Goal: Task Accomplishment & Management: Use online tool/utility

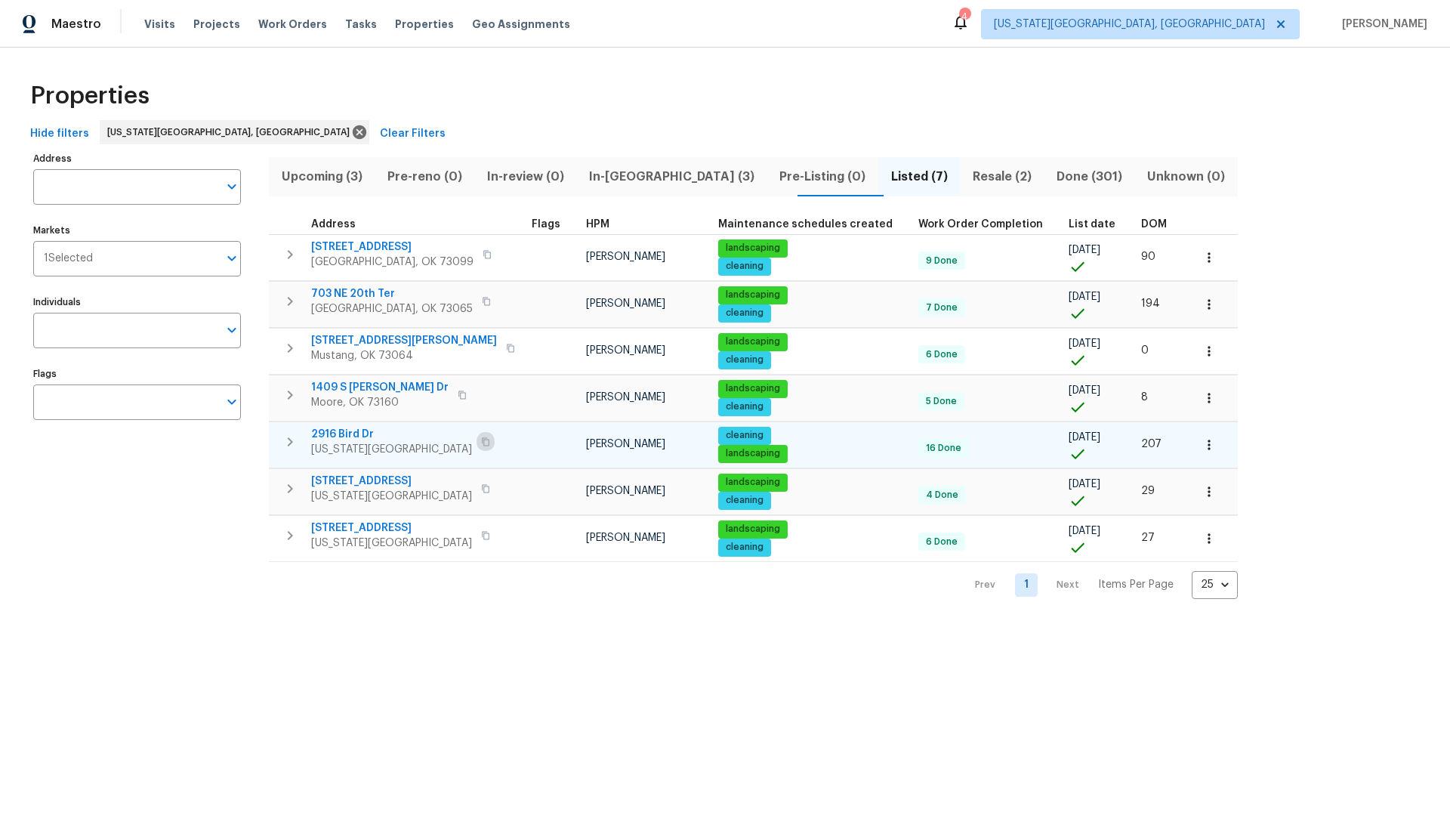
click at [481, 440] on icon "button" at bounding box center [486, 442] width 9 height 9
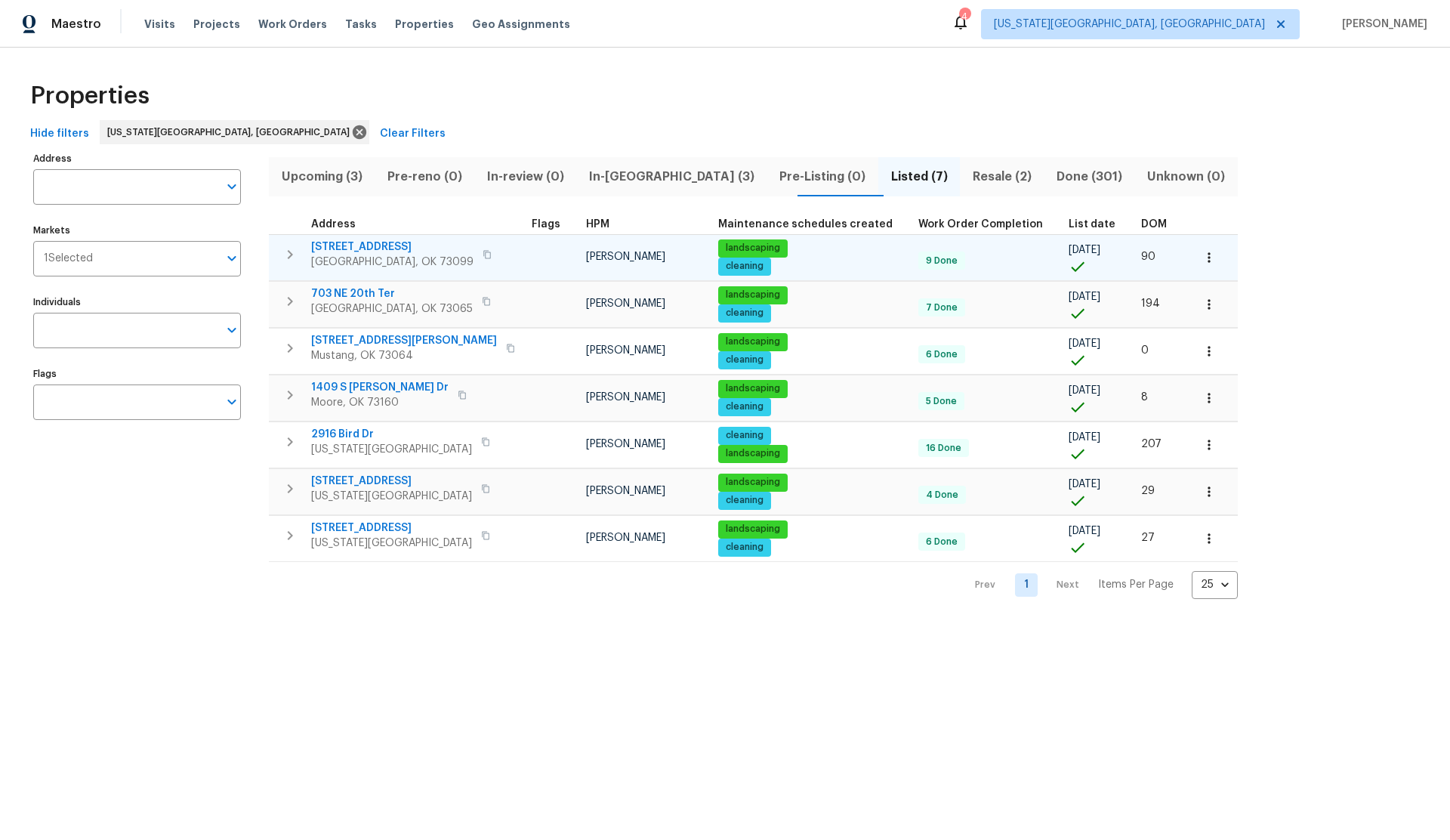
click at [483, 254] on icon "button" at bounding box center [487, 254] width 9 height 9
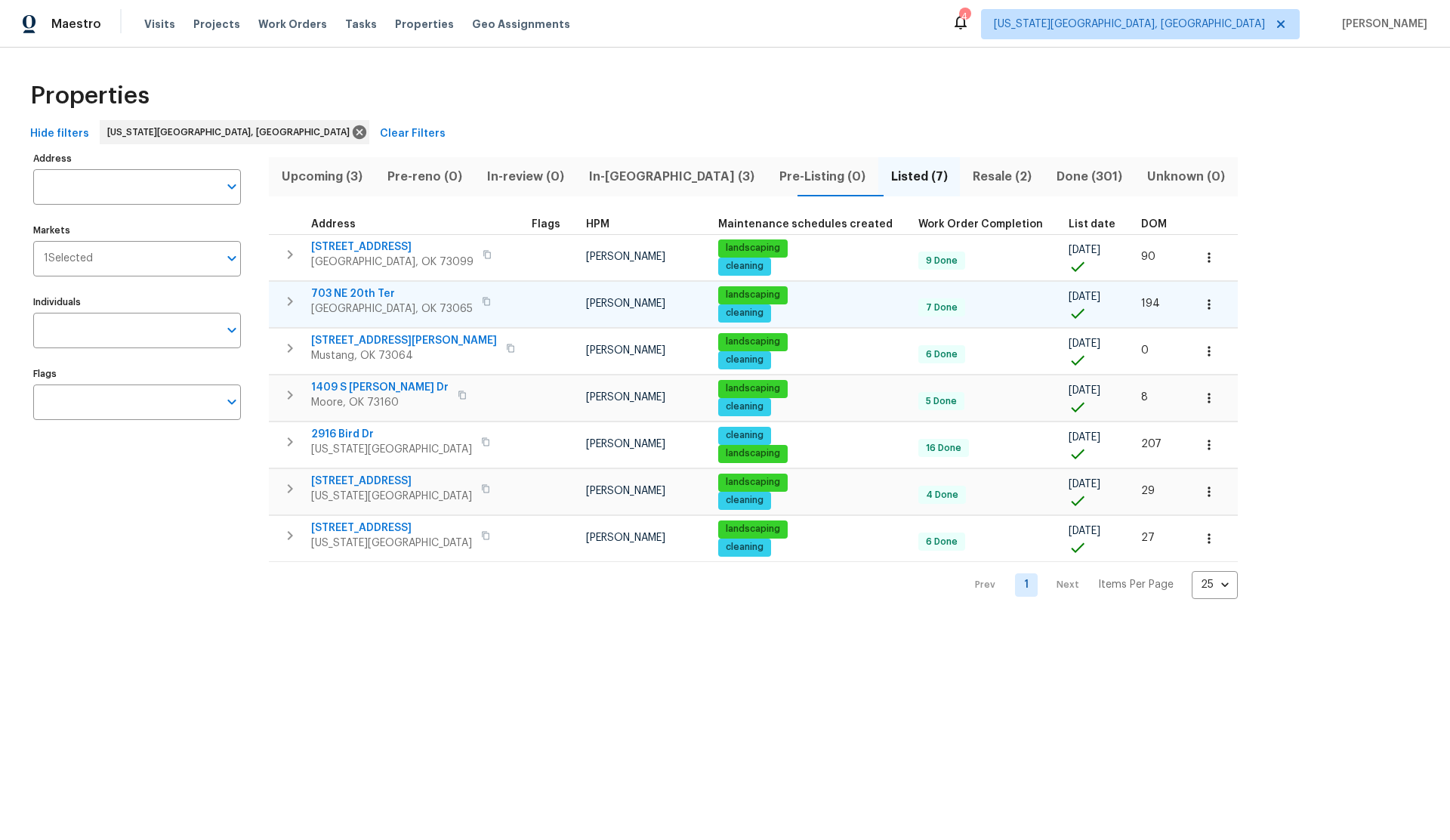
click at [482, 299] on icon "button" at bounding box center [486, 301] width 9 height 9
click at [458, 394] on icon "button" at bounding box center [462, 395] width 9 height 9
click at [481, 488] on icon "button" at bounding box center [486, 489] width 9 height 9
click at [482, 486] on icon "button" at bounding box center [486, 488] width 8 height 9
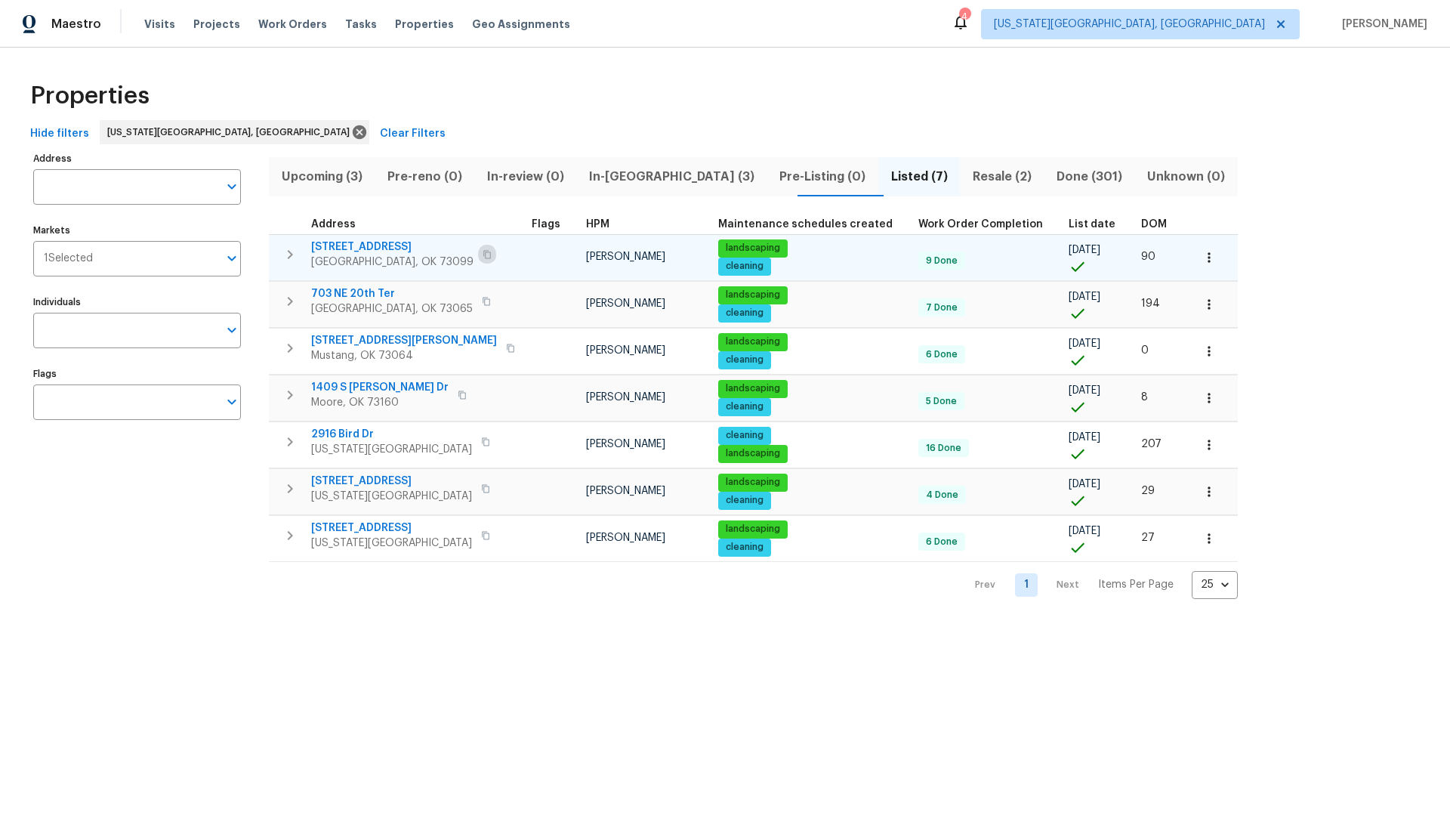
click at [483, 252] on icon "button" at bounding box center [487, 254] width 9 height 9
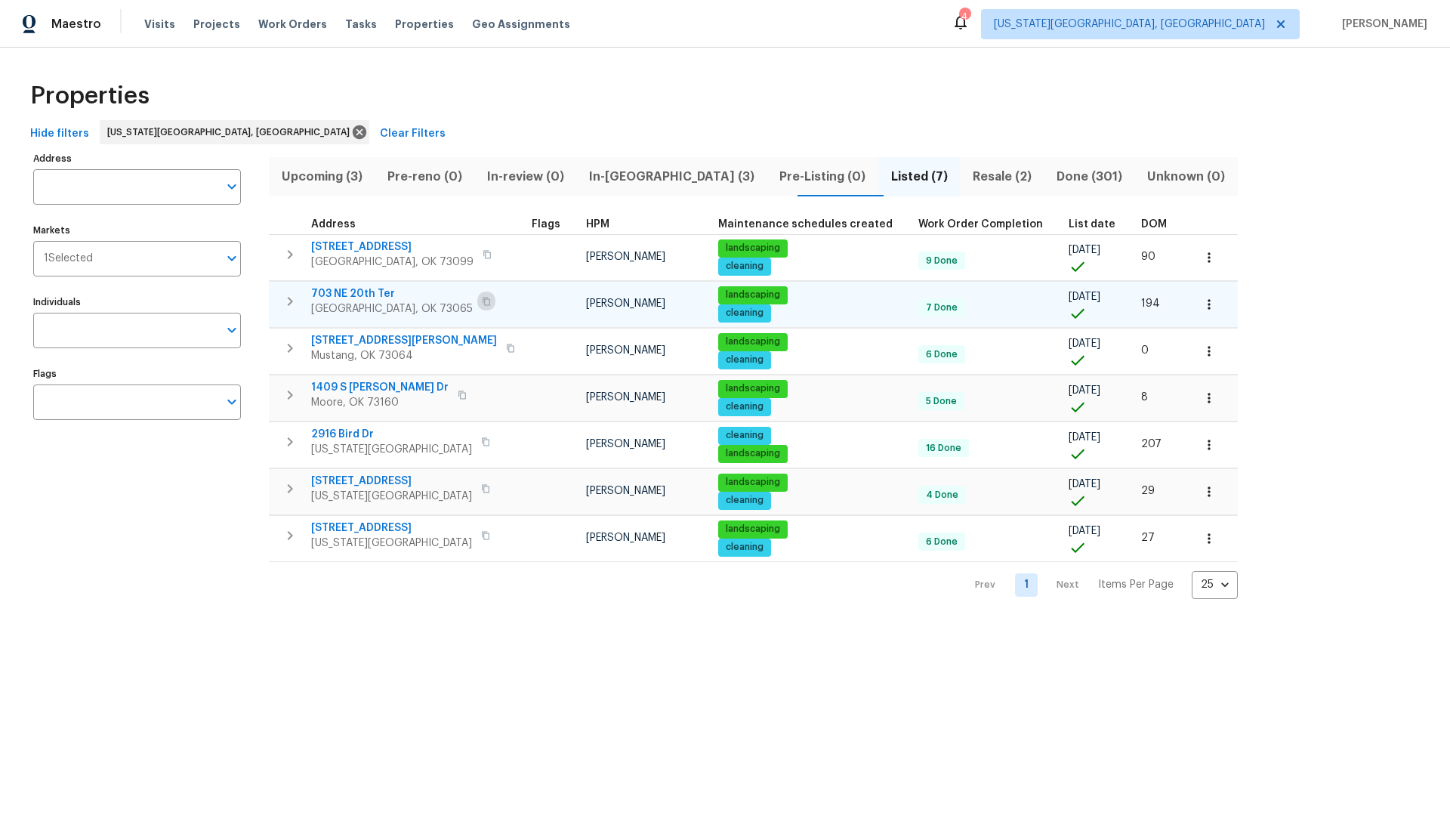
click at [482, 300] on icon "button" at bounding box center [486, 301] width 9 height 9
click at [969, 174] on span "Resale (2)" at bounding box center [1002, 176] width 66 height 21
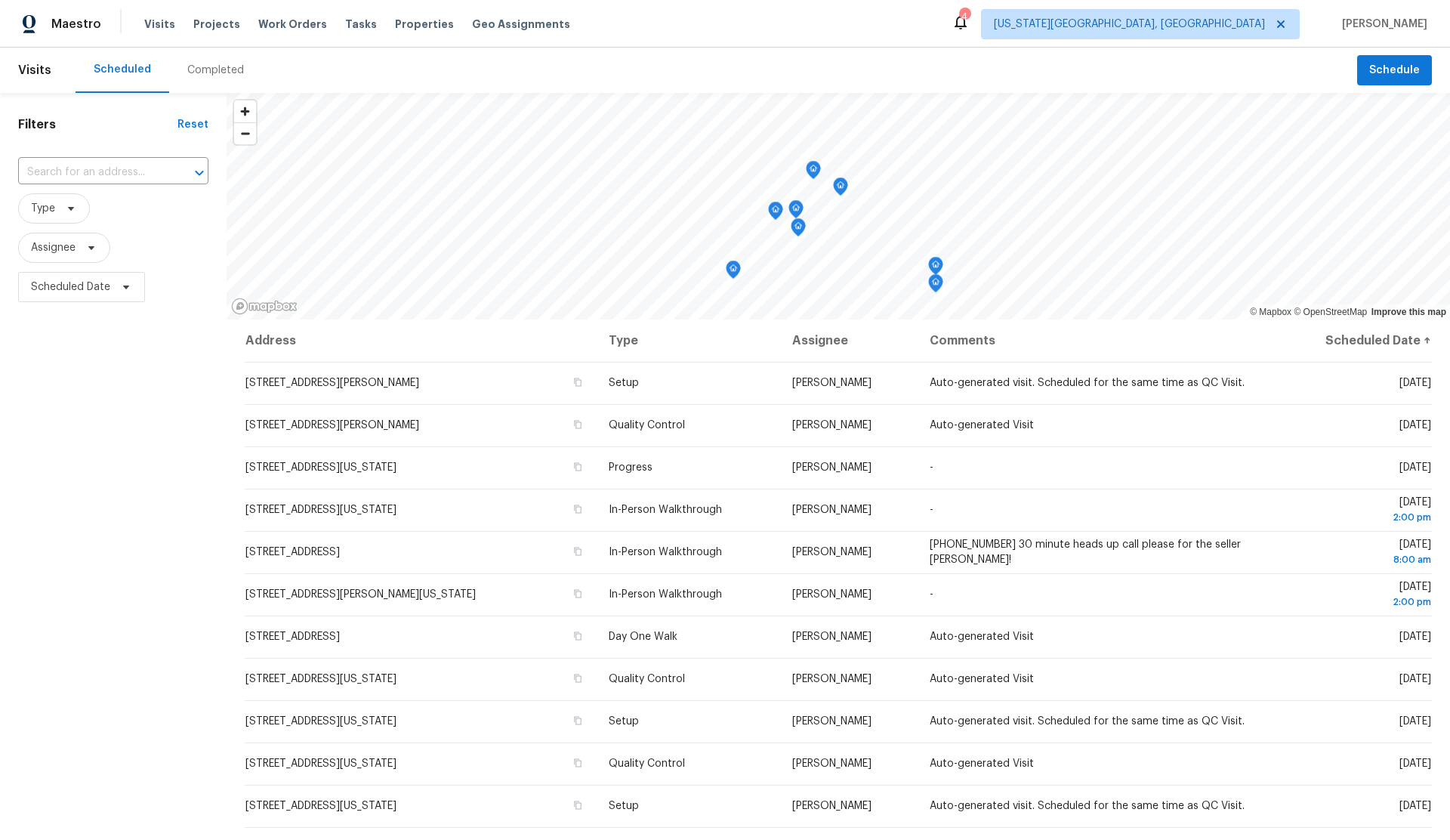
scroll to position [2, 0]
click at [1389, 65] on span "Schedule" at bounding box center [1395, 69] width 51 height 19
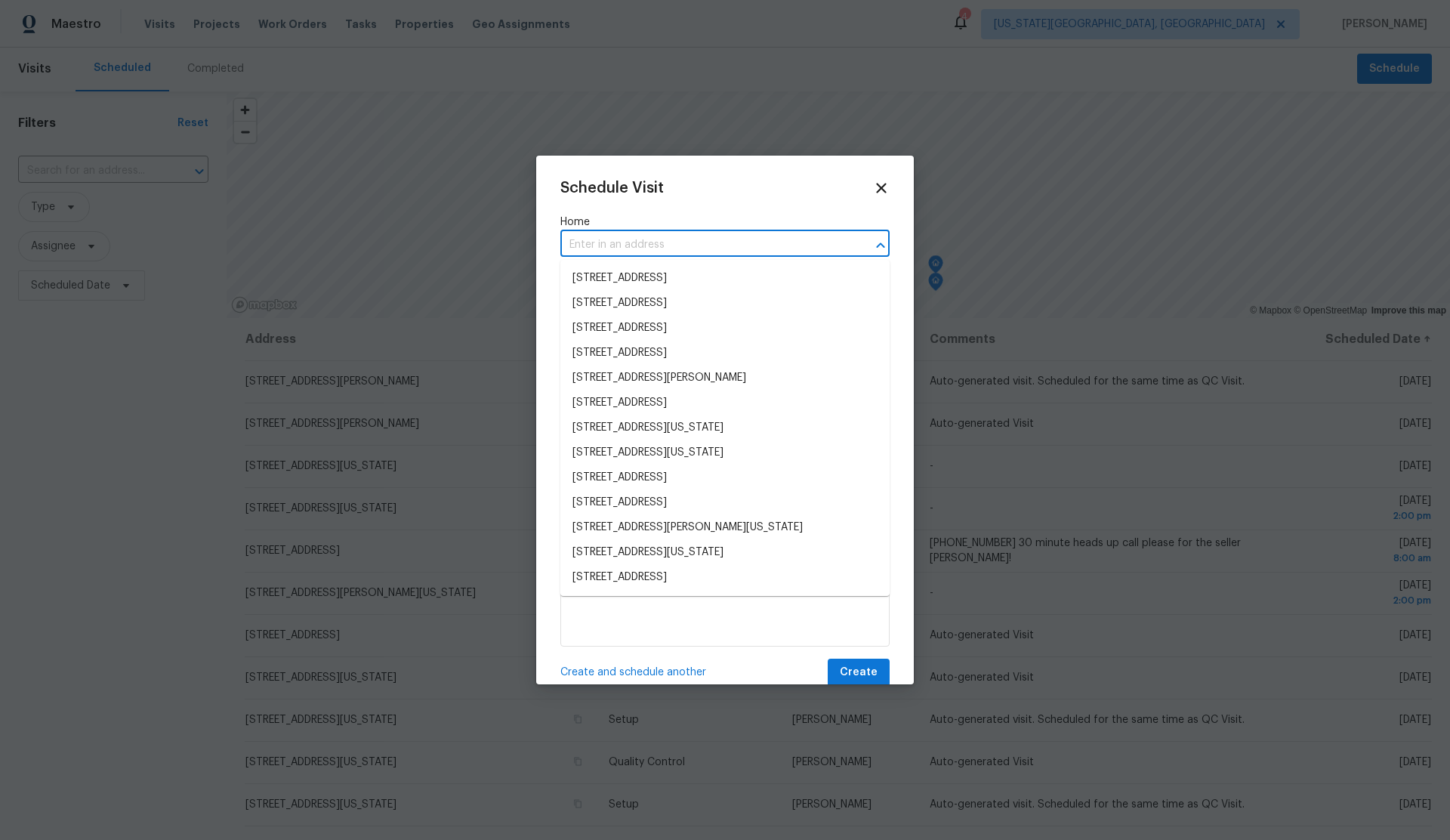
click at [647, 244] on input "text" at bounding box center [704, 245] width 287 height 23
paste input "2916 Bird Dr Oklahoma City OK 73121"
type input "2916 Bird Dr Oklahoma City OK 73121"
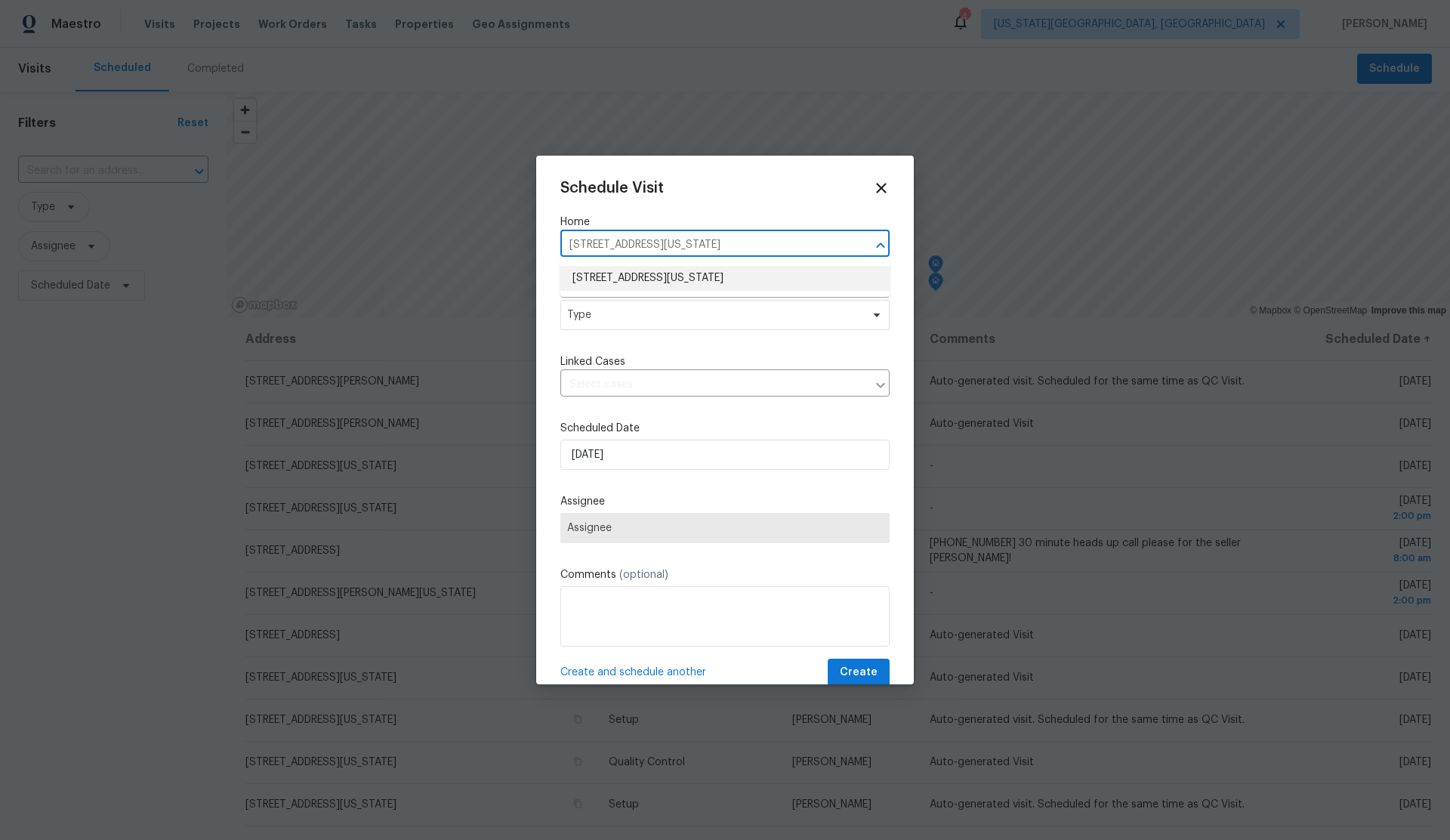
click at [648, 279] on li "2916 Bird Dr, Oklahoma City, OK 73121" at bounding box center [725, 279] width 330 height 25
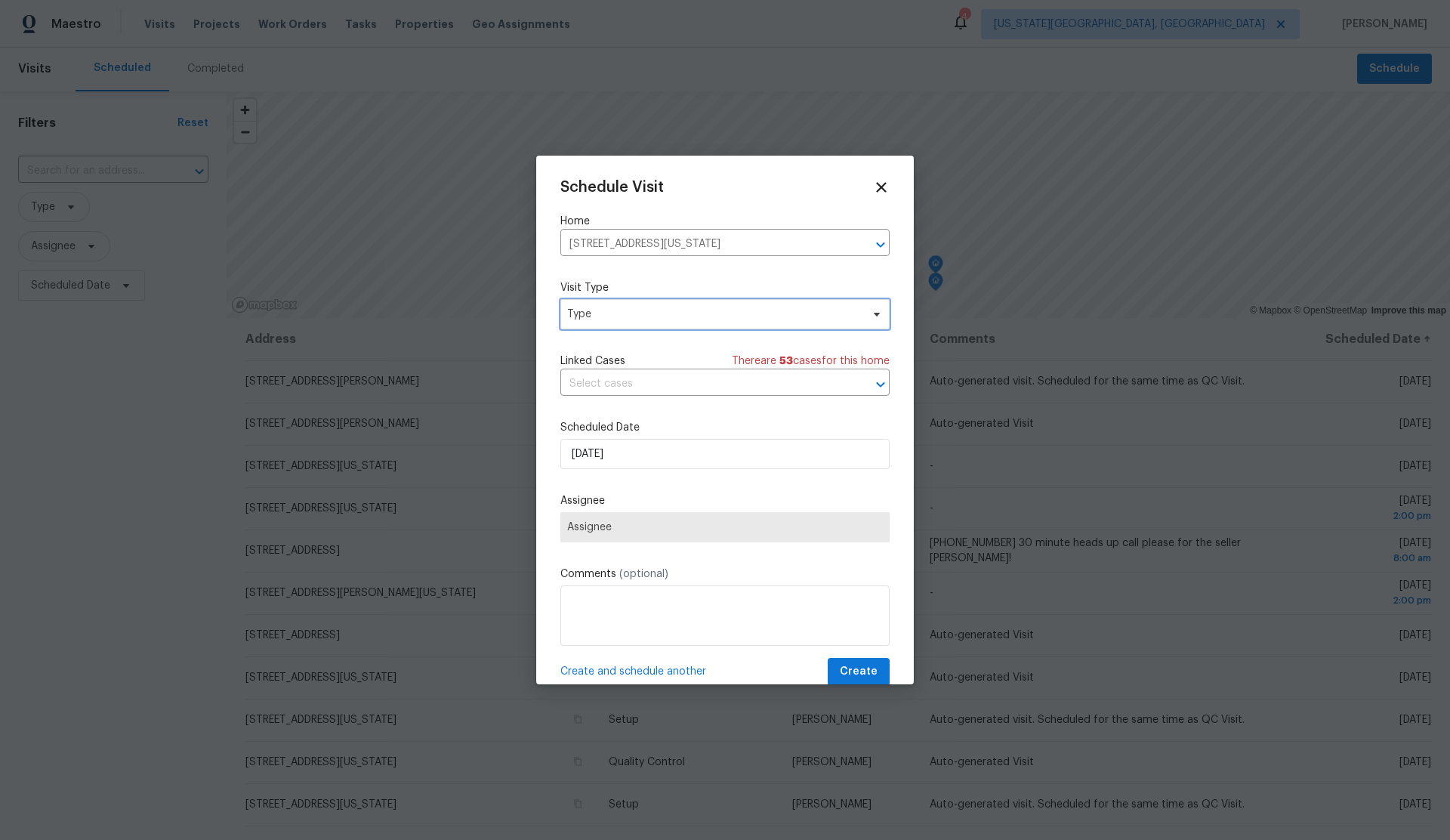
click at [647, 314] on span "Type" at bounding box center [714, 314] width 294 height 15
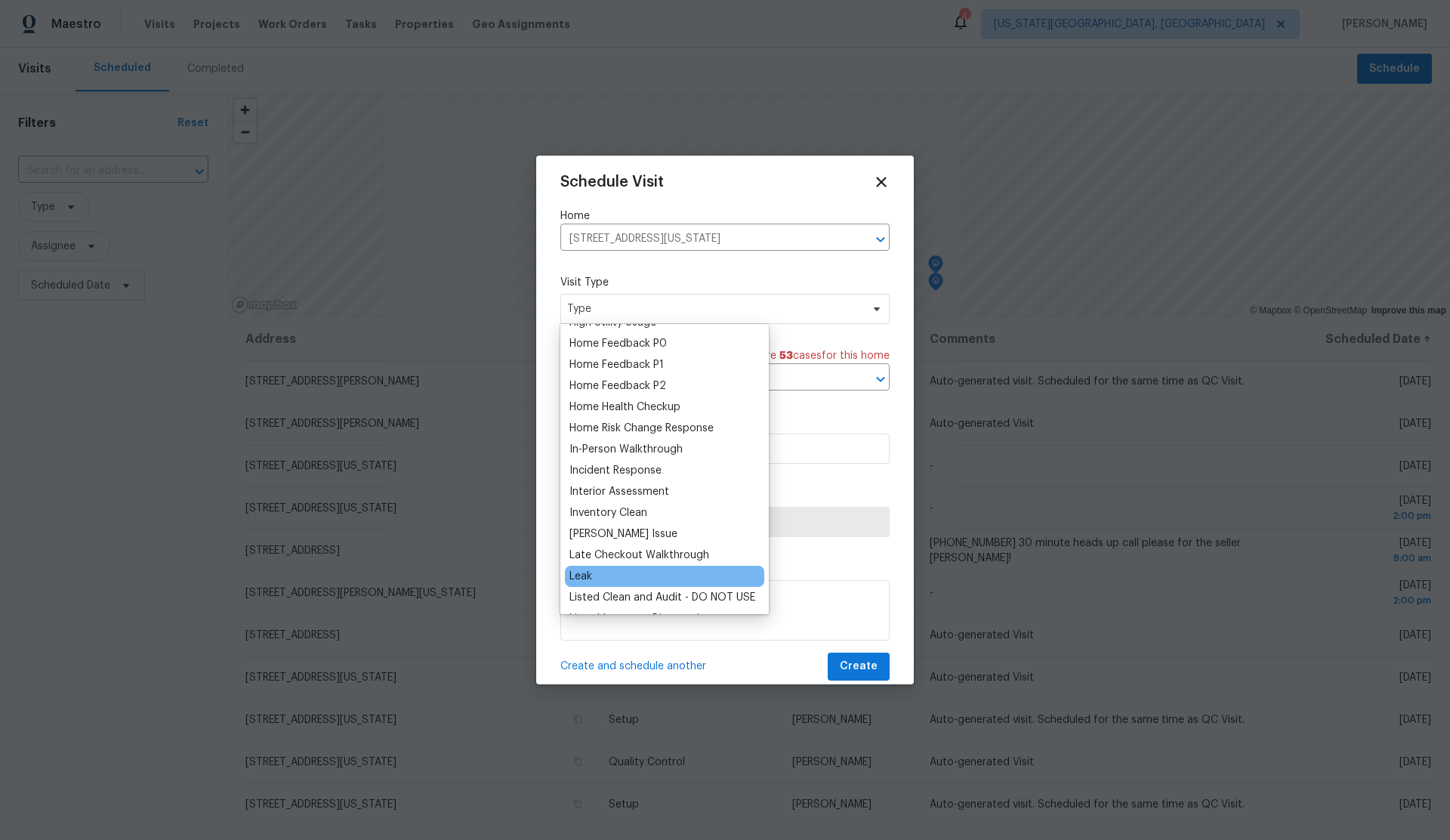
scroll to position [458, 0]
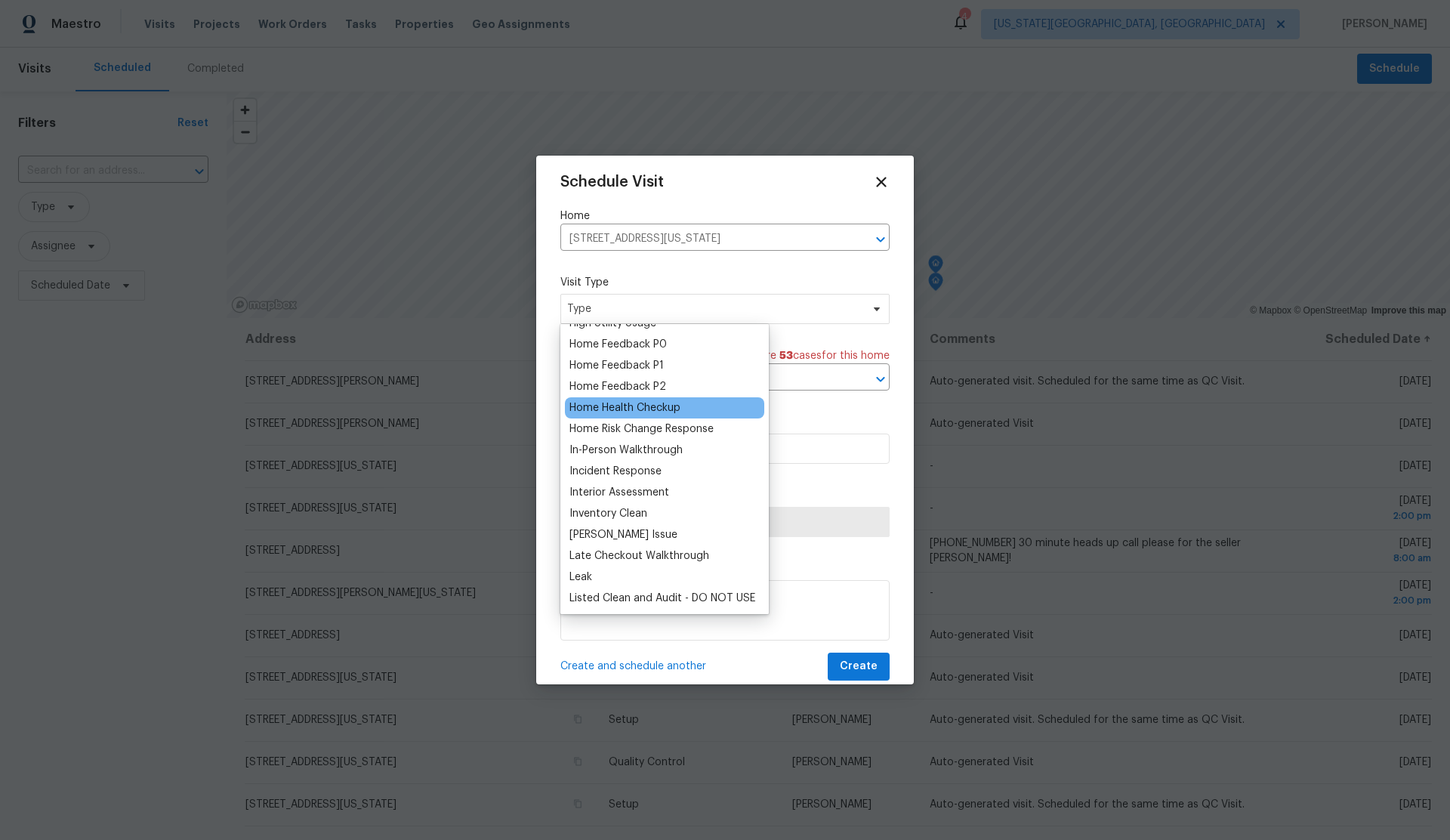
click at [646, 407] on div "Home Health Checkup" at bounding box center [625, 408] width 111 height 15
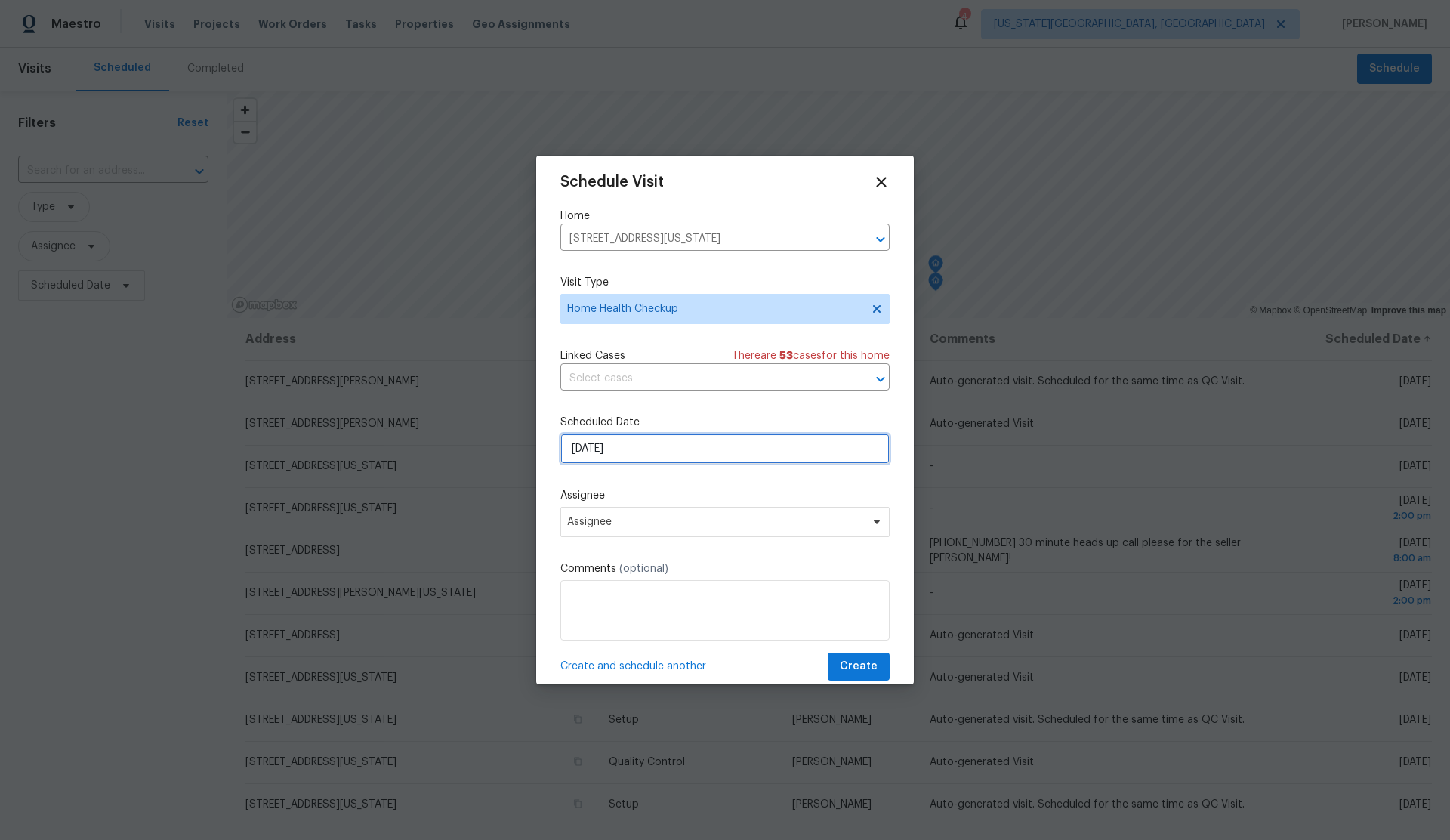
click at [661, 459] on input "[DATE]" at bounding box center [725, 448] width 330 height 30
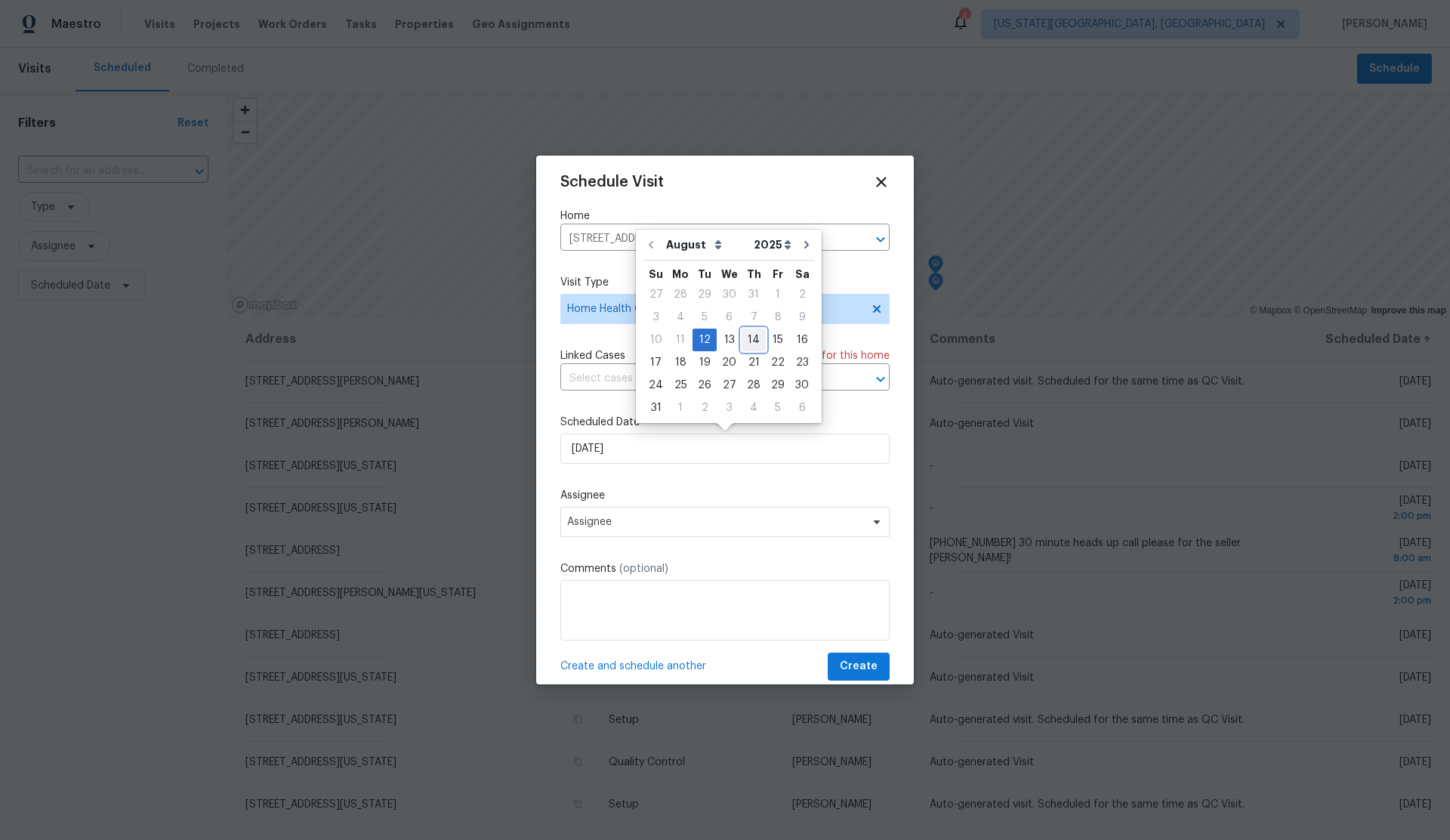
click at [748, 340] on div "14" at bounding box center [754, 340] width 24 height 21
type input "8/14/2025"
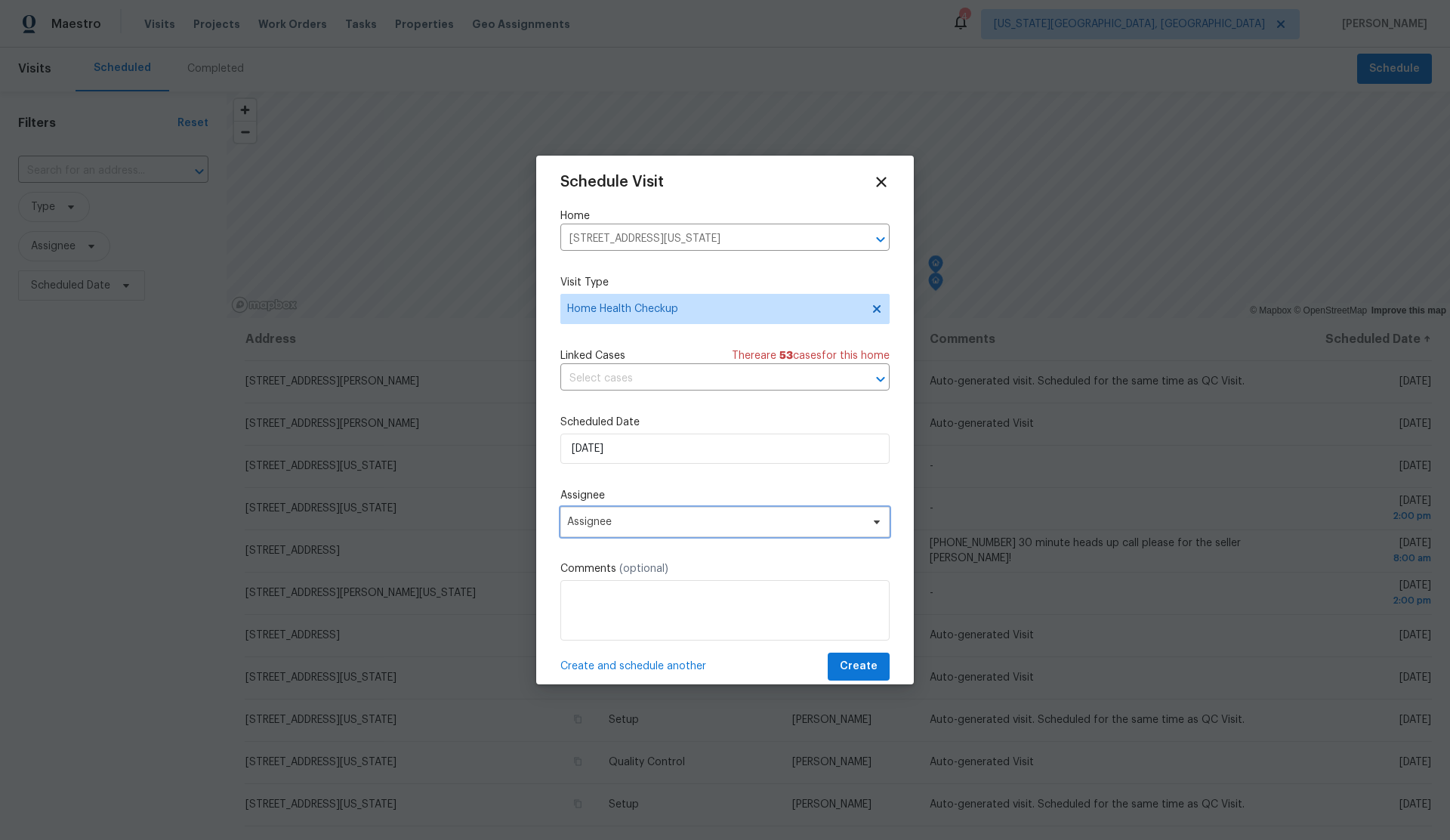
click at [754, 525] on span "Assignee" at bounding box center [715, 521] width 296 height 12
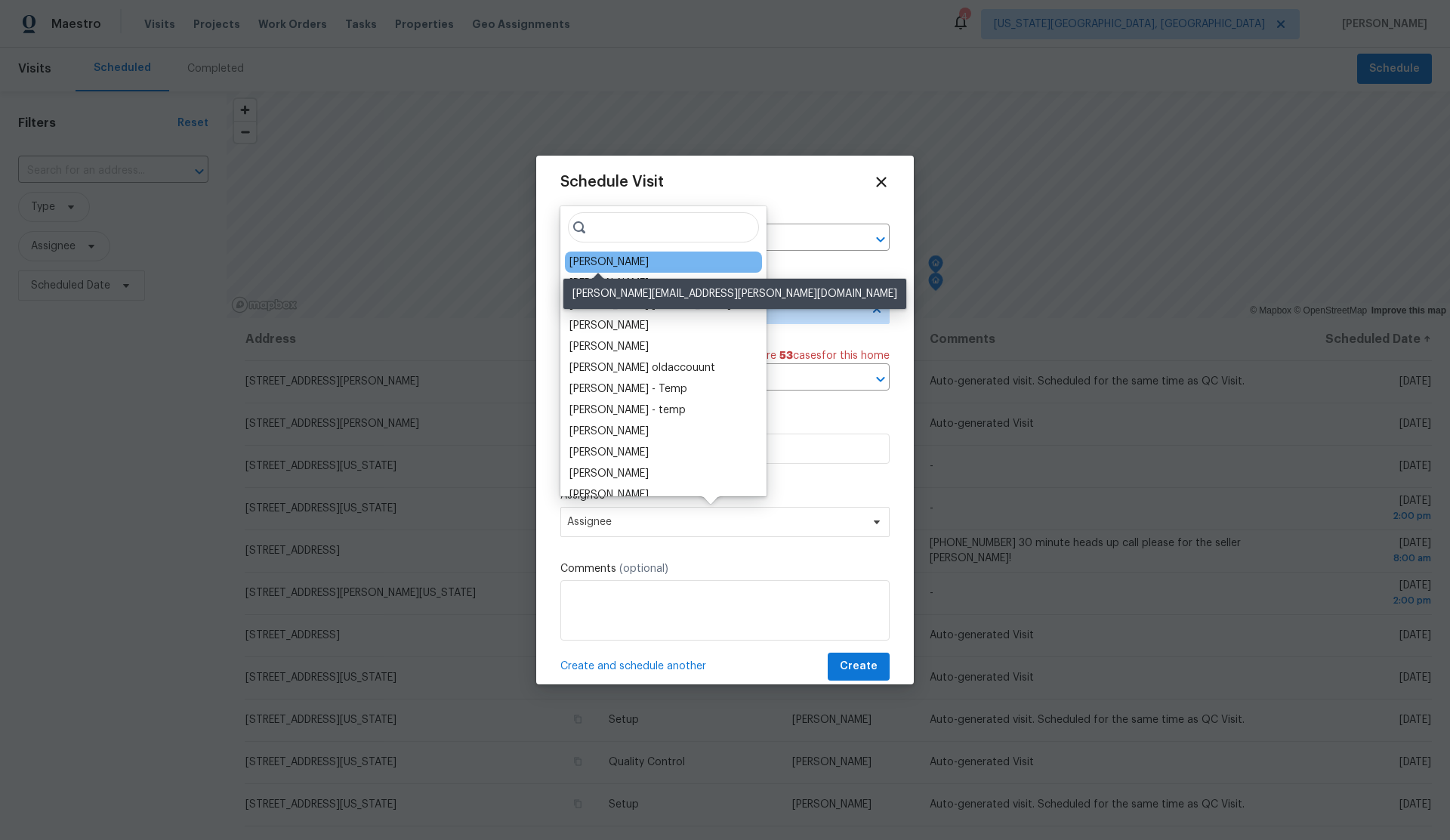
click at [583, 267] on div "[PERSON_NAME]" at bounding box center [609, 262] width 80 height 15
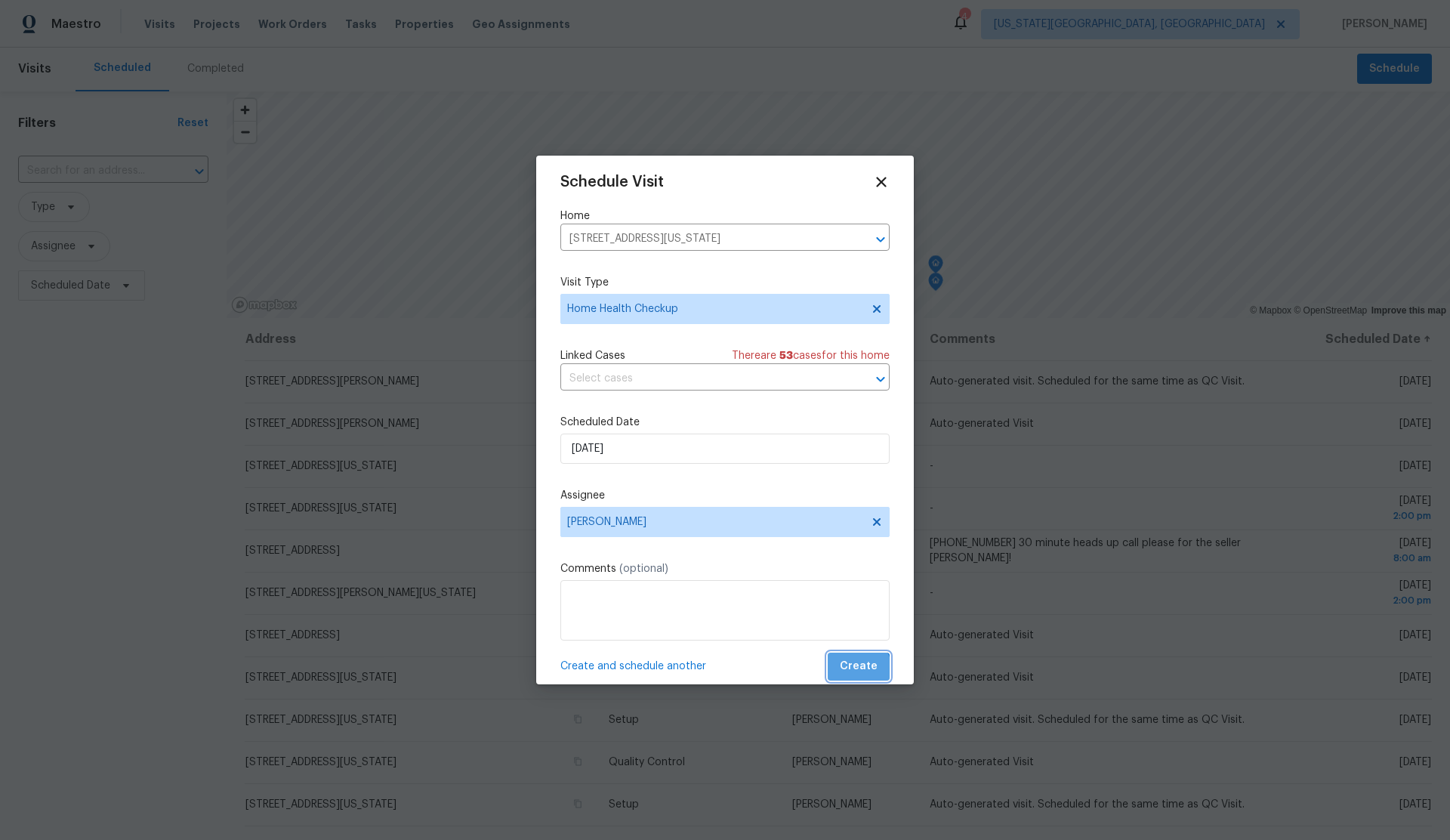
drag, startPoint x: 857, startPoint y: 673, endPoint x: 851, endPoint y: 666, distance: 9.2
click at [857, 673] on span "Create" at bounding box center [859, 667] width 37 height 19
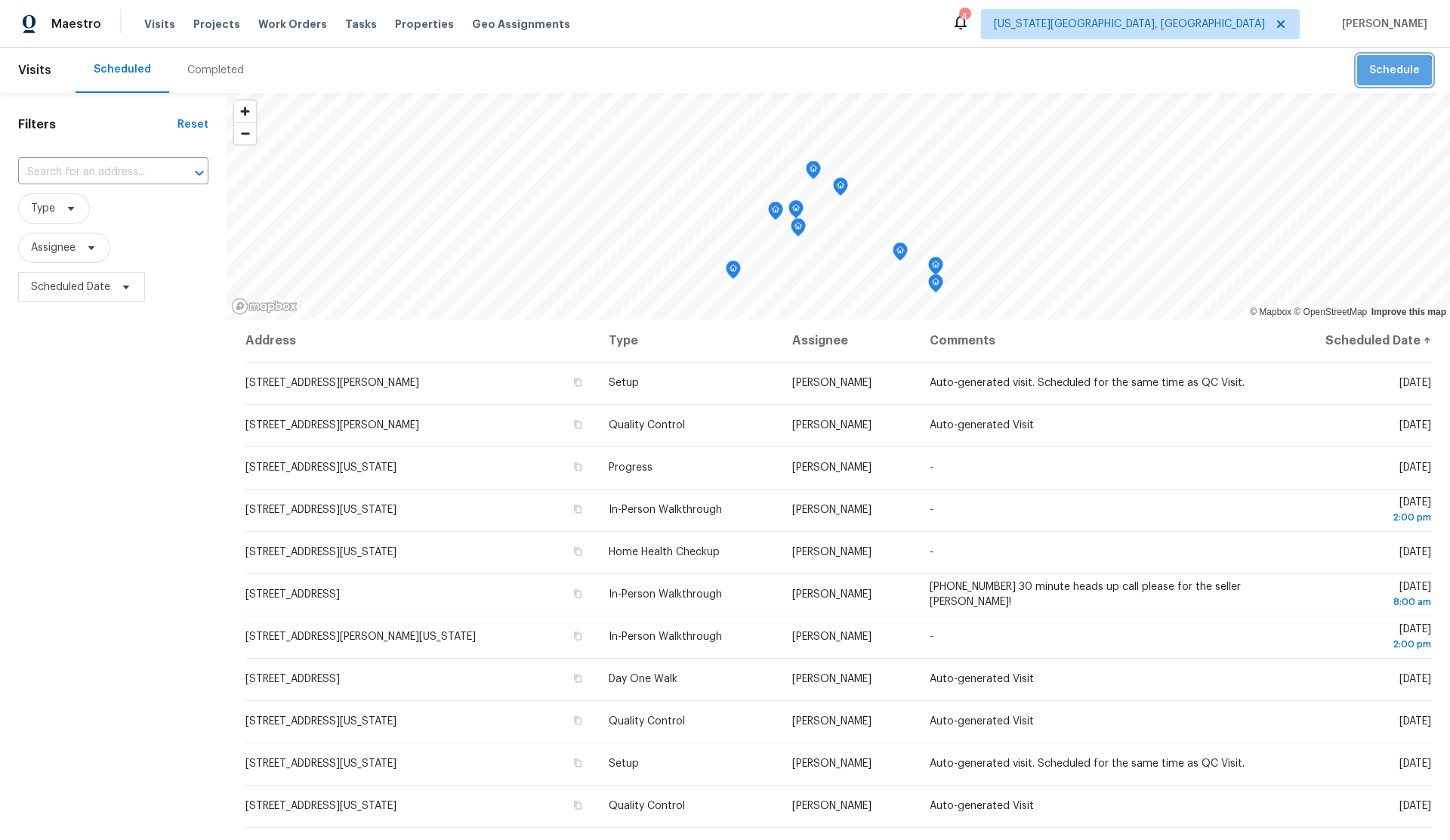
click at [1392, 75] on span "Schedule" at bounding box center [1395, 70] width 51 height 19
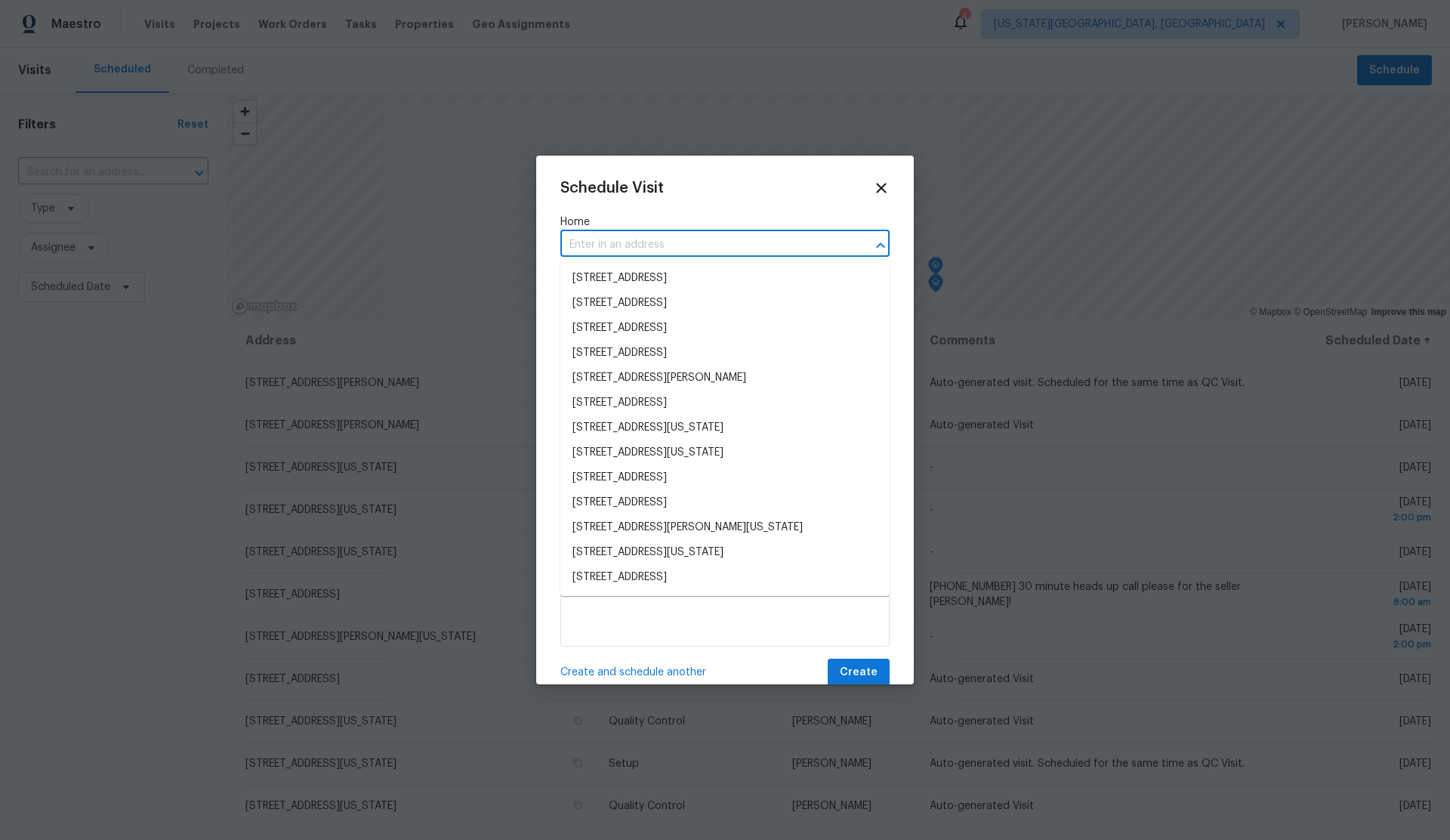
click at [615, 241] on input "text" at bounding box center [704, 245] width 287 height 23
paste input "13625 Bell Ave Oklahoma City OK 73142"
type input "13625 Bell Ave Oklahoma City OK 73142"
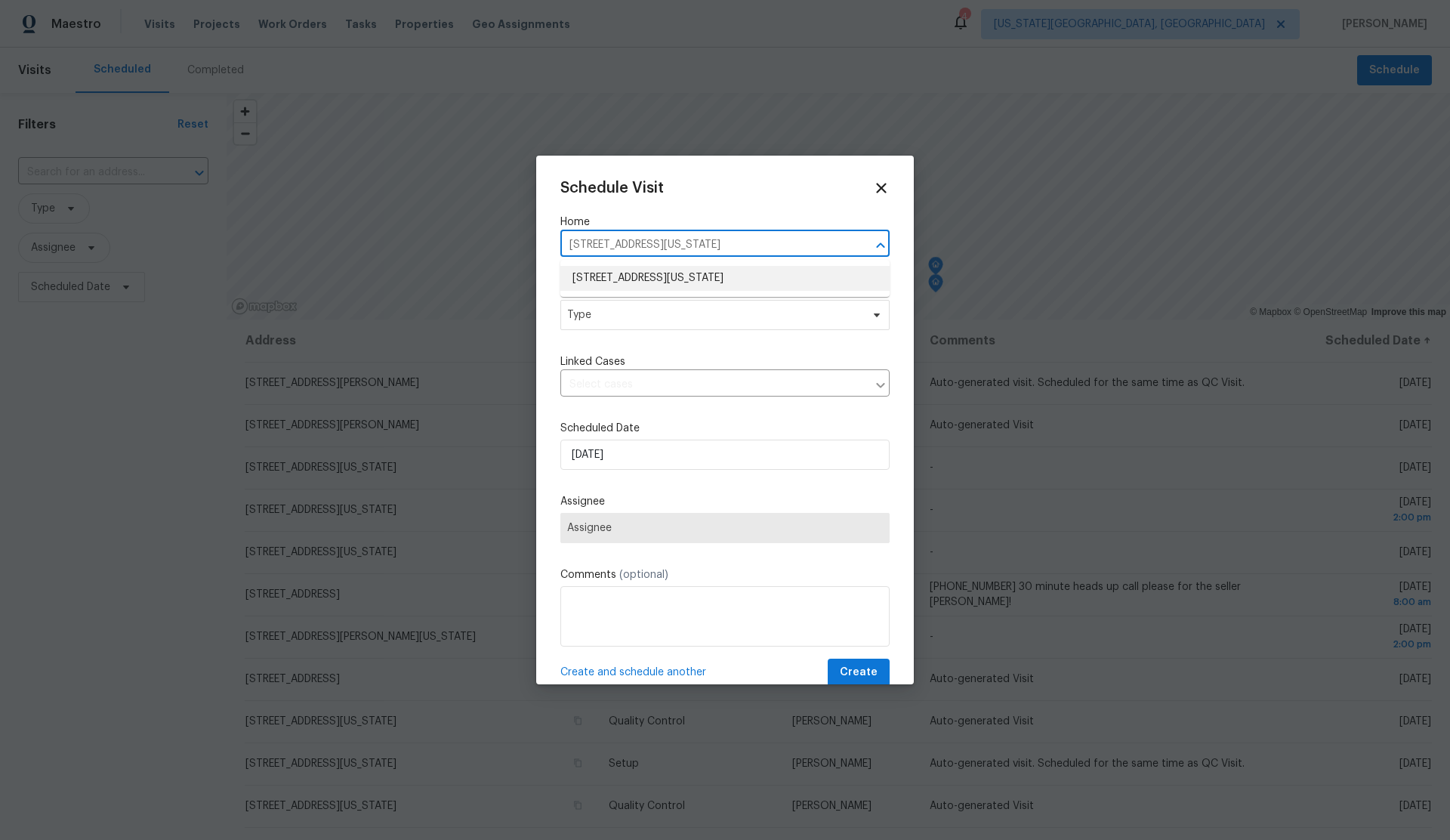
click at [616, 277] on li "13625 Bell Ave, Oklahoma City, OK 73142" at bounding box center [725, 279] width 330 height 25
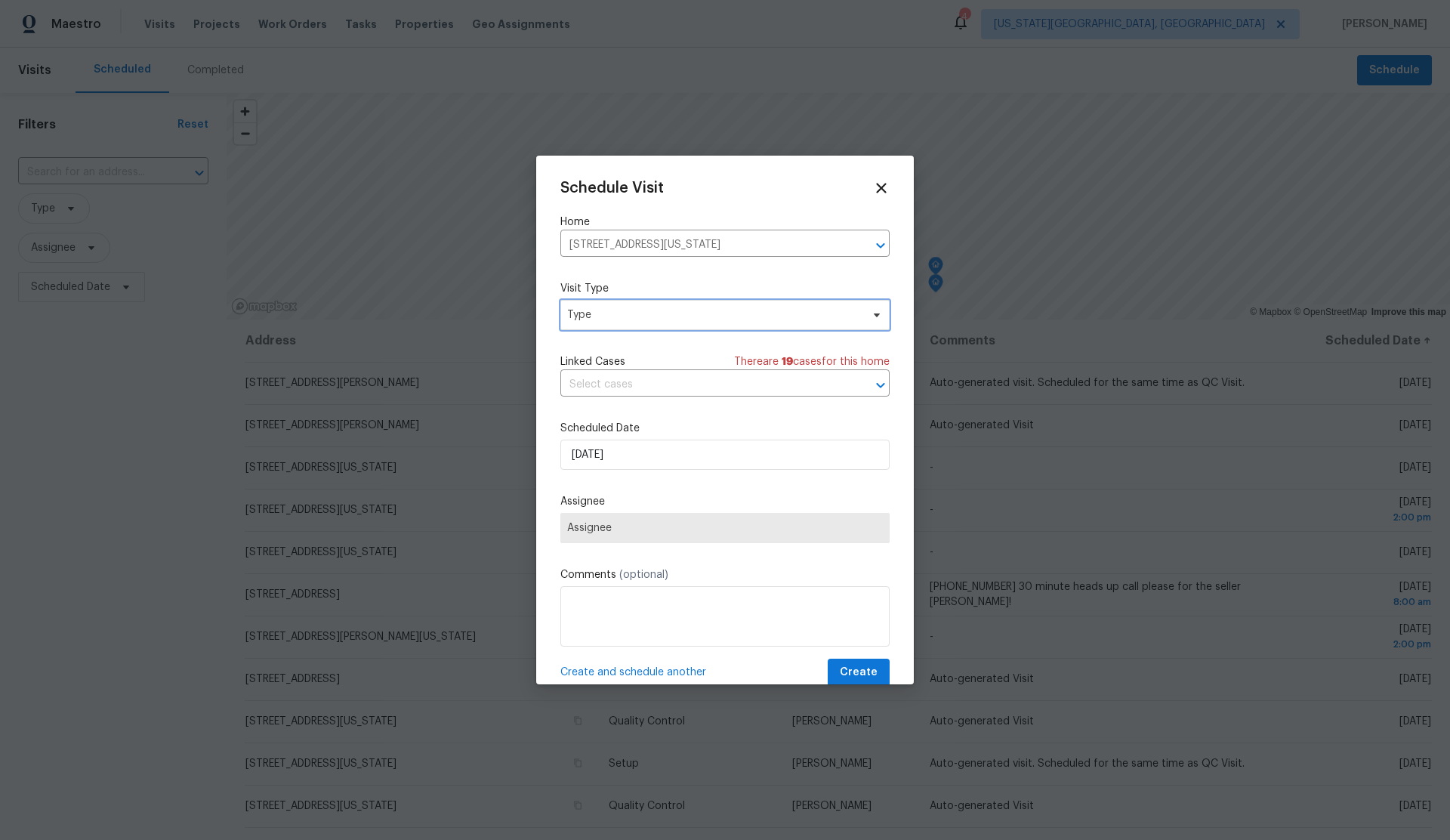
click at [615, 311] on span "Type" at bounding box center [714, 315] width 294 height 15
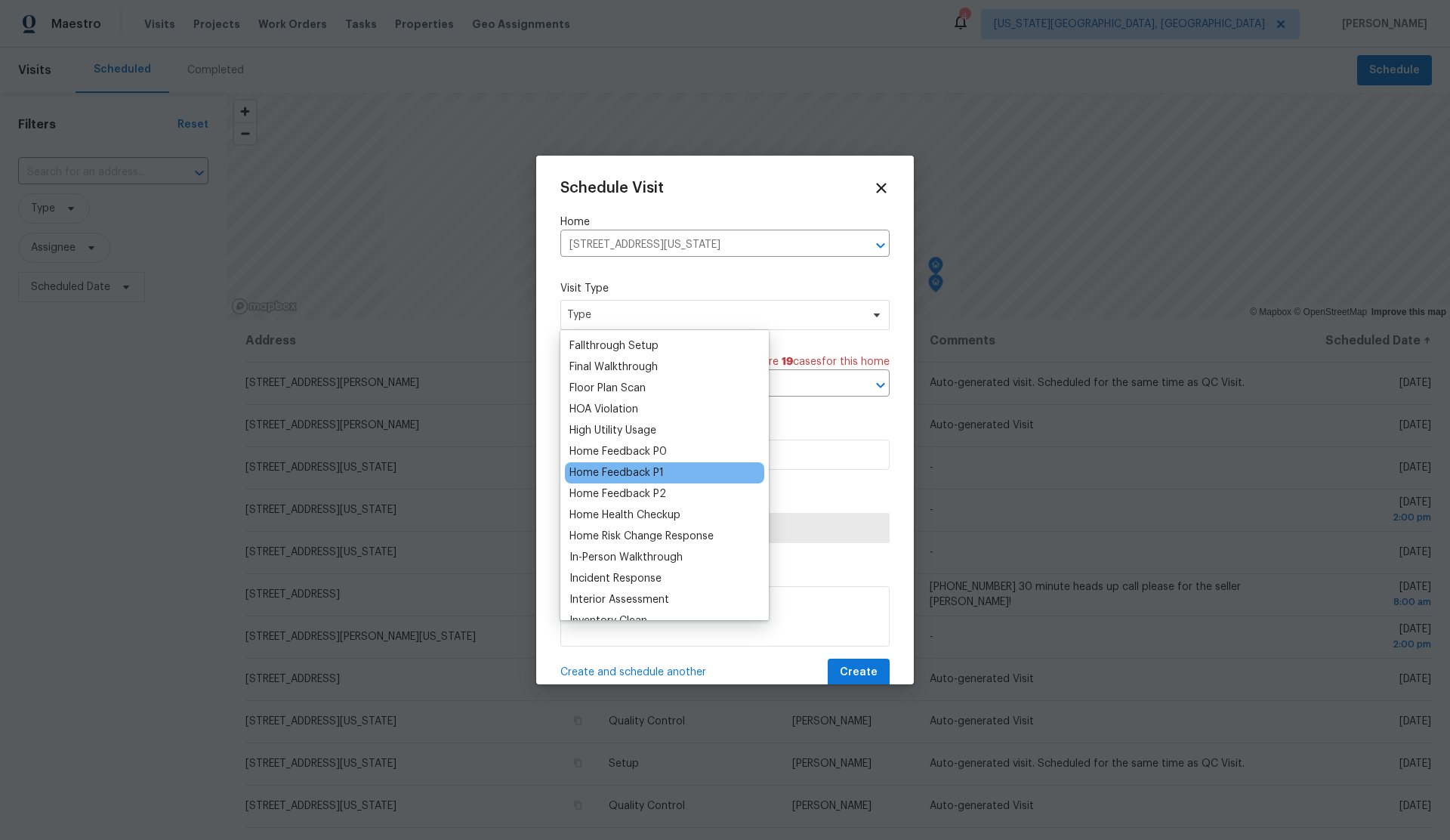
scroll to position [356, 0]
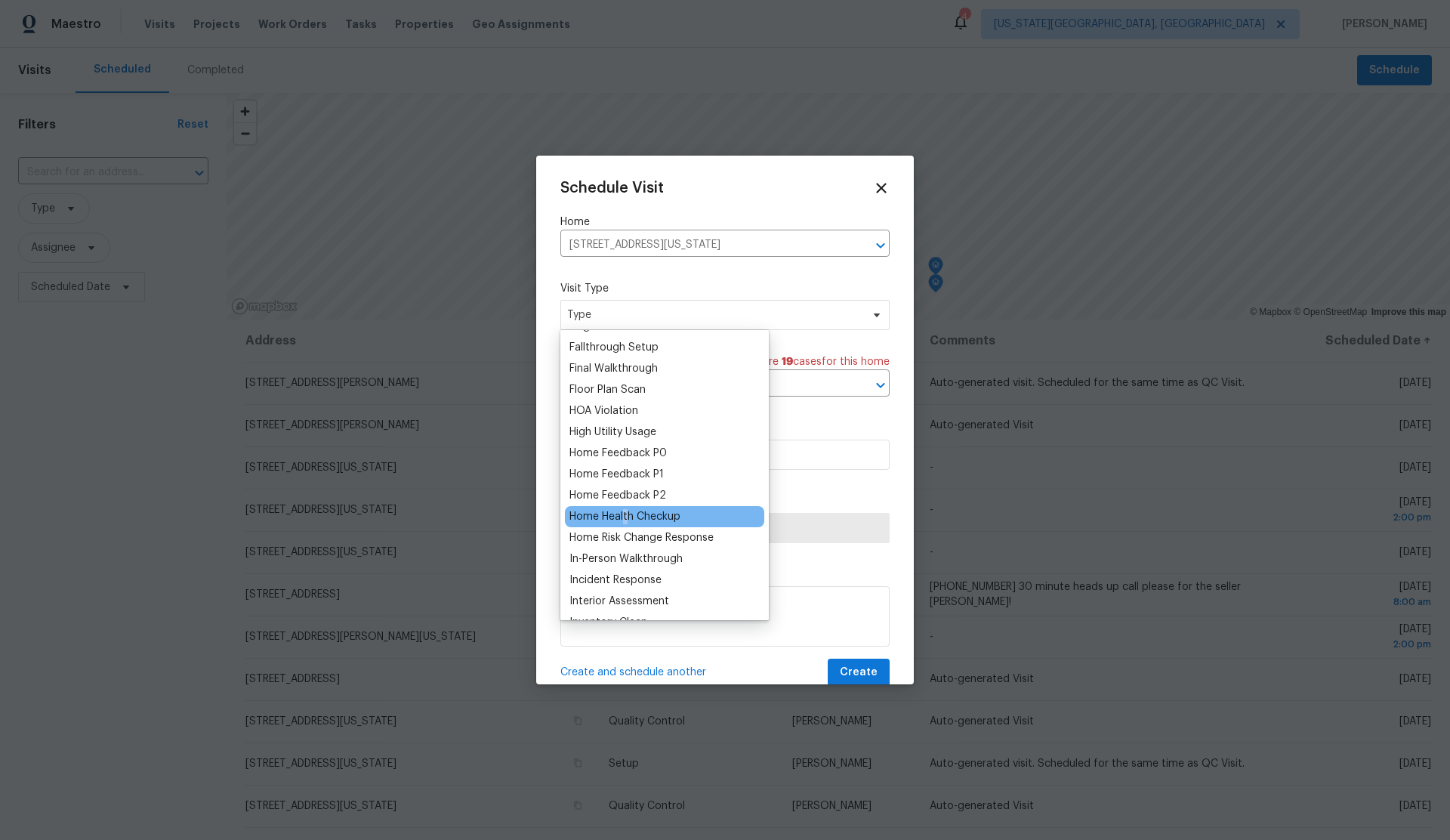
click at [625, 520] on div "Home Health Checkup" at bounding box center [625, 516] width 111 height 15
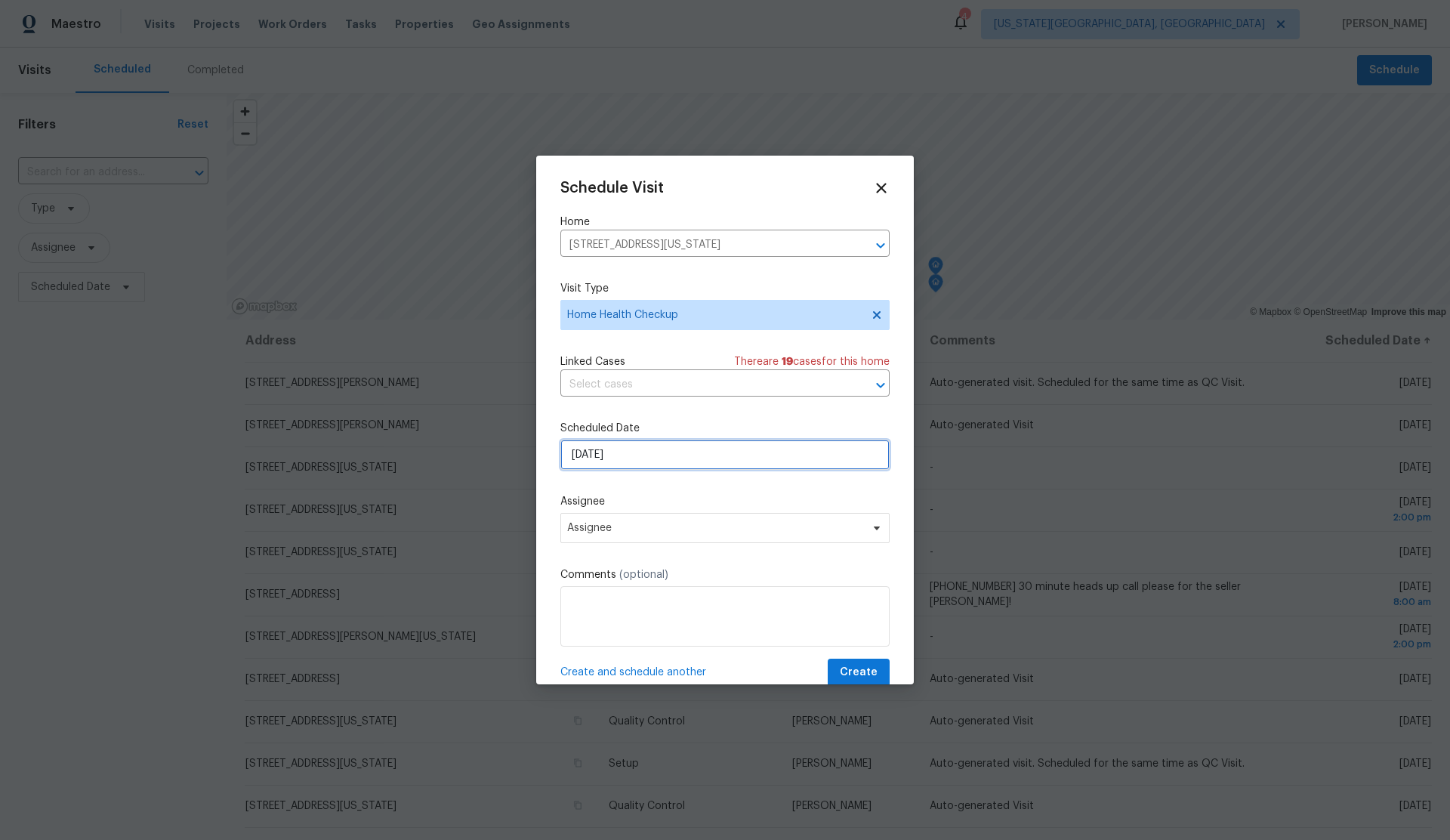
click at [664, 459] on input "[DATE]" at bounding box center [725, 454] width 330 height 30
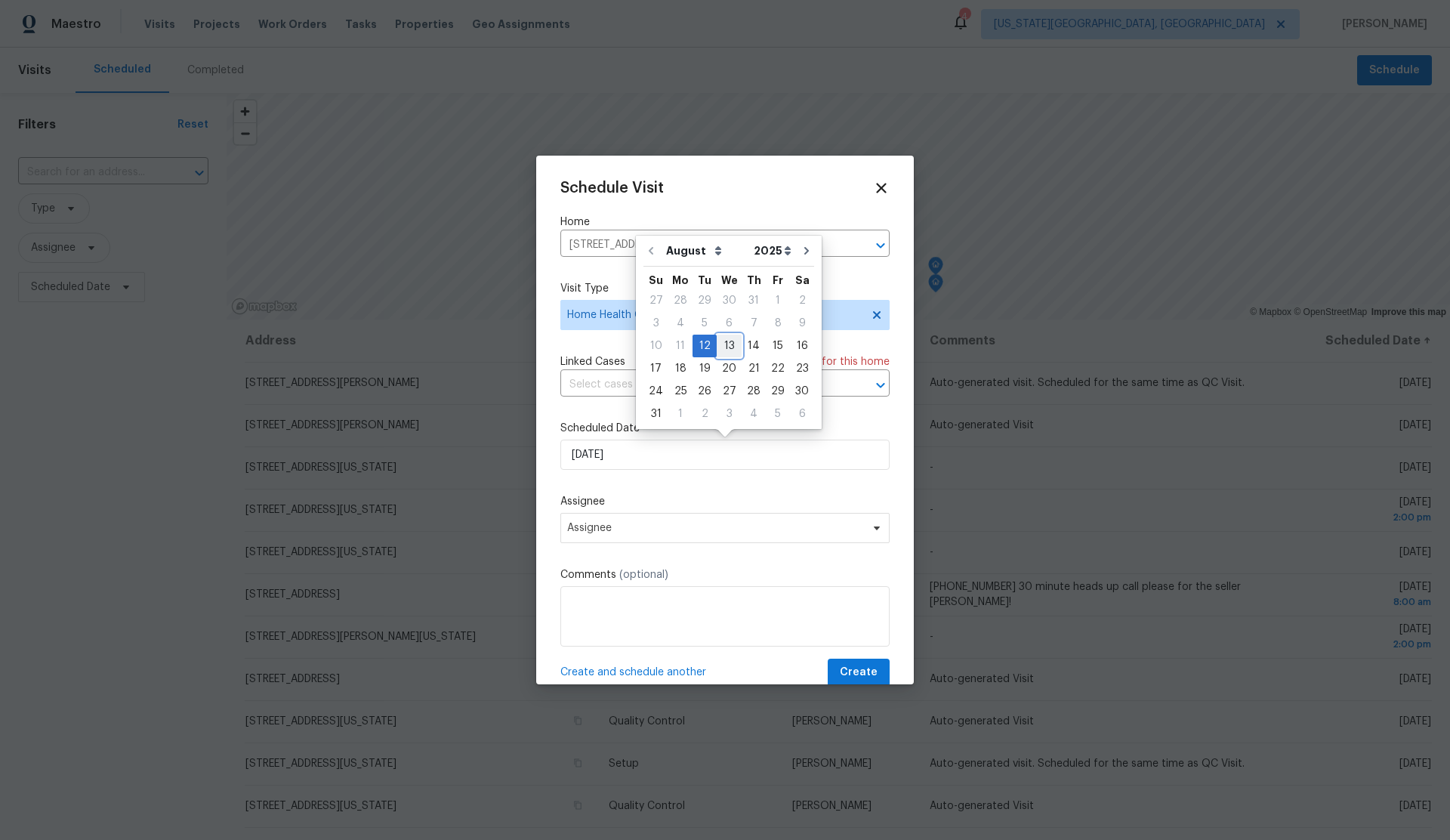
click at [728, 344] on div "13" at bounding box center [729, 346] width 25 height 21
type input "[DATE]"
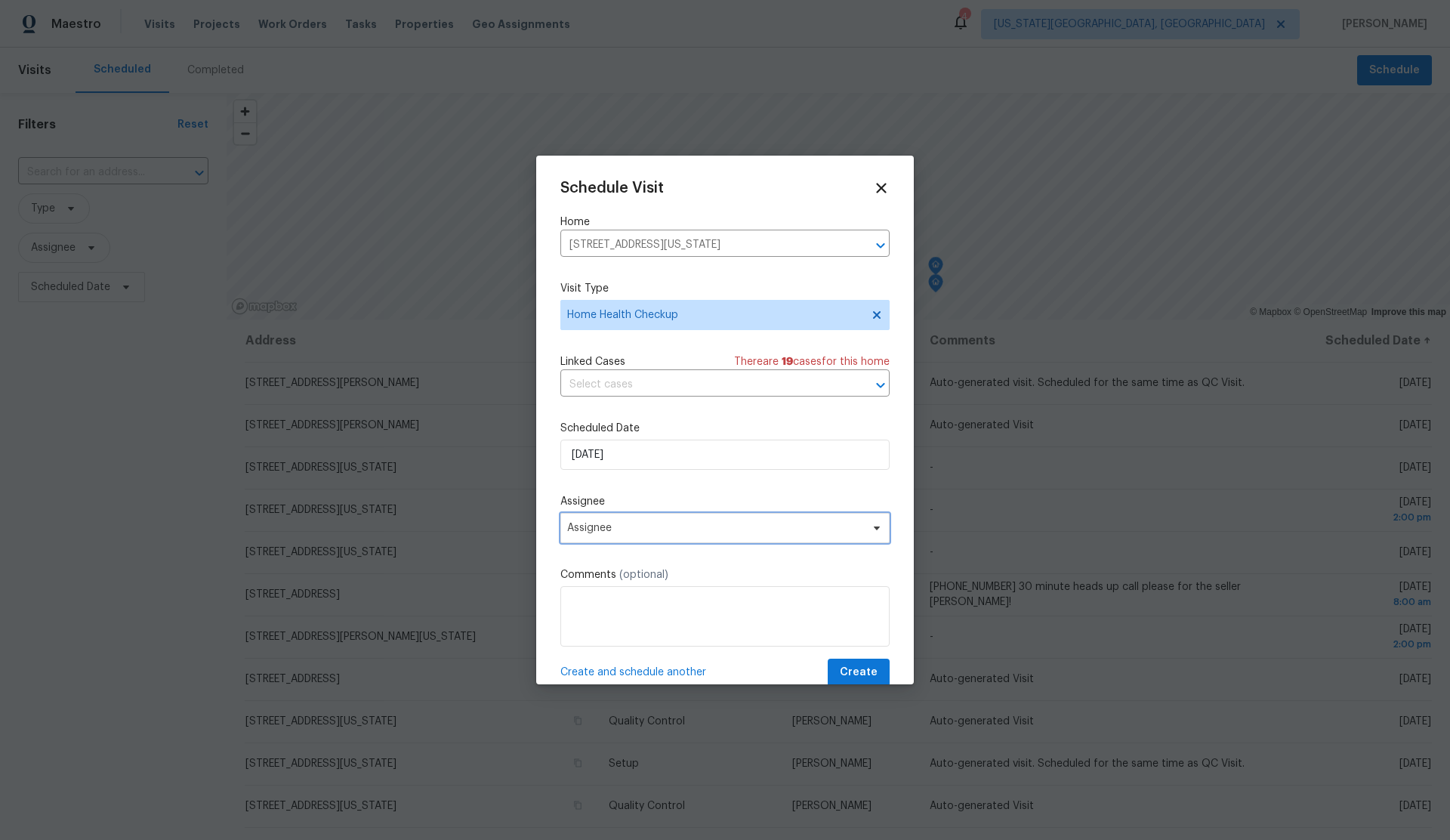
click at [696, 528] on span "Assignee" at bounding box center [715, 527] width 296 height 12
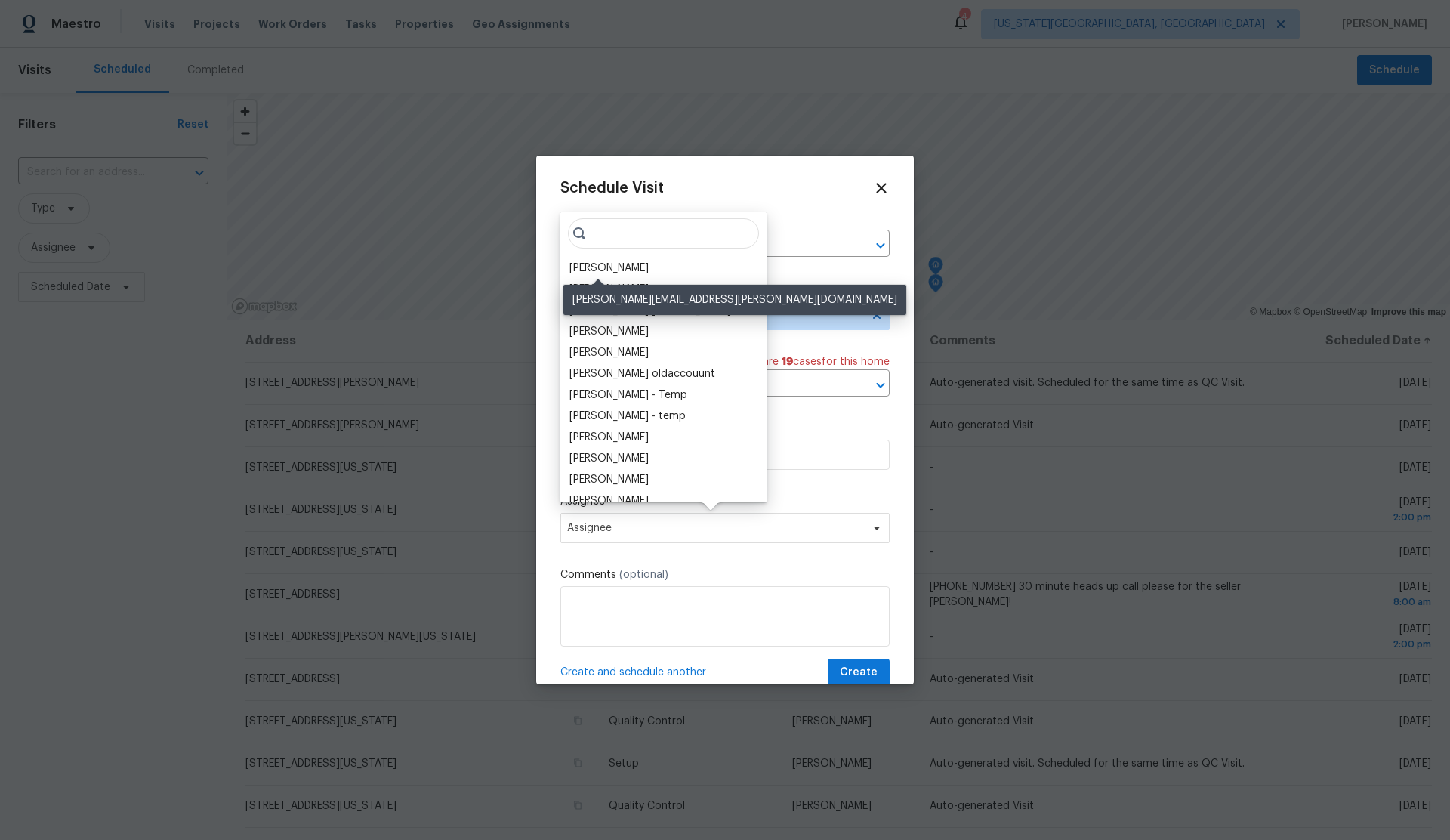
click at [597, 264] on div "[PERSON_NAME]" at bounding box center [609, 268] width 80 height 15
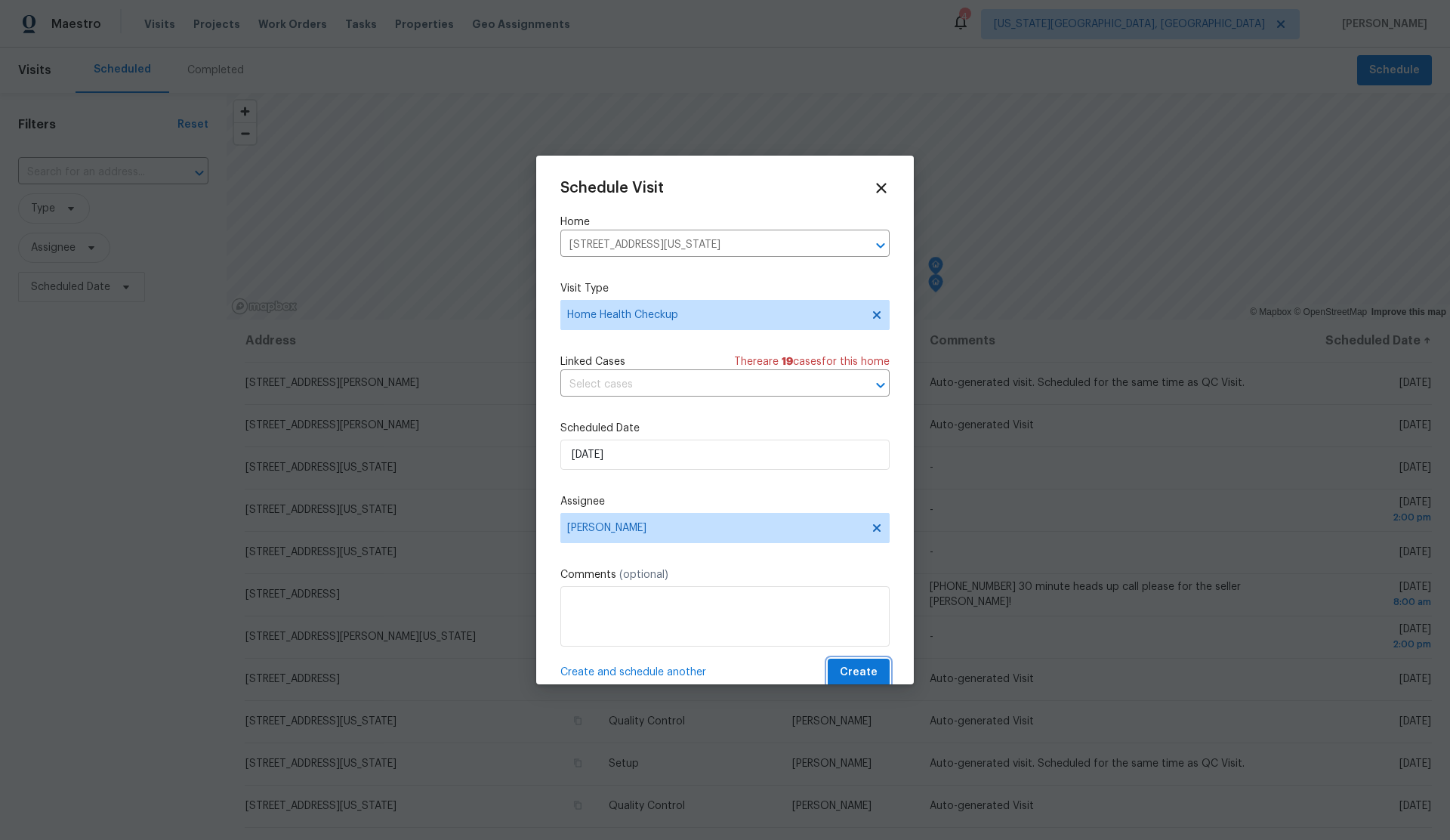
click at [851, 670] on span "Create" at bounding box center [859, 672] width 37 height 19
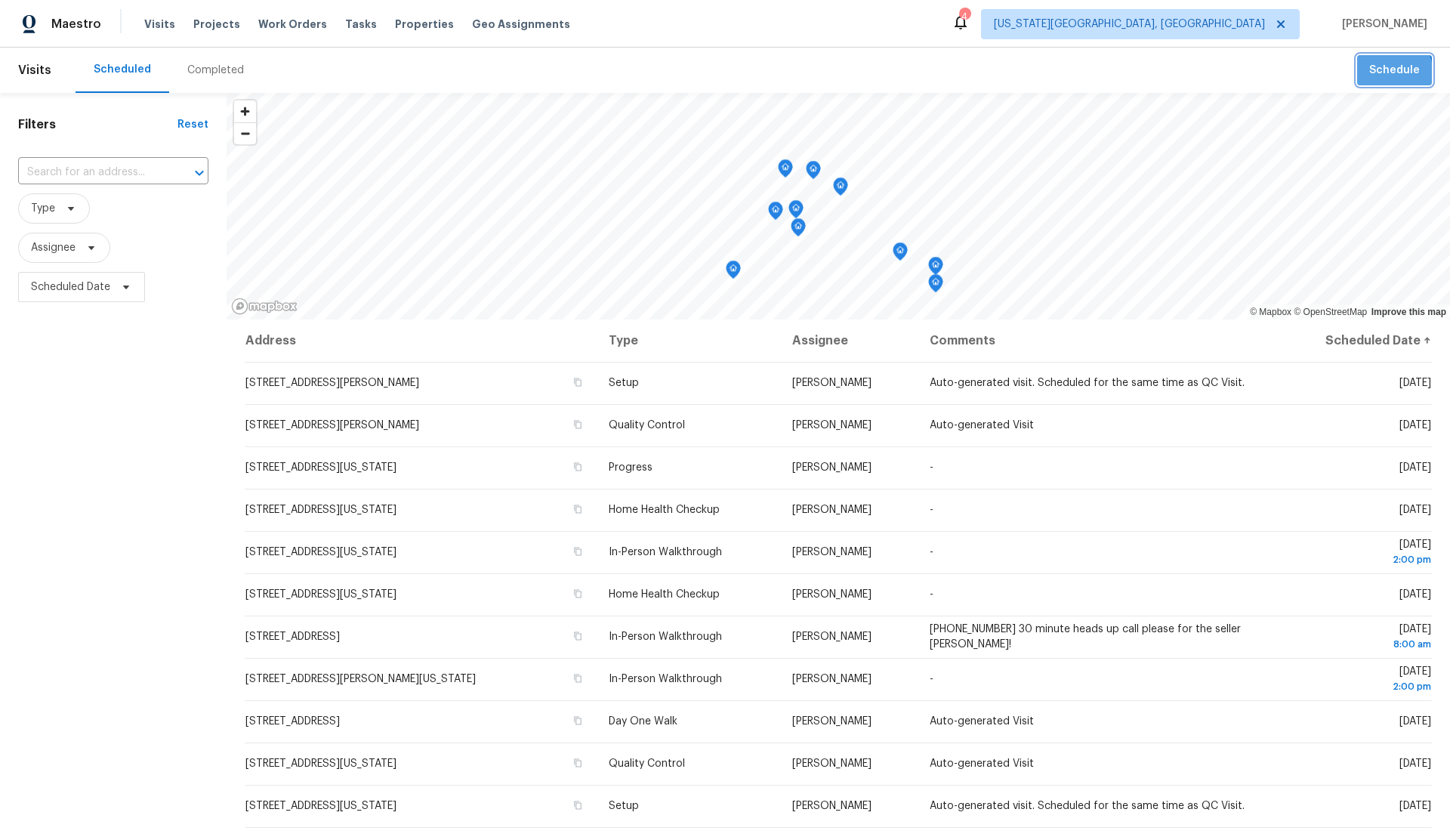
click at [1378, 76] on span "Schedule" at bounding box center [1395, 70] width 51 height 19
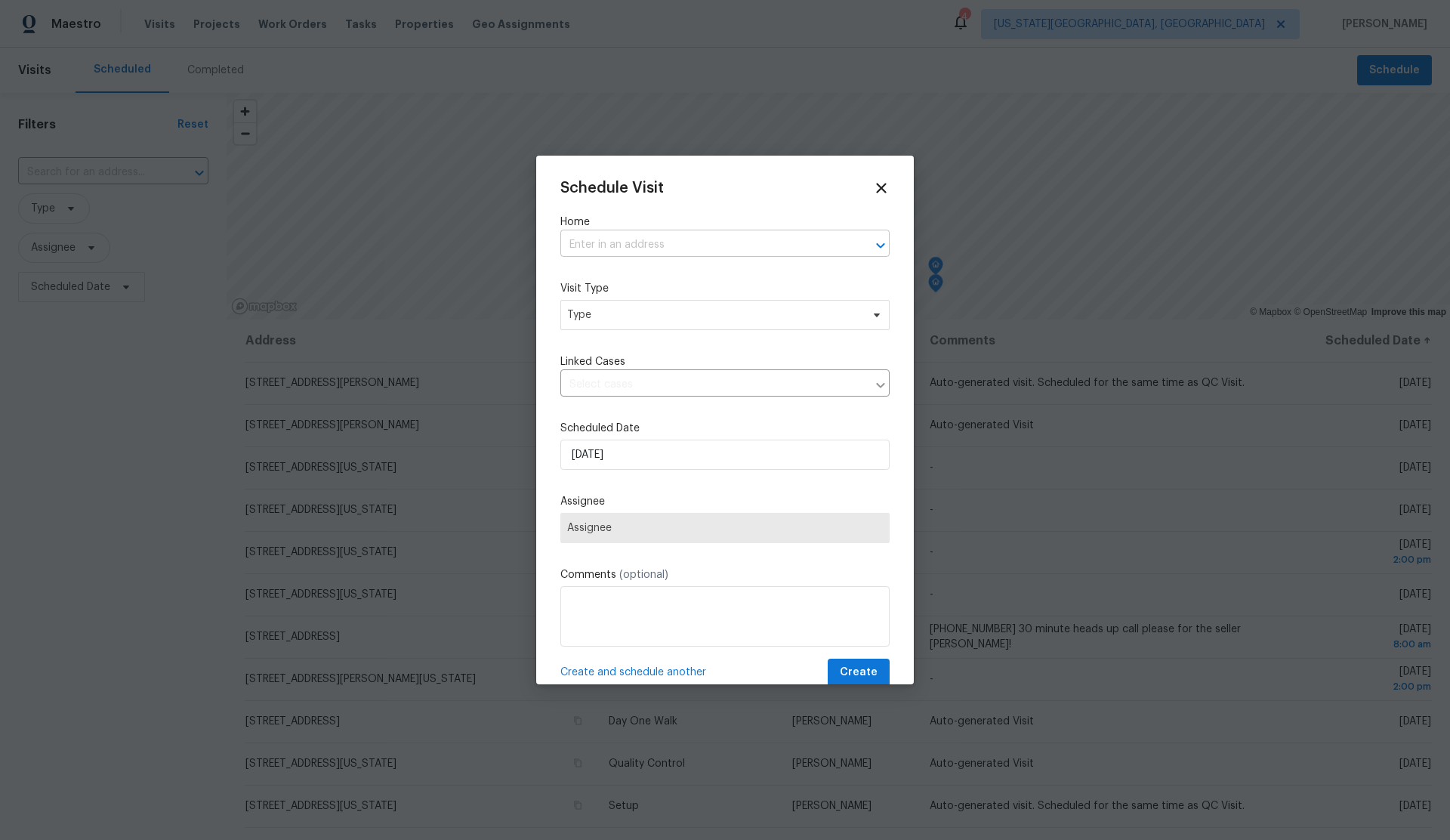
click at [720, 240] on input "text" at bounding box center [704, 245] width 287 height 23
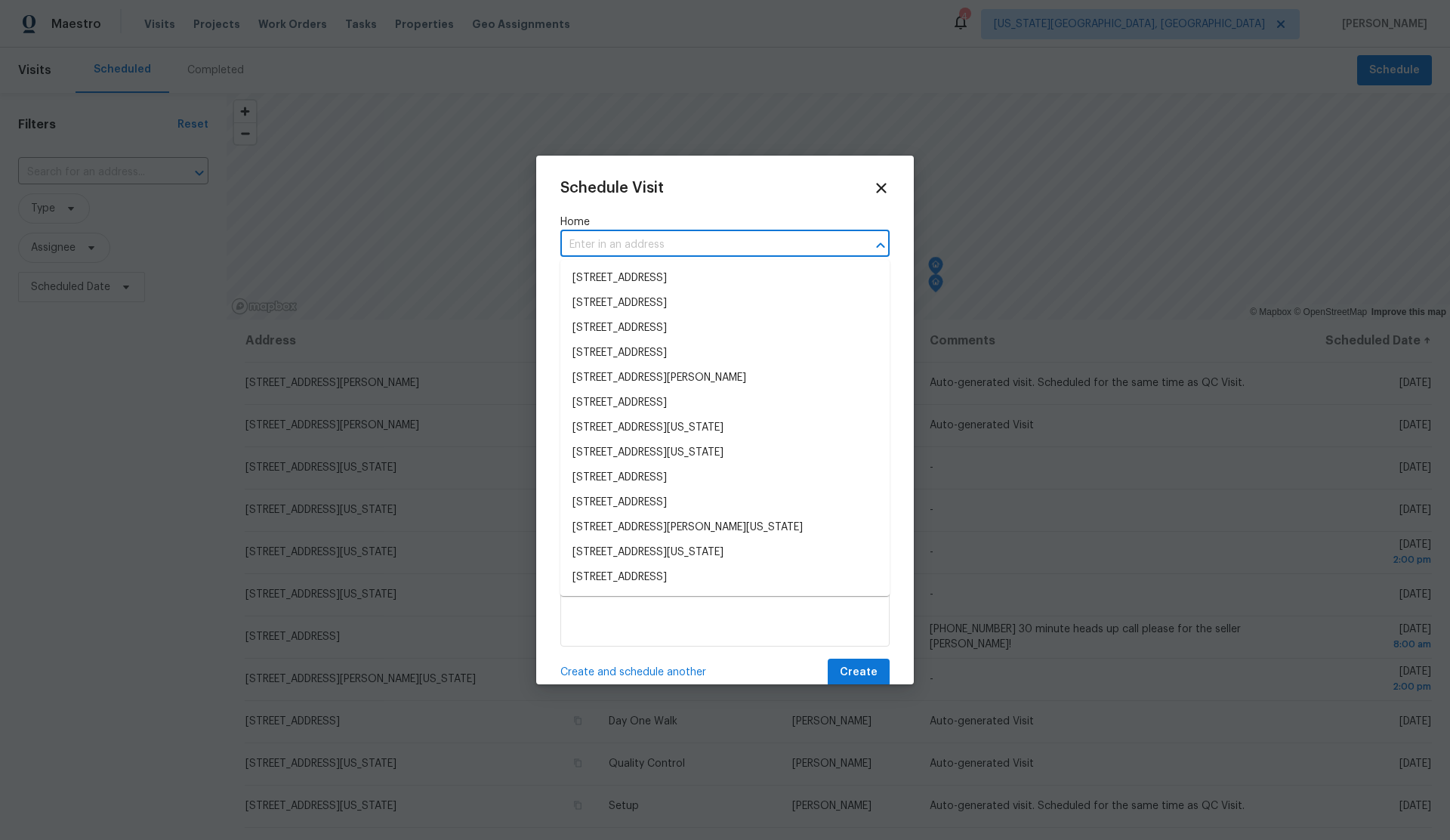
paste input "11704 NW 118th St Yukon OK 73099"
type input "11704 NW 118th St Yukon OK 73099"
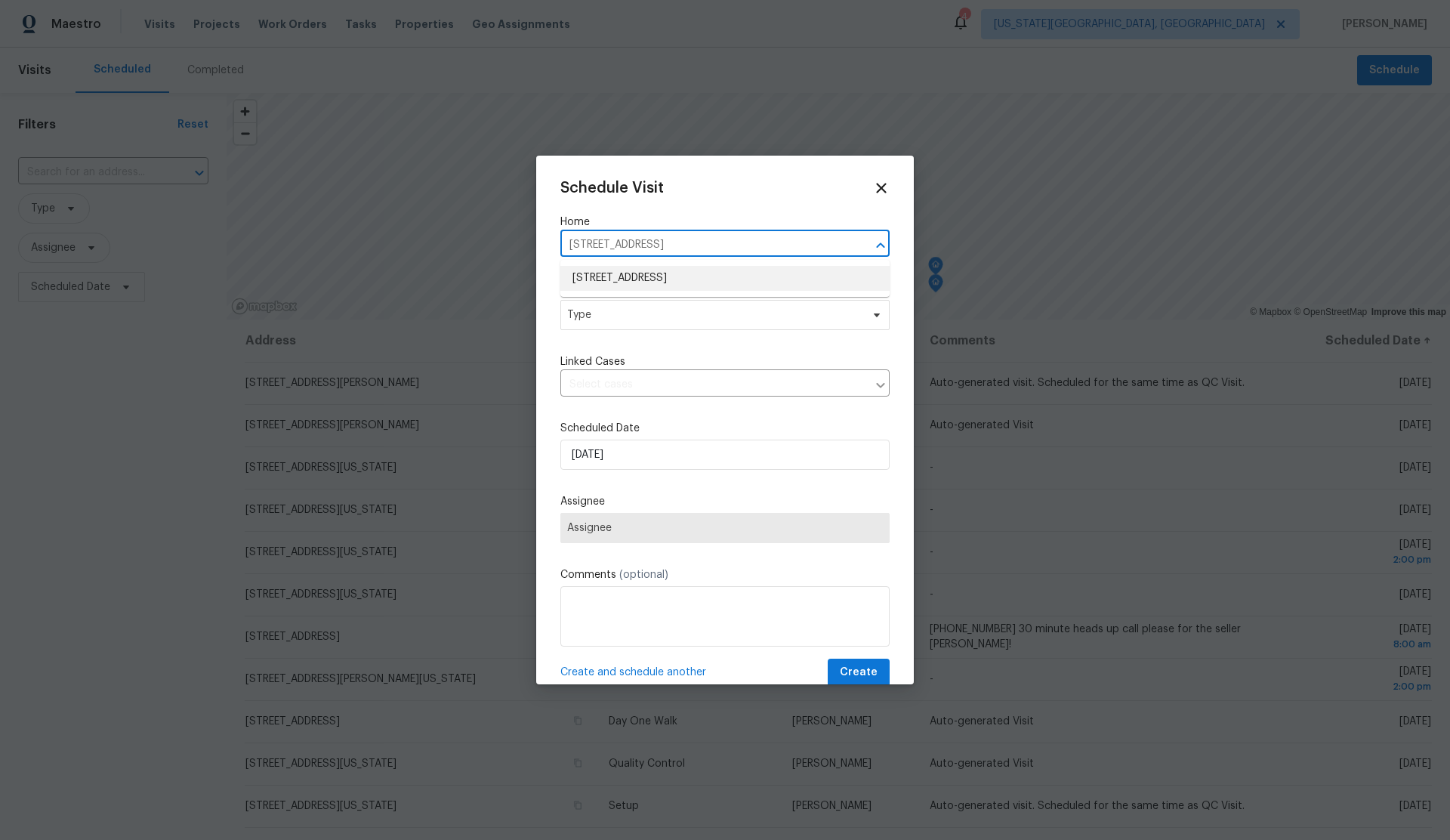
click at [669, 272] on li "11704 NW 118th St, Yukon, OK 73099" at bounding box center [725, 279] width 330 height 25
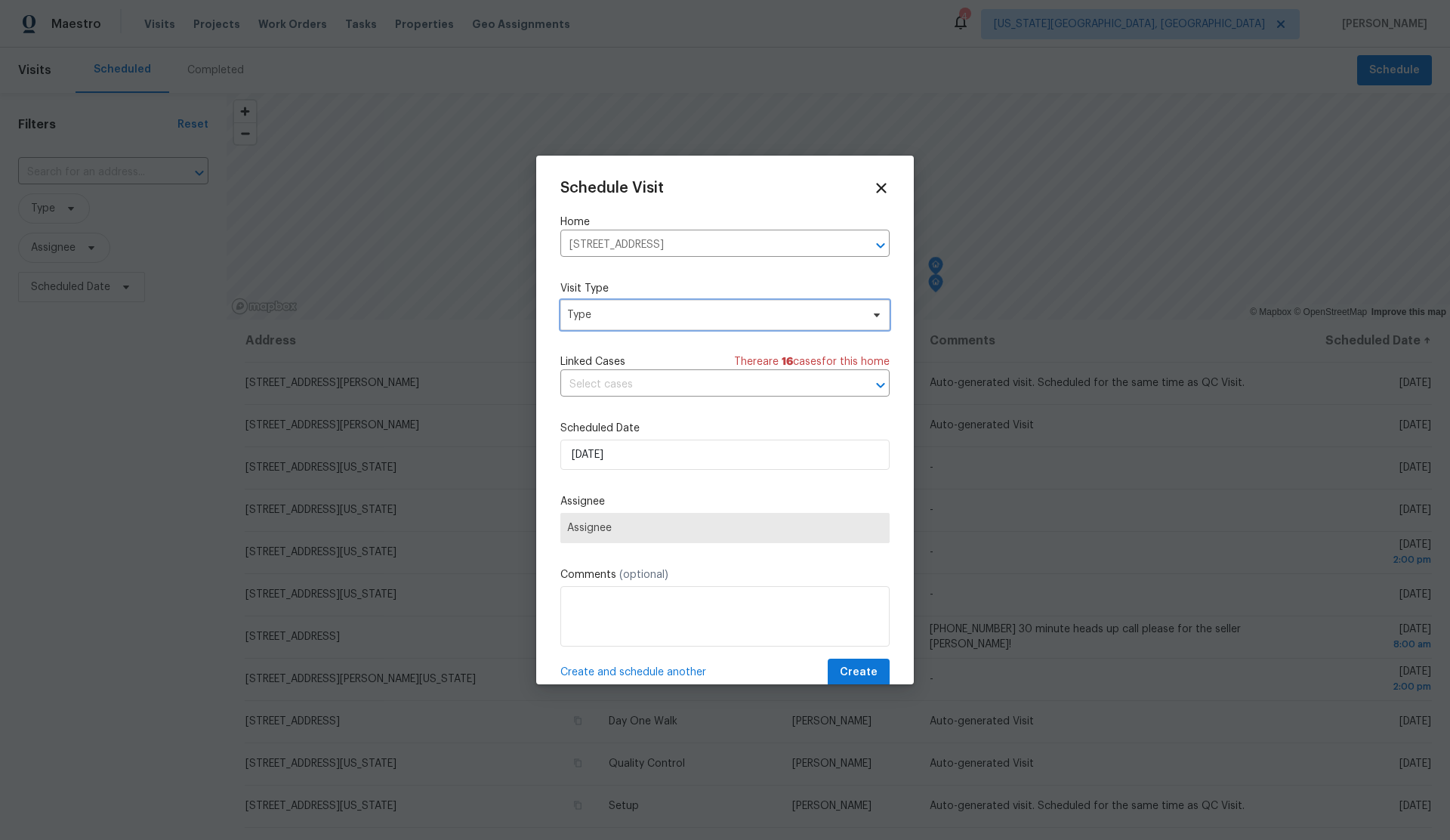
click at [663, 313] on span "Type" at bounding box center [714, 315] width 294 height 15
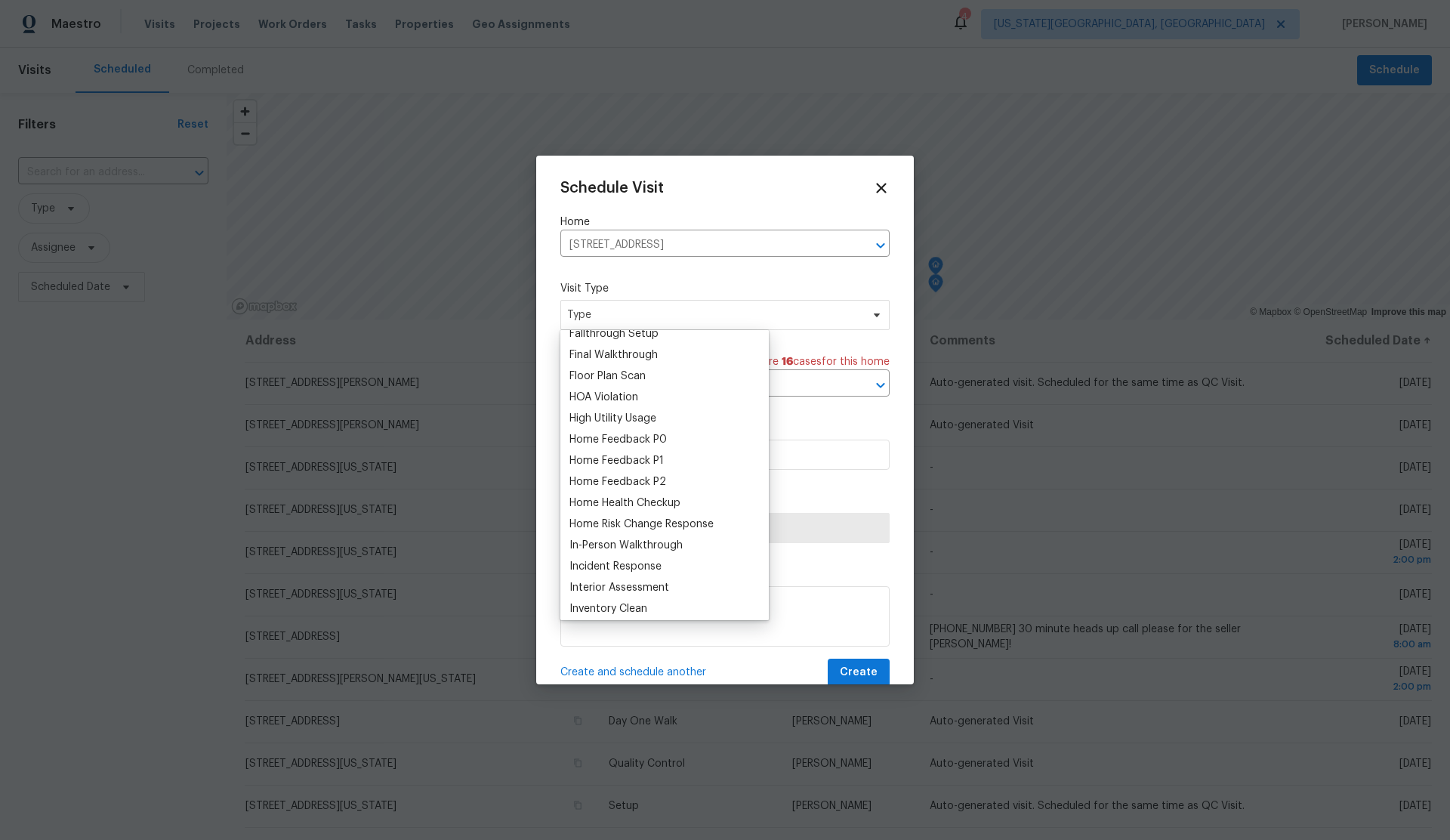
scroll to position [372, 0]
drag, startPoint x: 644, startPoint y: 499, endPoint x: 639, endPoint y: 492, distance: 8.6
click at [644, 499] on div "Home Health Checkup" at bounding box center [625, 500] width 111 height 15
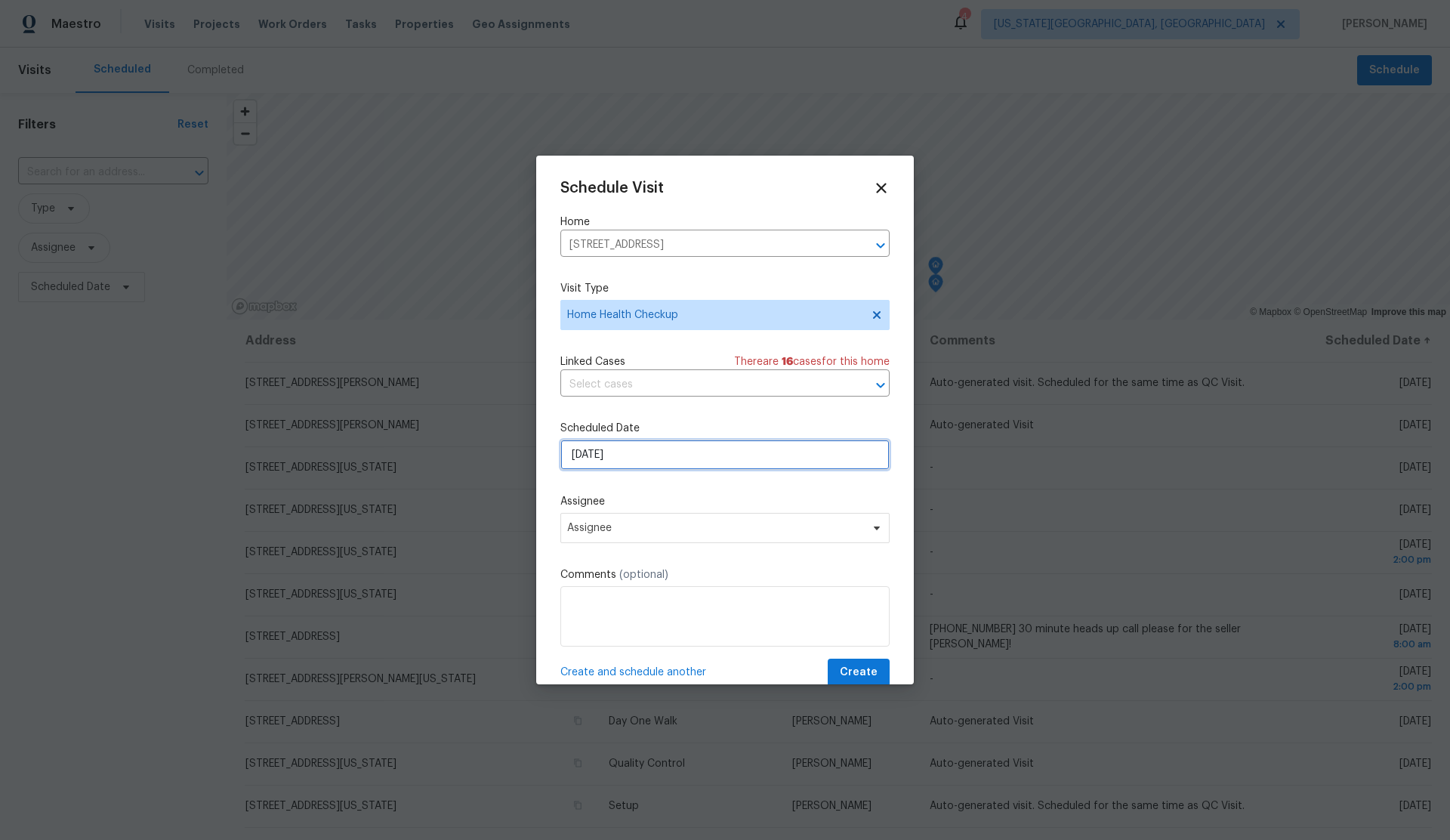
click at [661, 456] on input "[DATE]" at bounding box center [725, 454] width 330 height 30
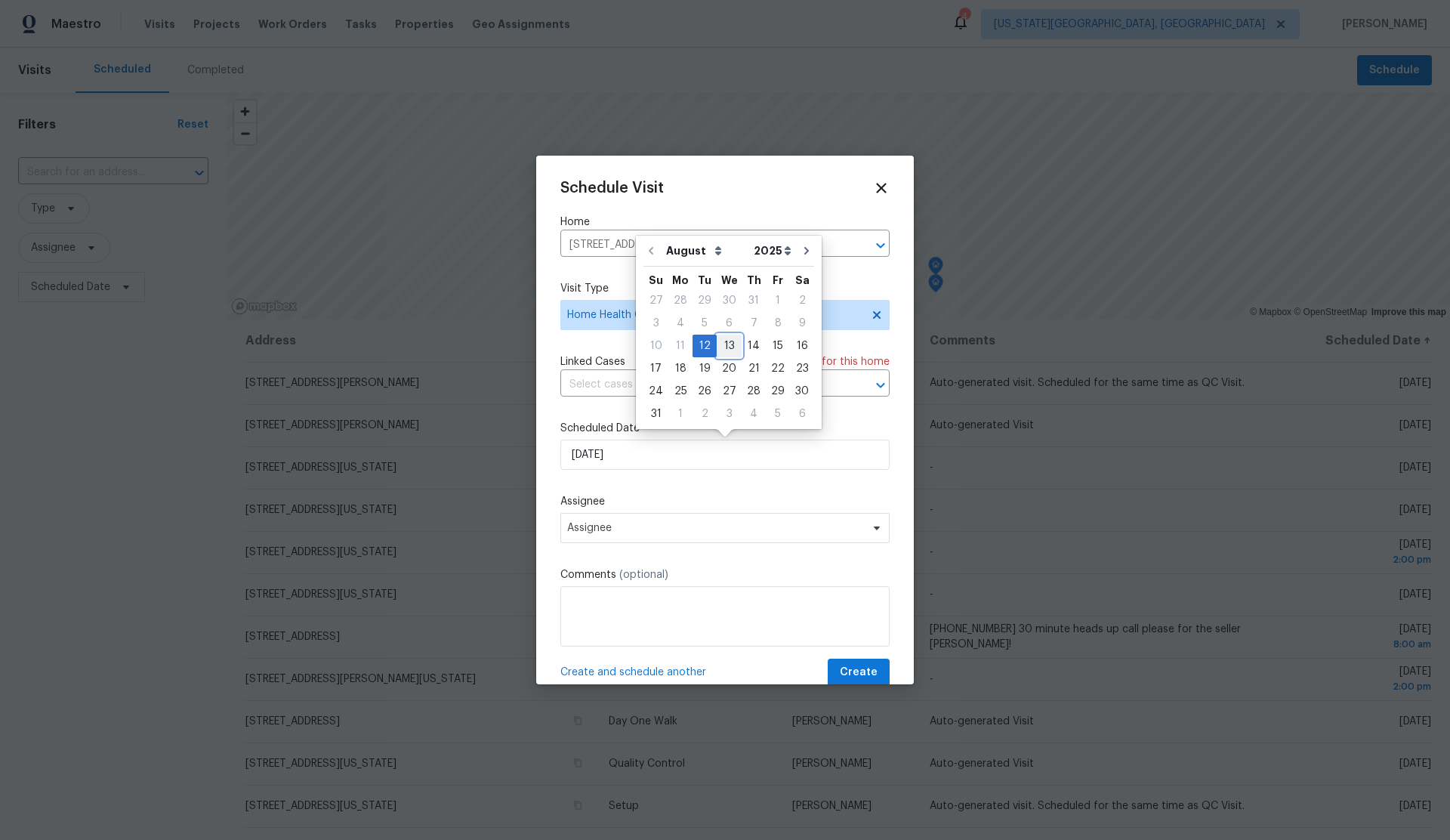
click at [721, 343] on div "13" at bounding box center [729, 346] width 25 height 21
type input "[DATE]"
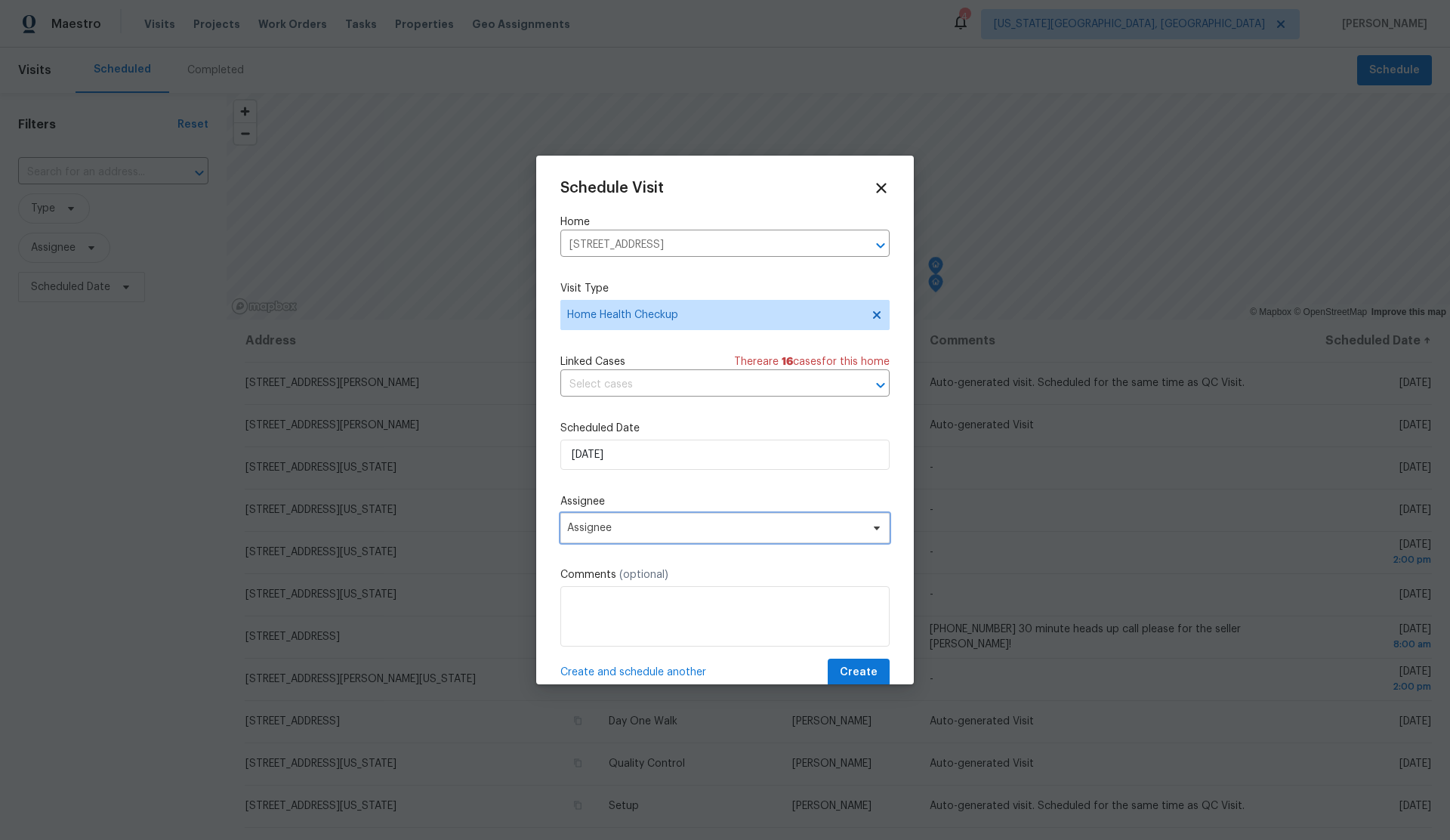
click at [678, 532] on span "Assignee" at bounding box center [715, 527] width 296 height 12
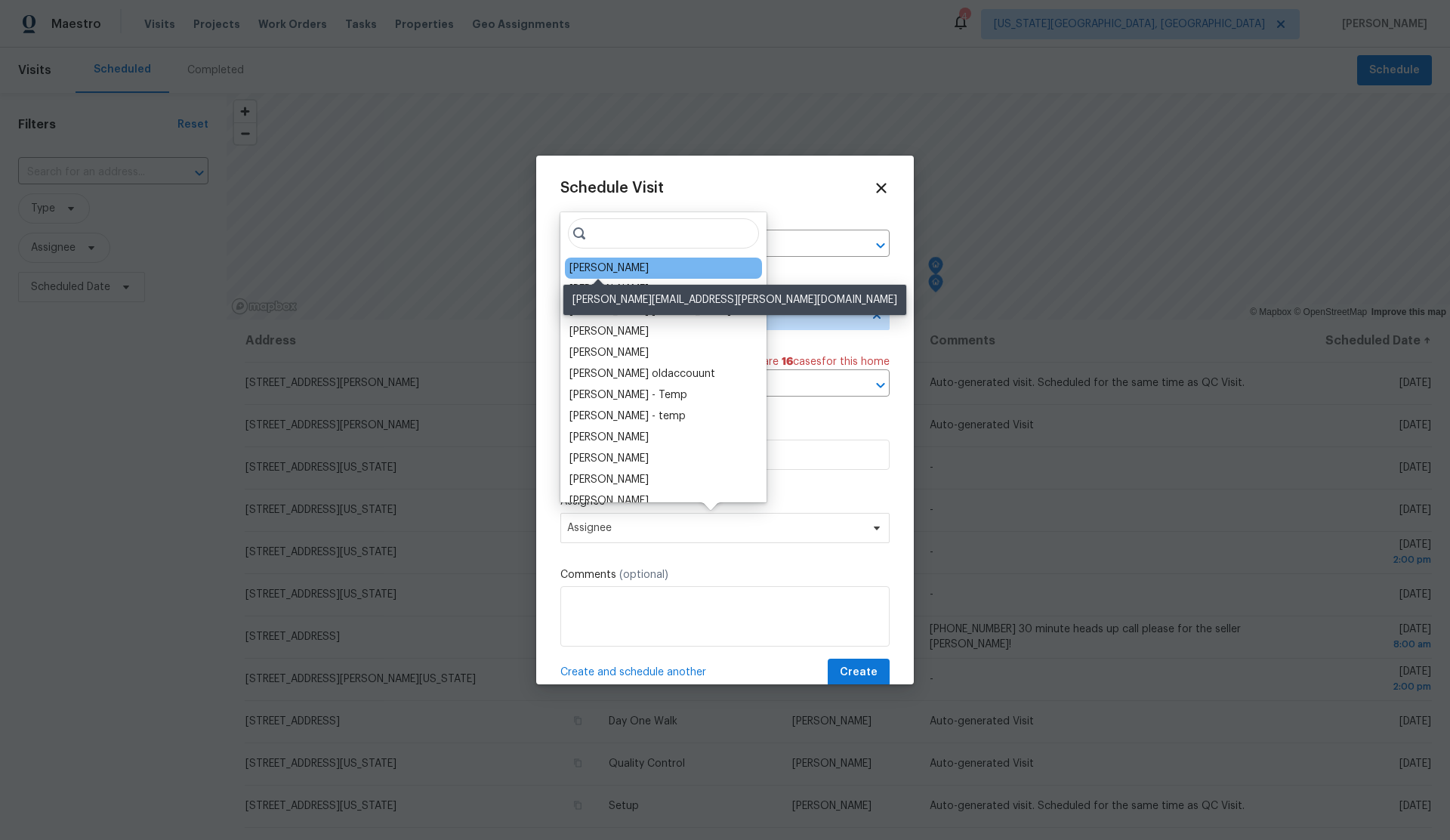
click at [601, 267] on div "[PERSON_NAME]" at bounding box center [609, 268] width 80 height 15
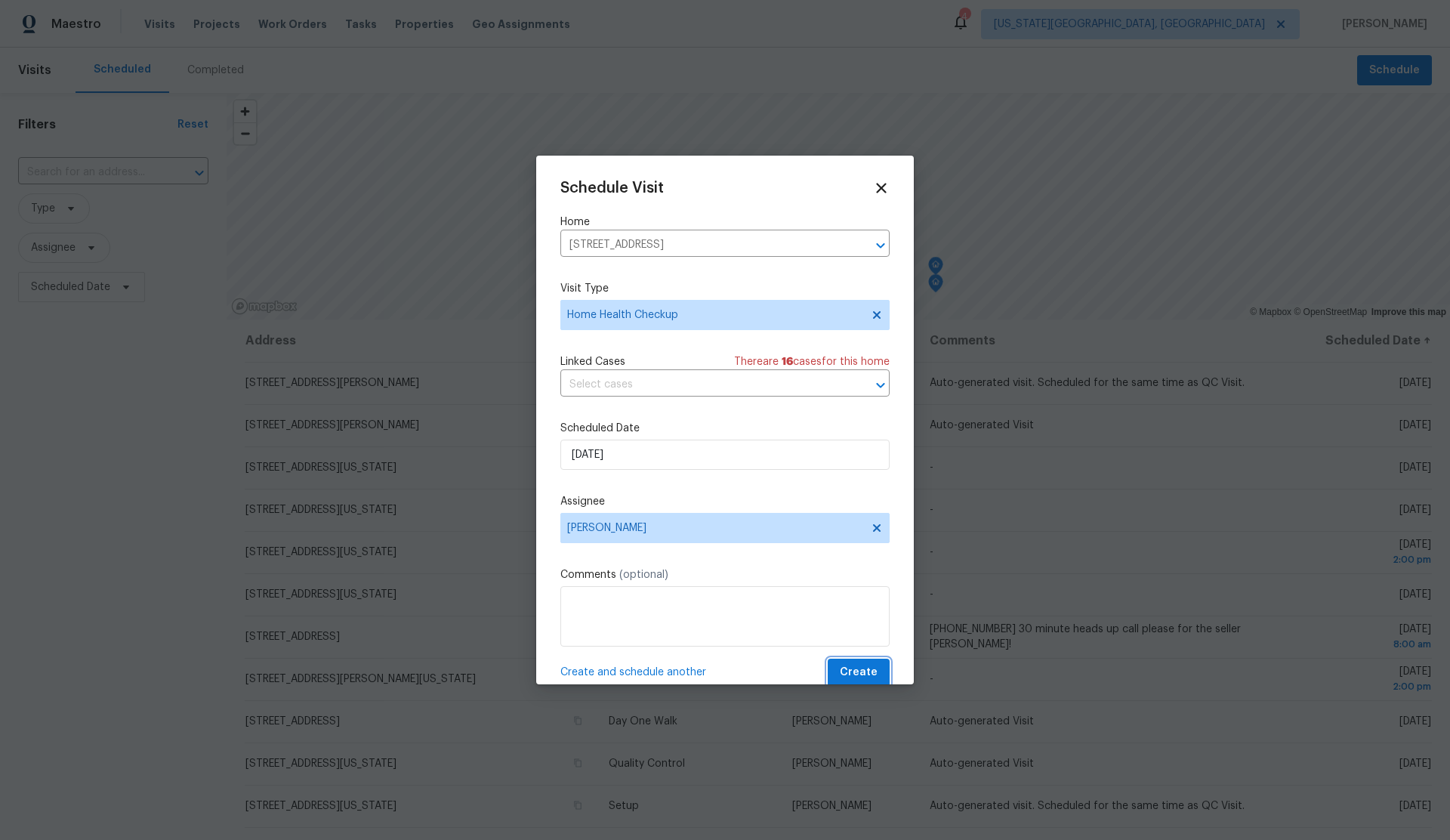
click at [861, 671] on span "Create" at bounding box center [859, 672] width 37 height 19
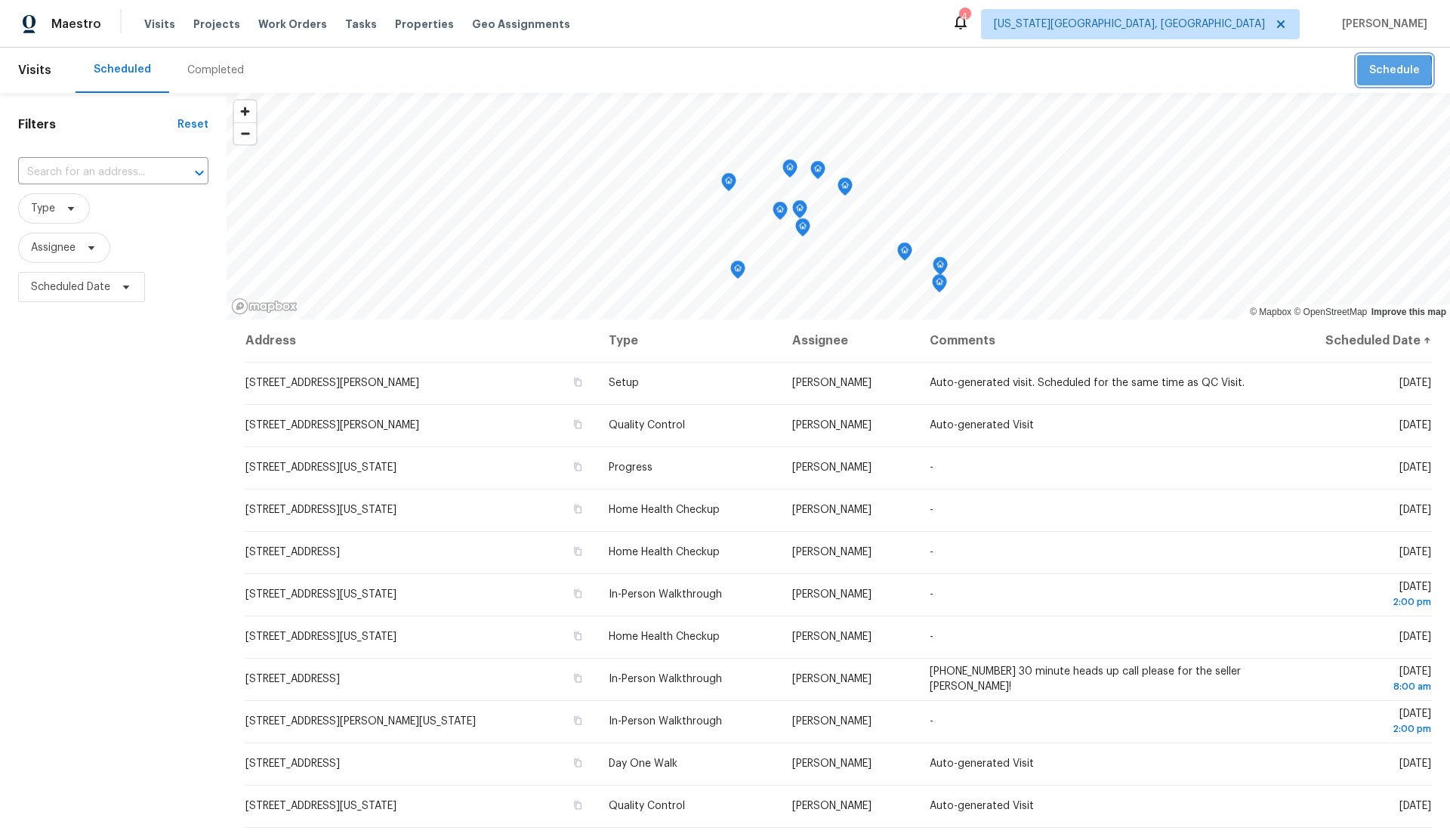
click at [1379, 71] on span "Schedule" at bounding box center [1395, 70] width 51 height 19
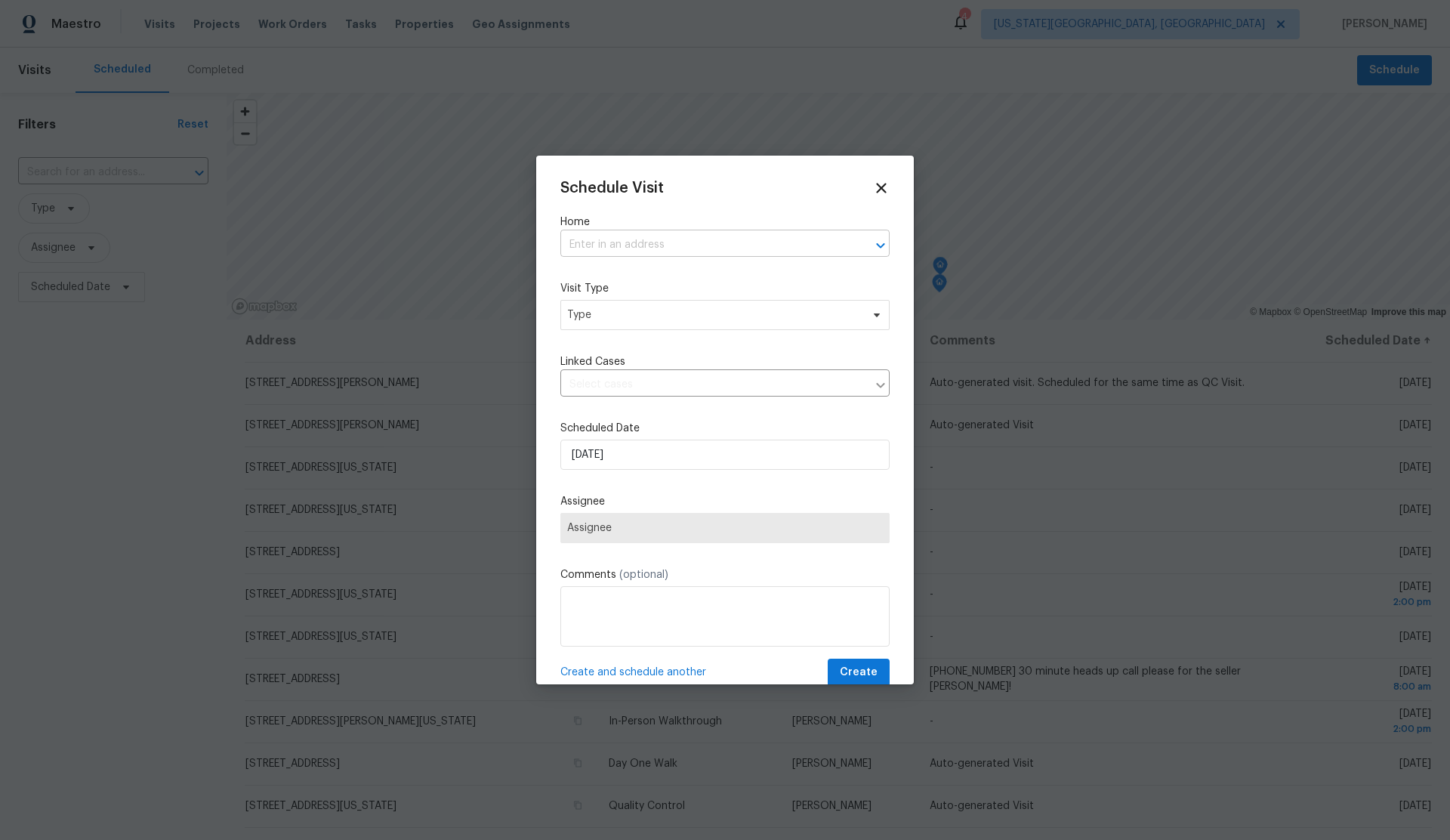
click at [647, 248] on input "text" at bounding box center [704, 245] width 287 height 23
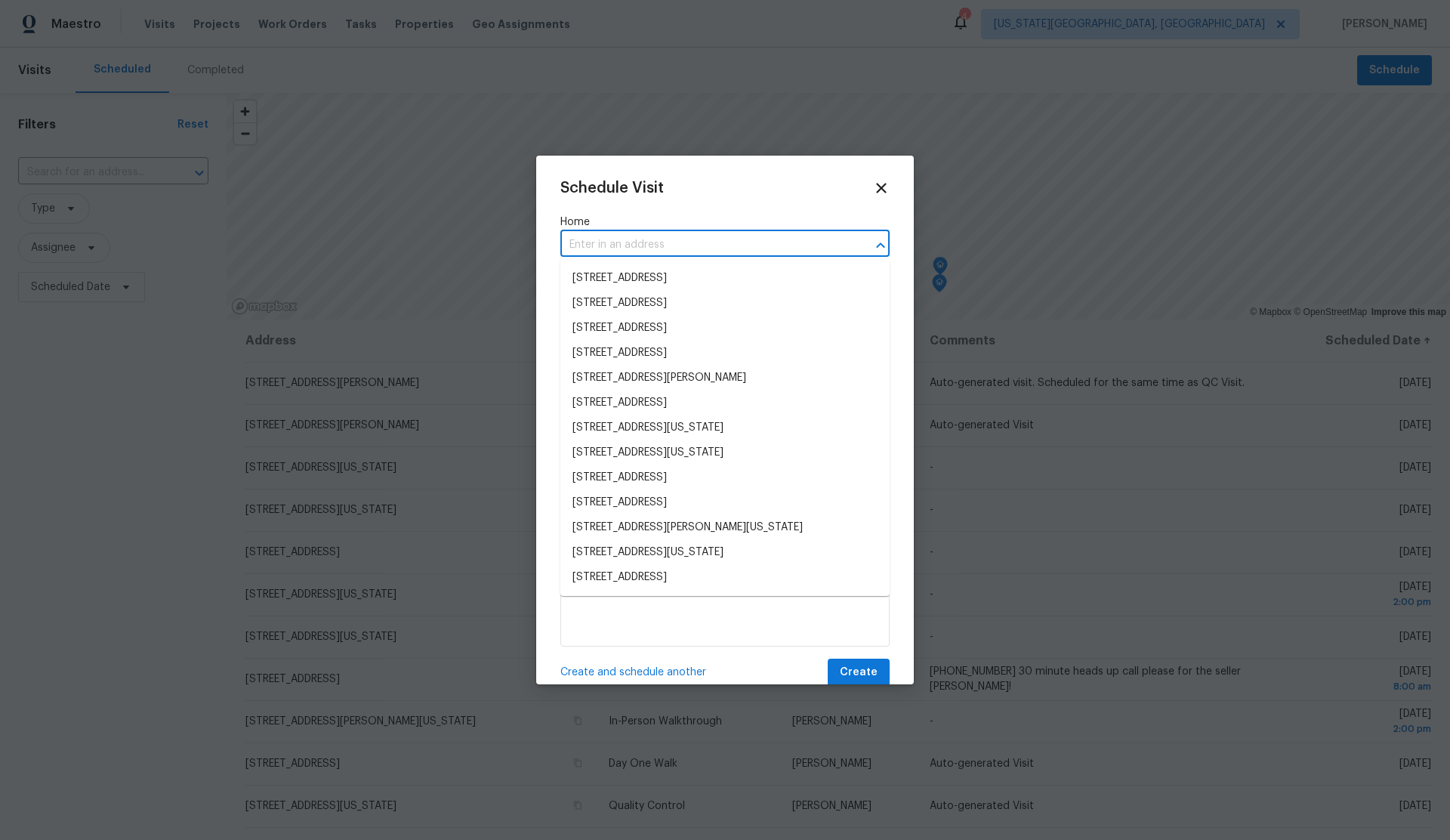
paste input "703 NE 20th Ter Newcastle OK 73065"
type input "703 NE 20th Ter Newcastle OK 73065"
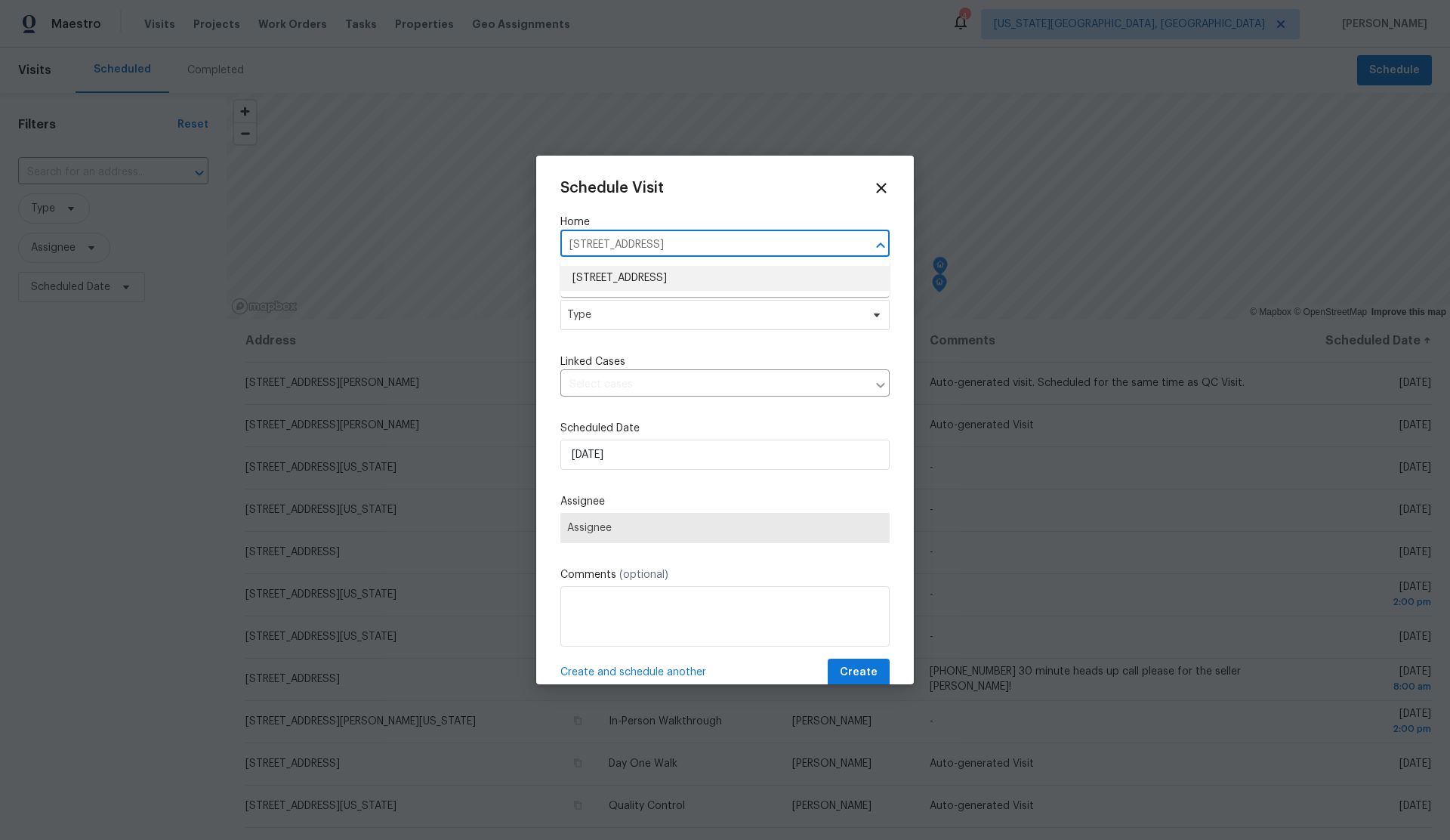
click at [639, 278] on li "703 NE 20th Ter, Newcastle, OK 73065" at bounding box center [725, 279] width 330 height 25
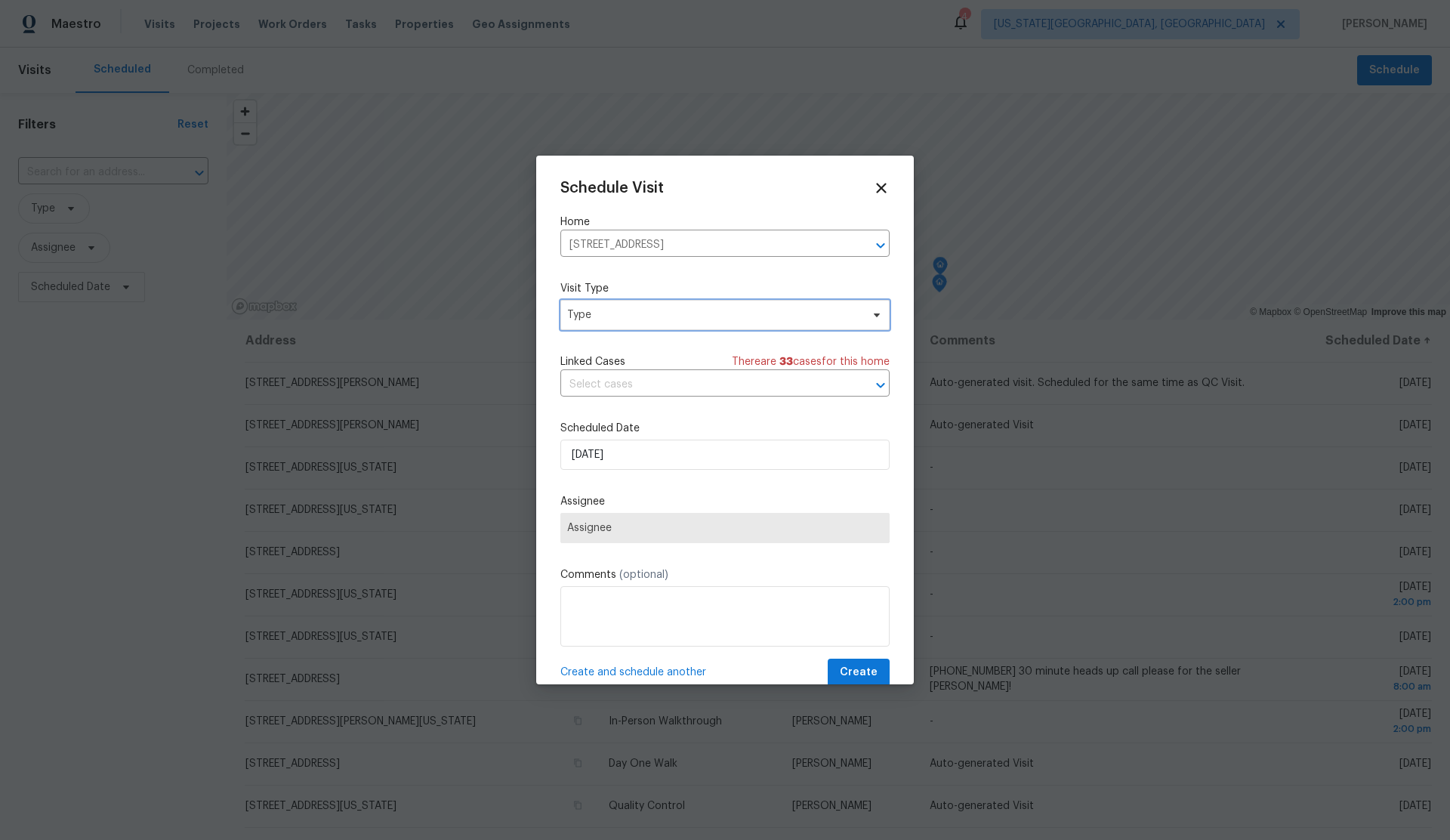
click at [626, 312] on span "Type" at bounding box center [714, 315] width 294 height 15
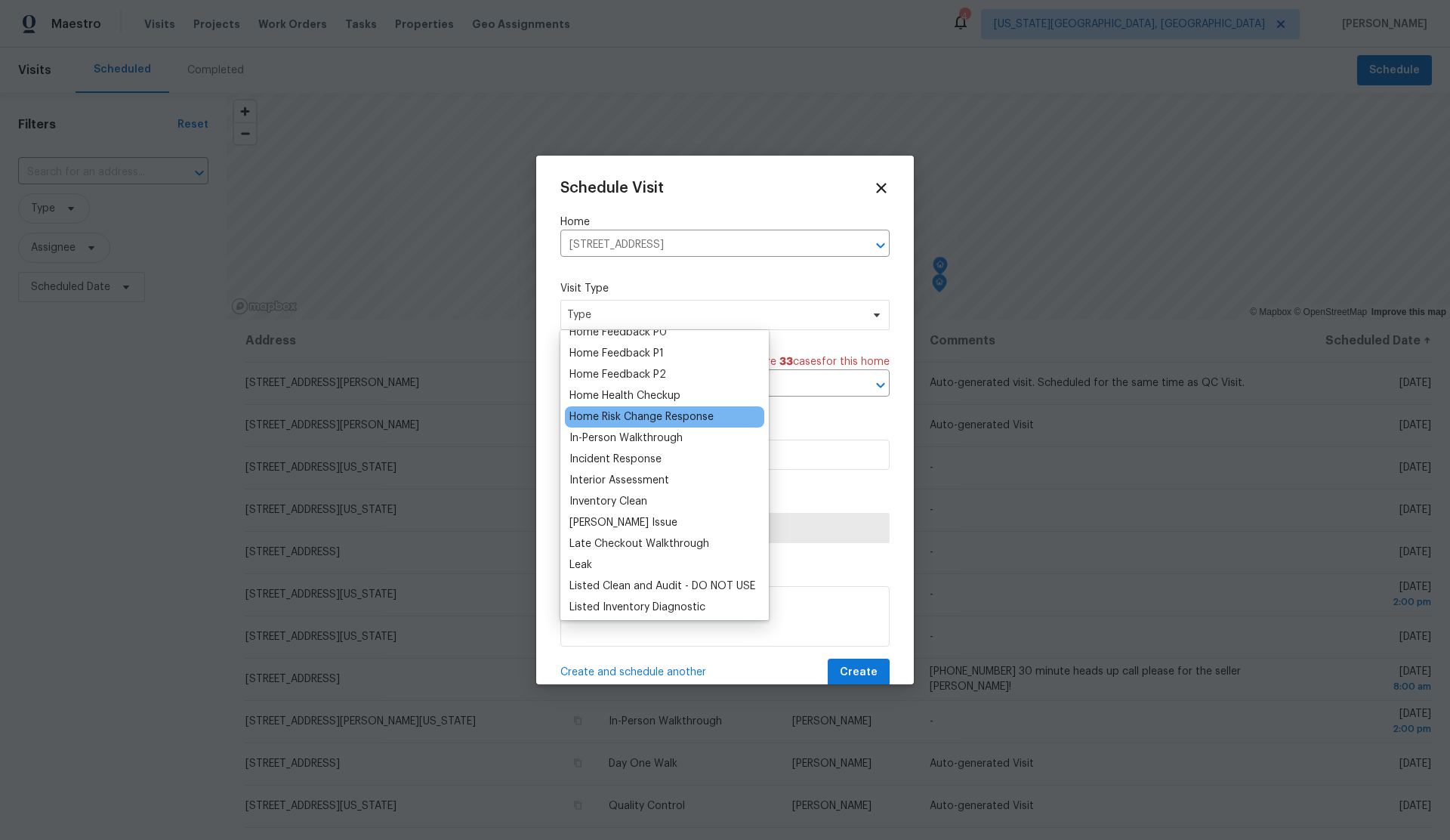
scroll to position [478, 0]
click at [637, 395] on div "Home Health Checkup" at bounding box center [625, 393] width 111 height 15
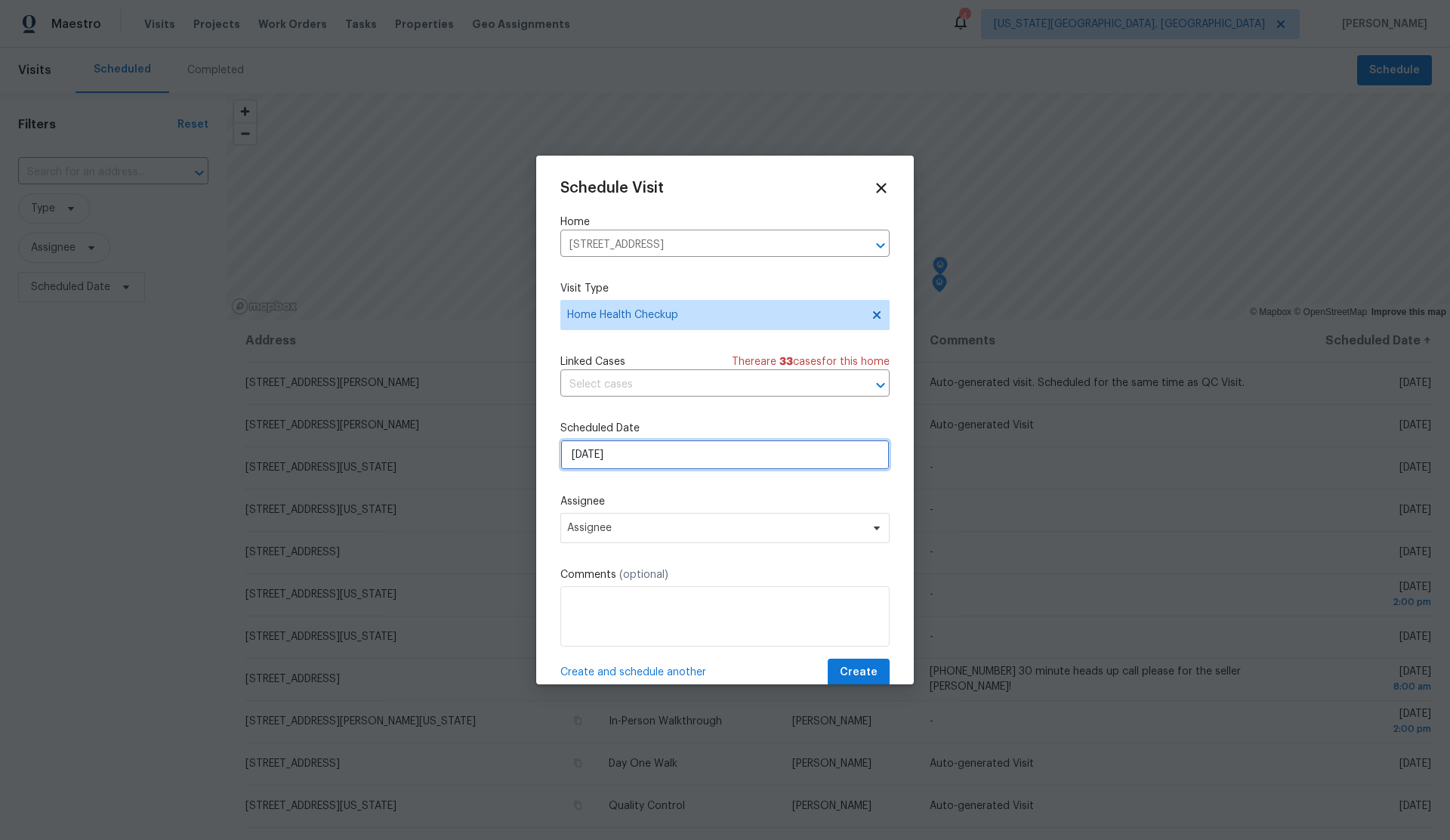
click at [648, 446] on input "[DATE]" at bounding box center [725, 454] width 330 height 30
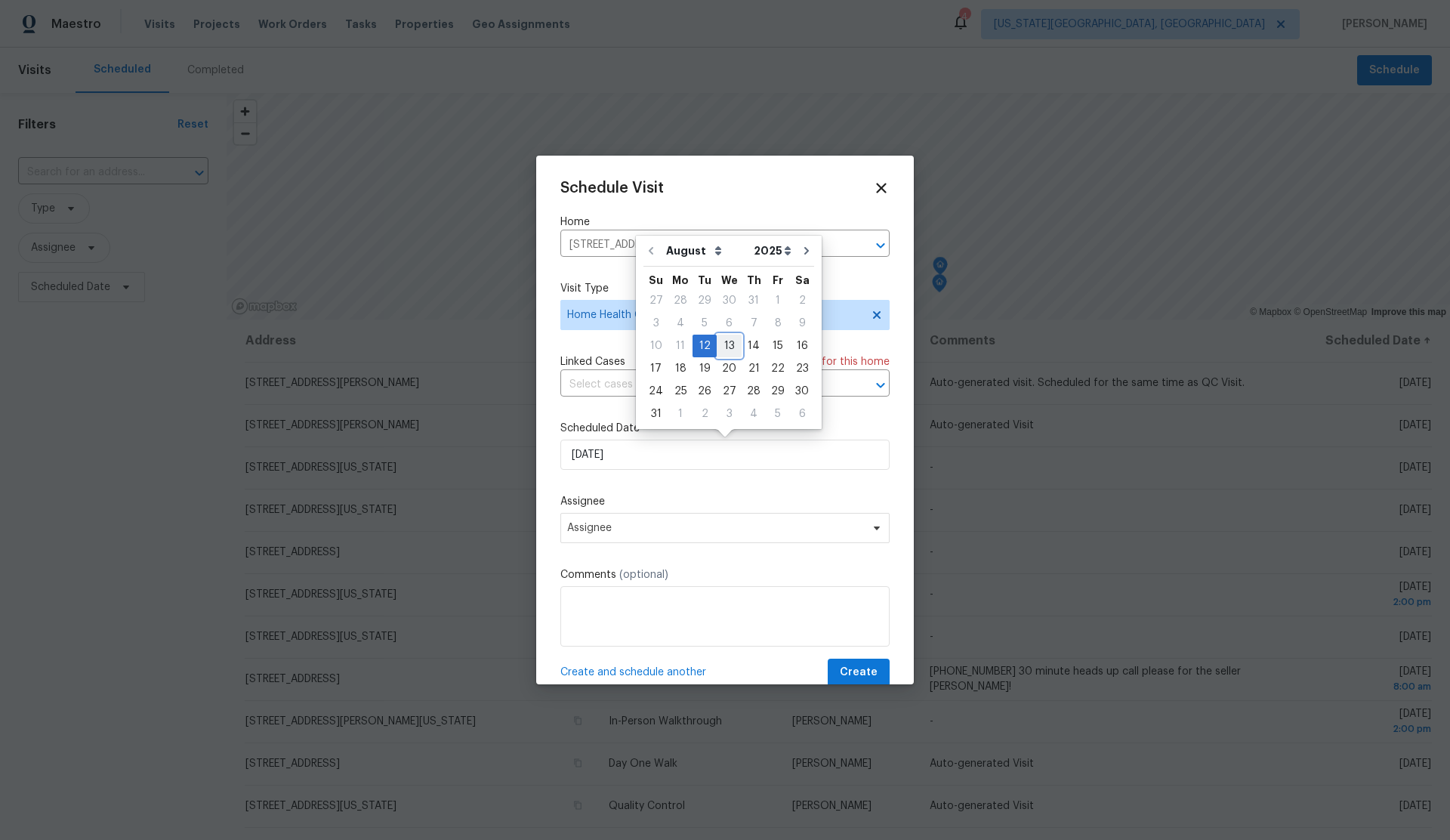
click at [720, 344] on div "13" at bounding box center [729, 346] width 25 height 21
type input "[DATE]"
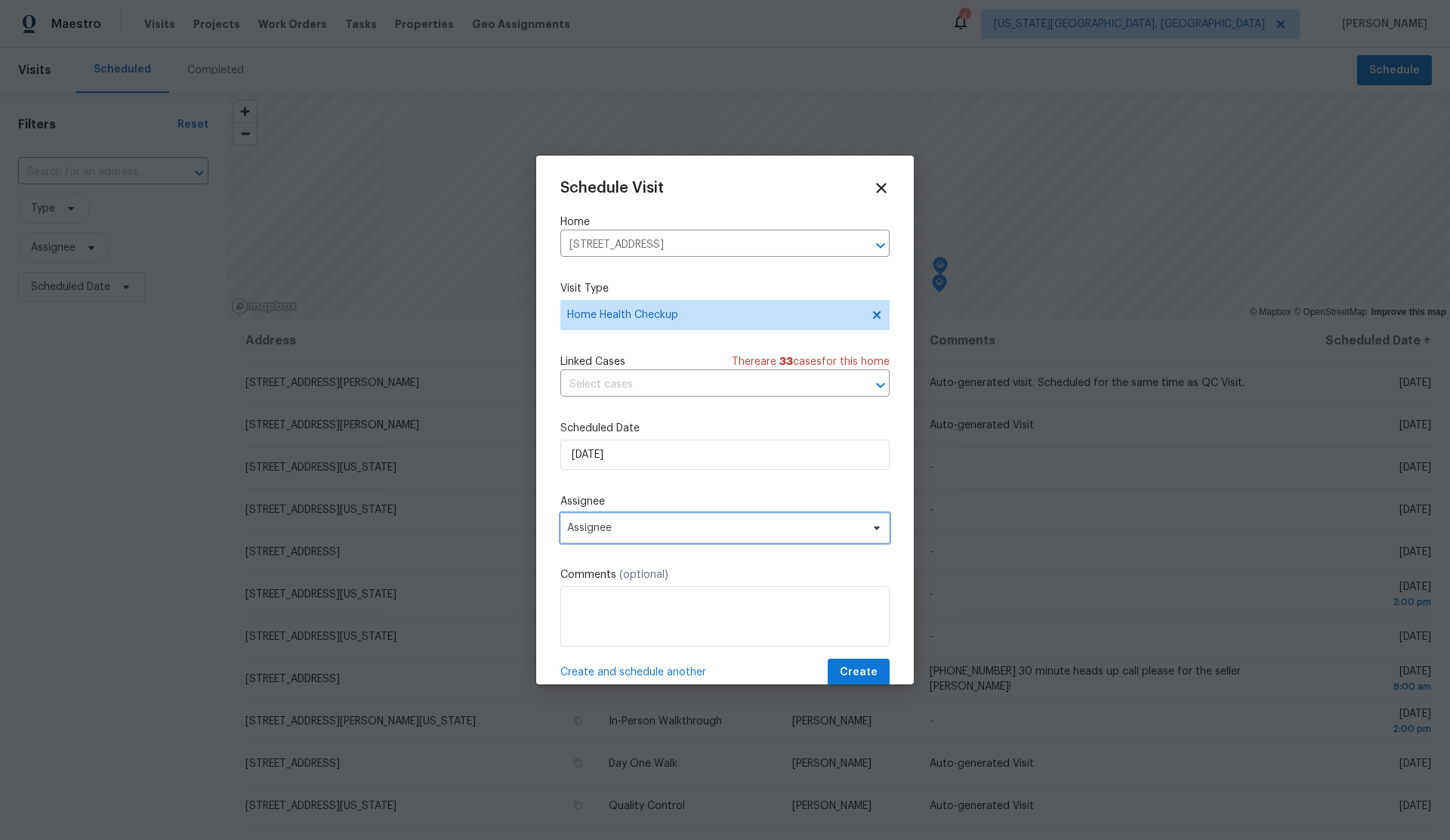
click at [689, 531] on span "Assignee" at bounding box center [715, 527] width 296 height 12
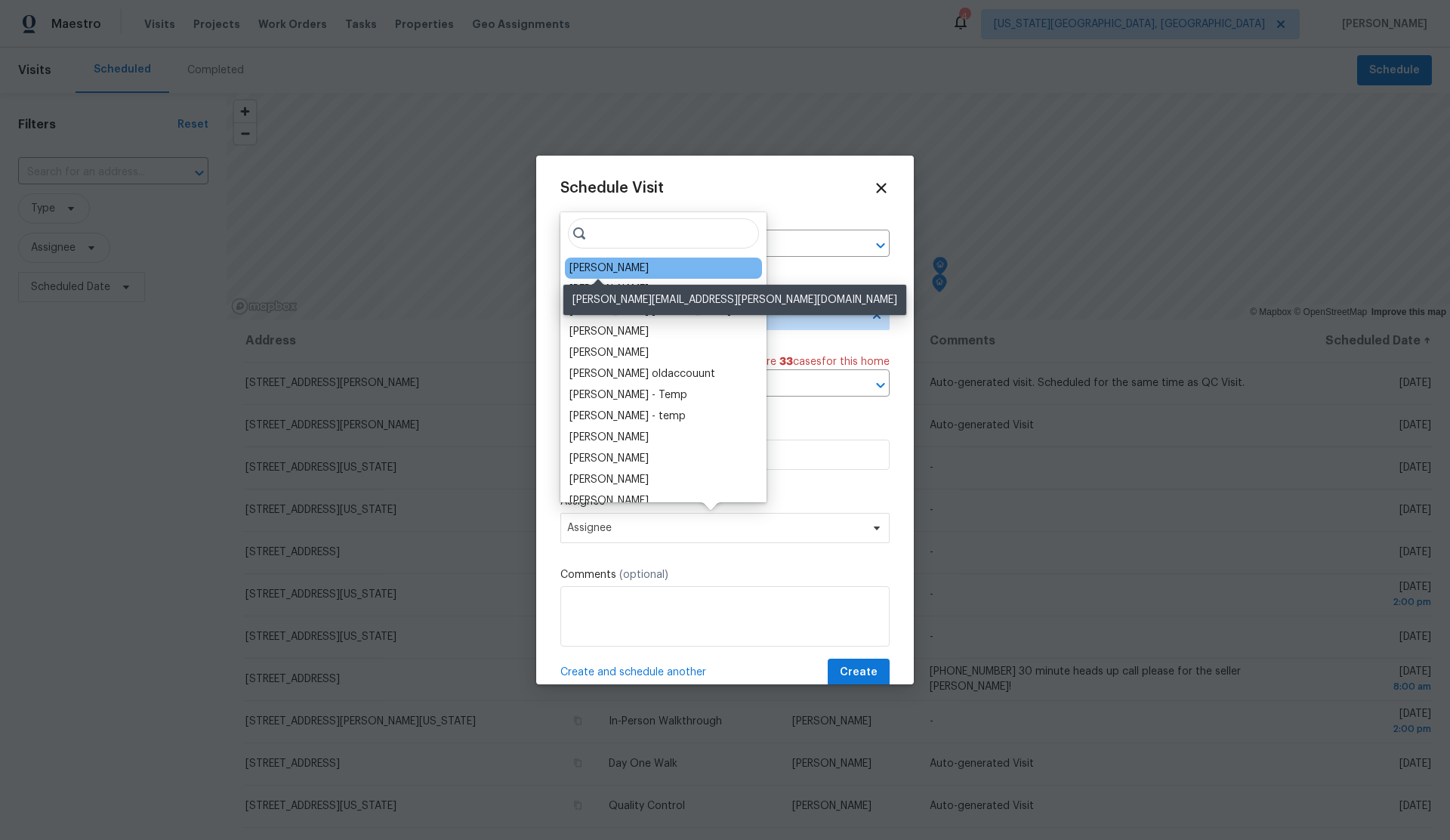
click at [590, 269] on div "[PERSON_NAME]" at bounding box center [609, 268] width 80 height 15
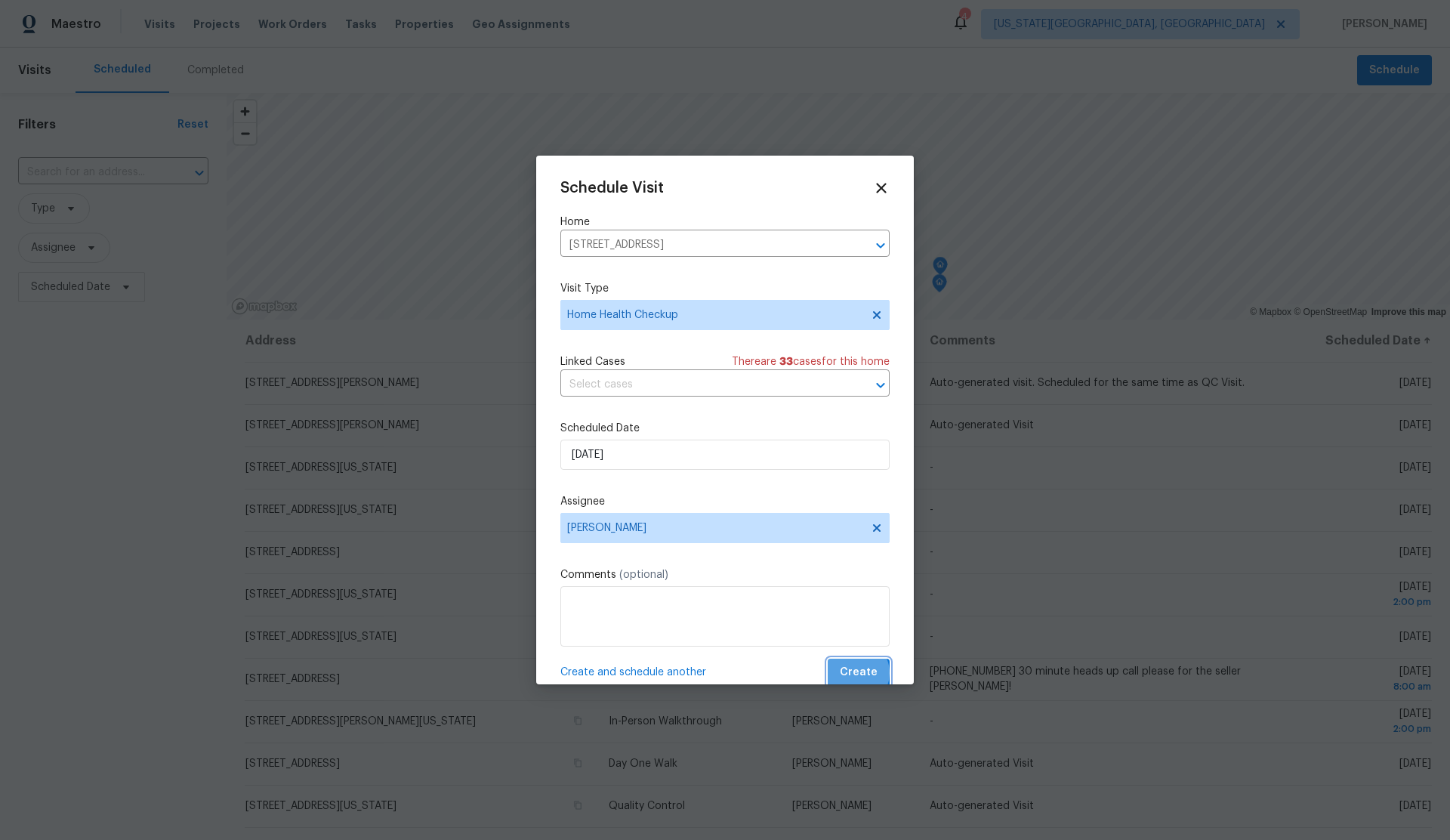
click at [856, 674] on span "Create" at bounding box center [859, 672] width 37 height 19
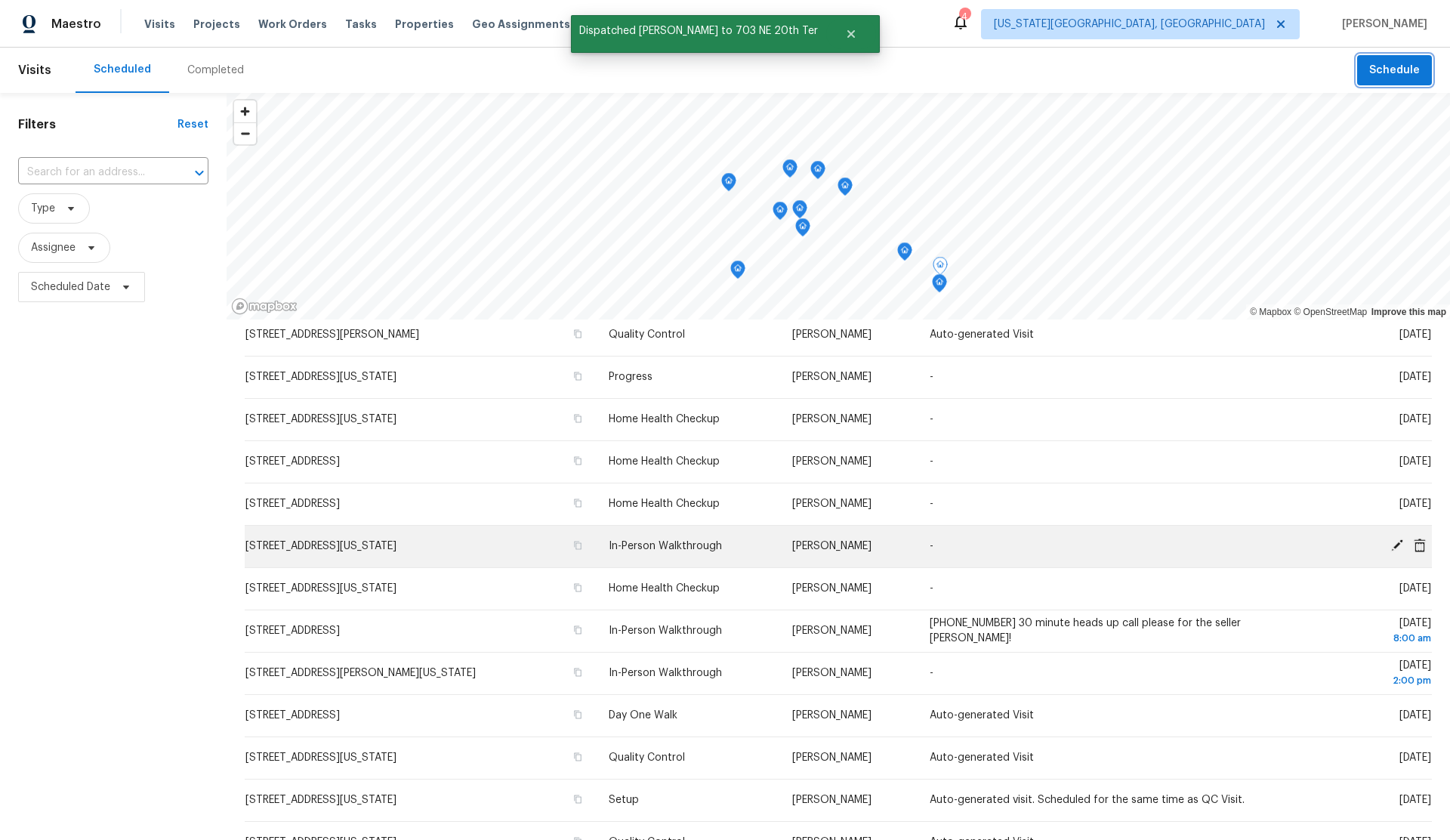
scroll to position [91, 0]
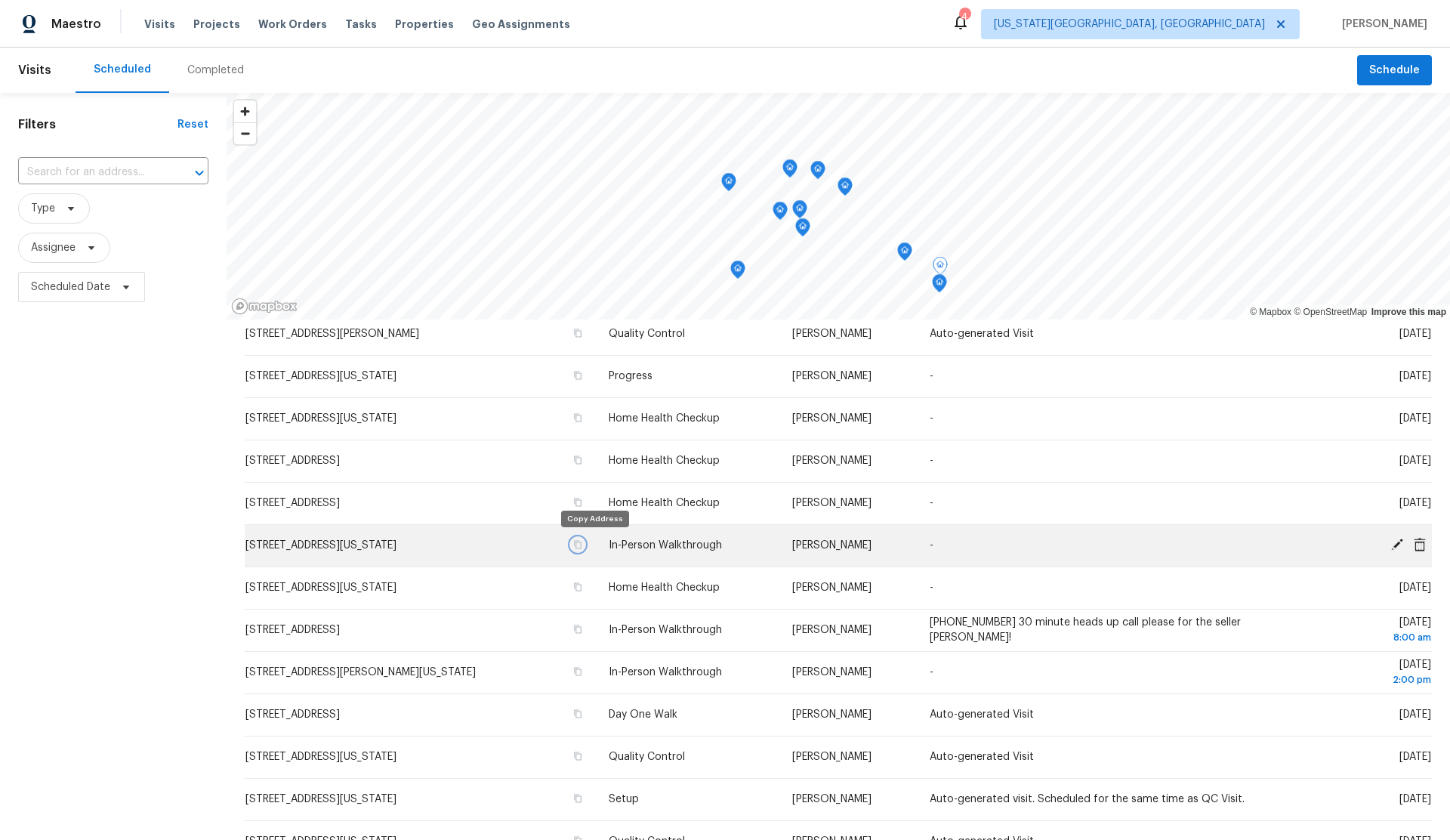
click at [582, 542] on icon "button" at bounding box center [578, 545] width 9 height 9
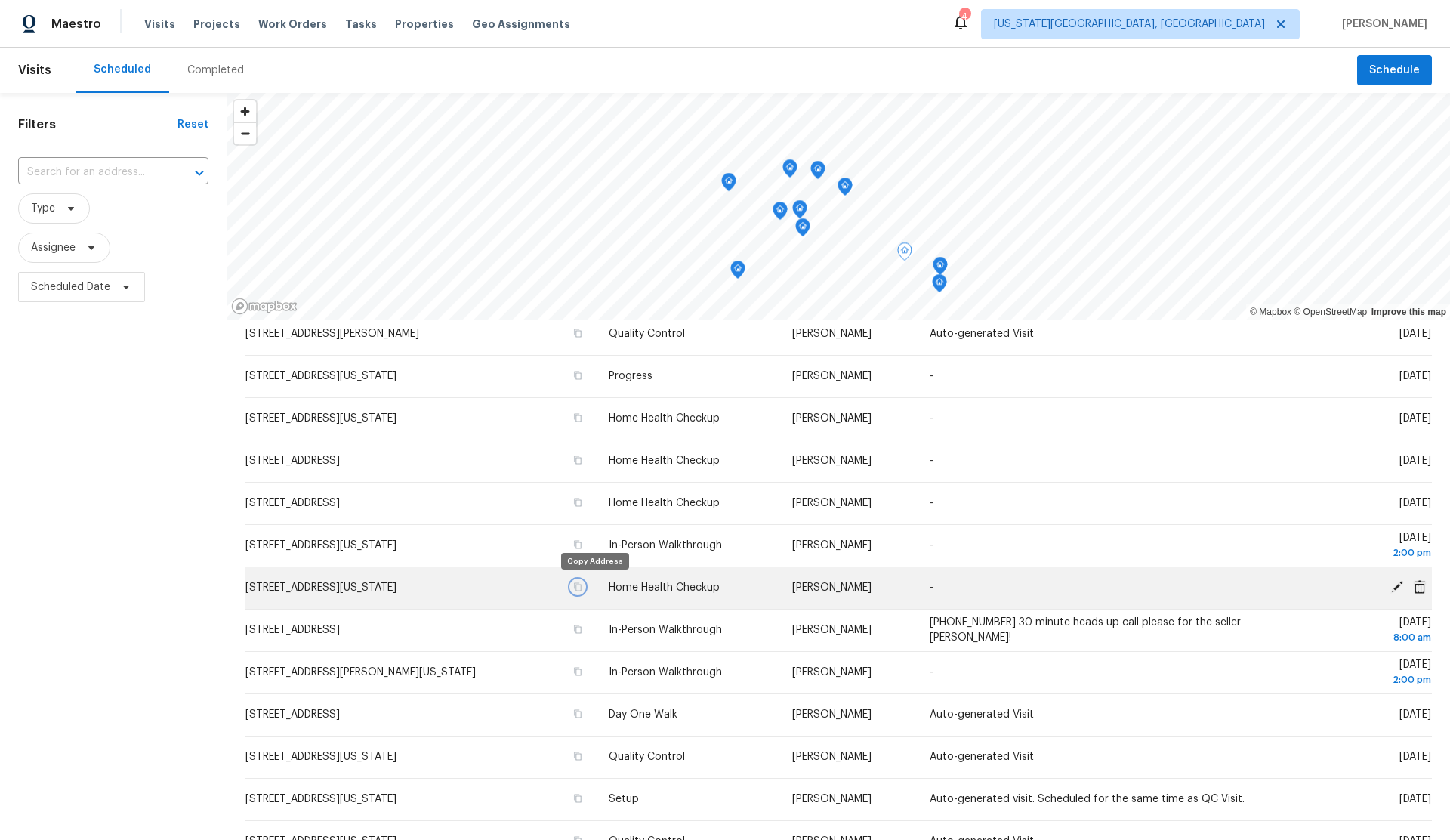
click at [582, 585] on icon "button" at bounding box center [578, 587] width 9 height 9
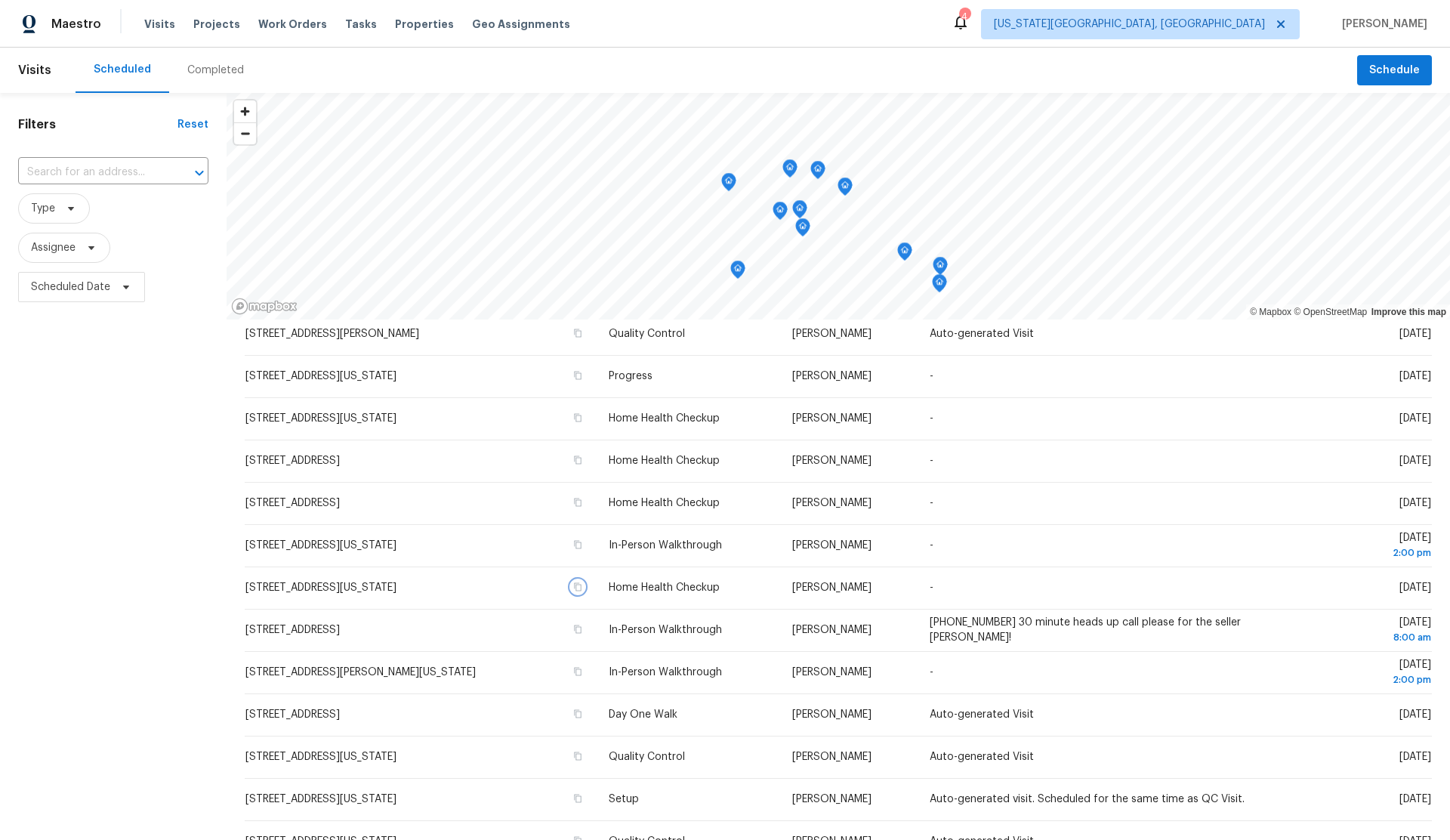
click at [800, 209] on icon "Map marker" at bounding box center [800, 209] width 13 height 17
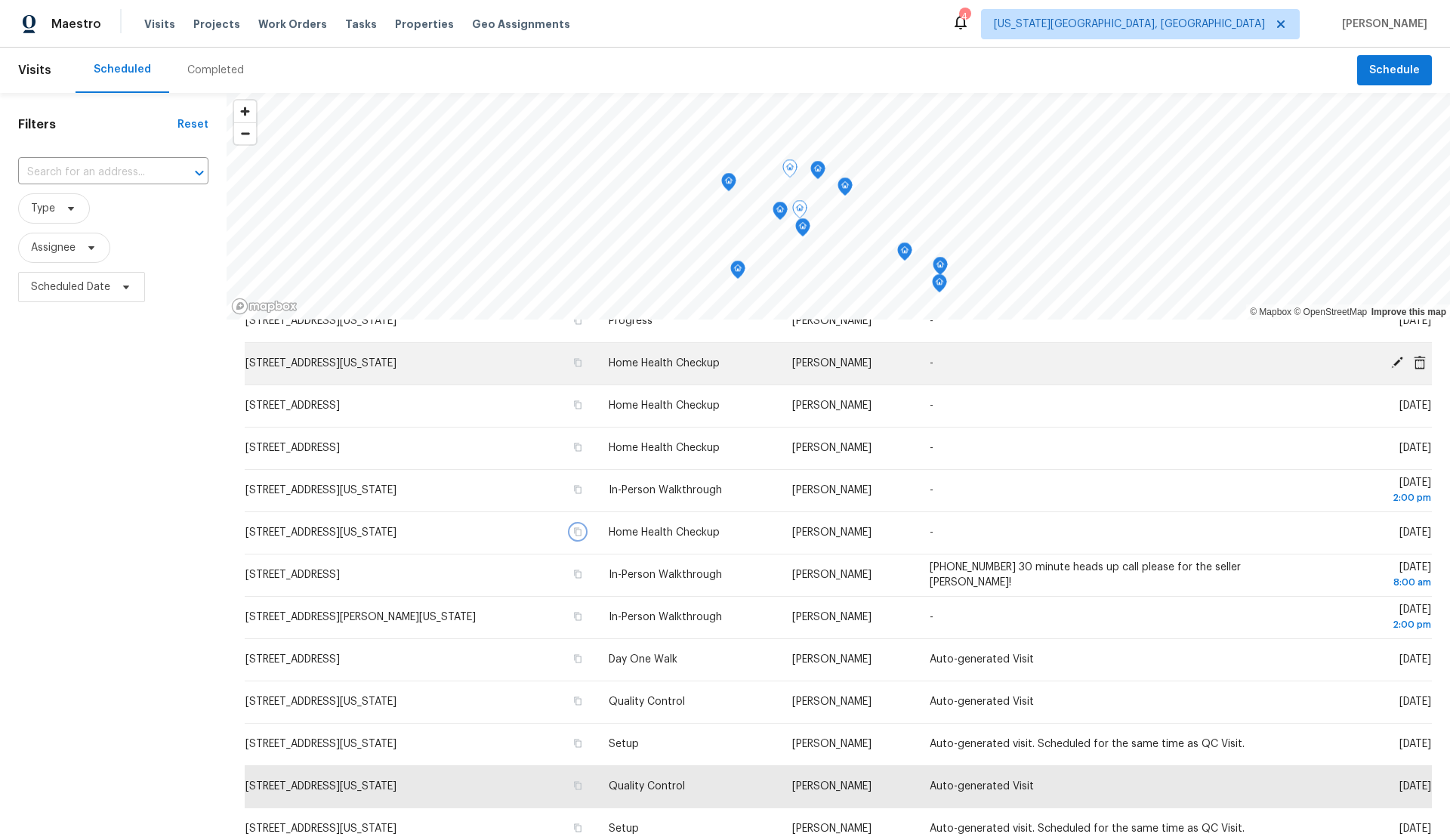
scroll to position [146, 0]
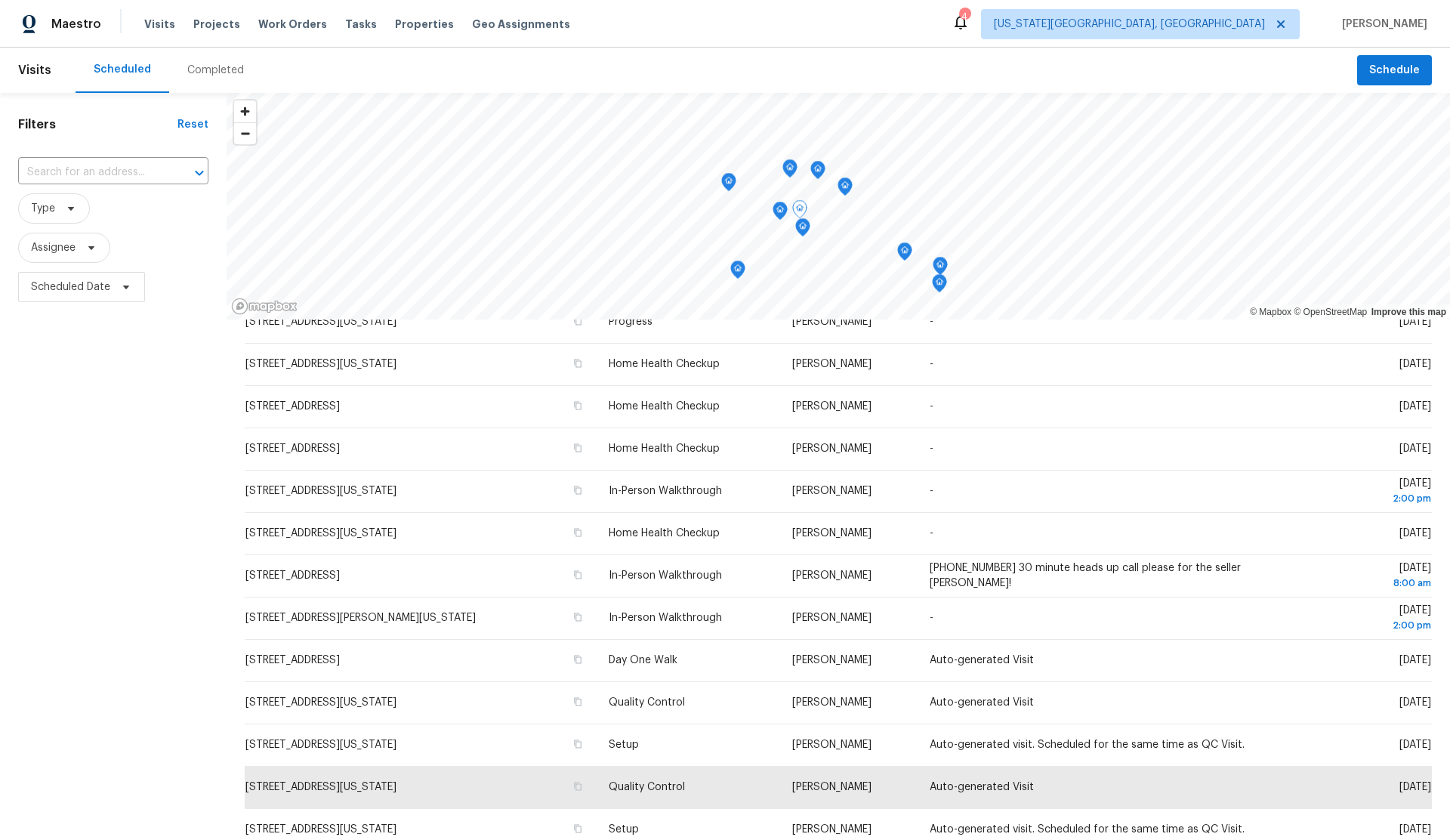
click at [125, 503] on div "Filters Reset ​ Type Assignee Scheduled Date" at bounding box center [113, 542] width 226 height 899
drag, startPoint x: 20, startPoint y: 418, endPoint x: 118, endPoint y: 423, distance: 98.1
click at [25, 418] on div "Filters Reset ​ Type Assignee Scheduled Date" at bounding box center [113, 542] width 226 height 899
click at [739, 272] on icon "Map marker" at bounding box center [737, 270] width 13 height 17
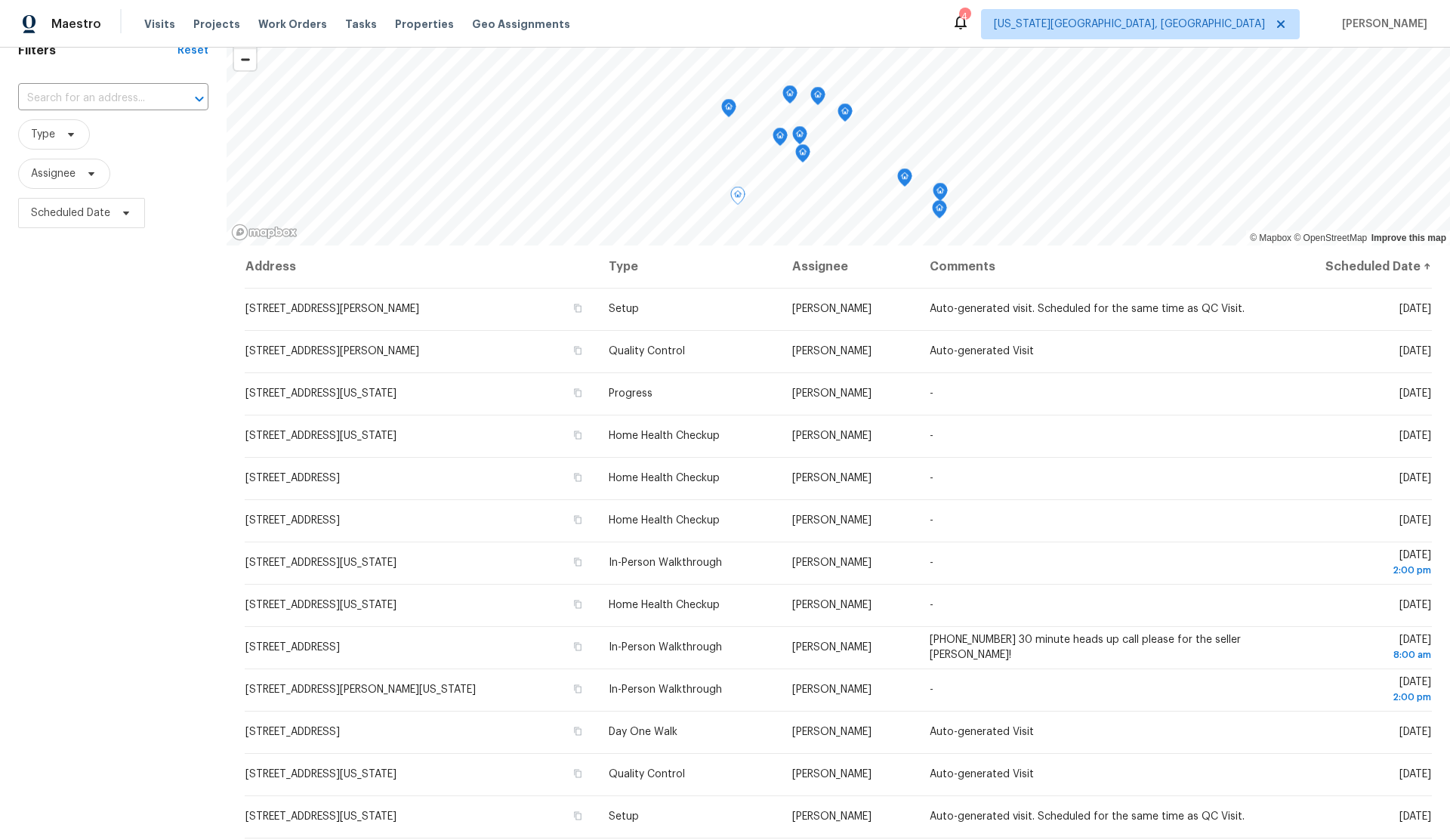
scroll to position [0, 0]
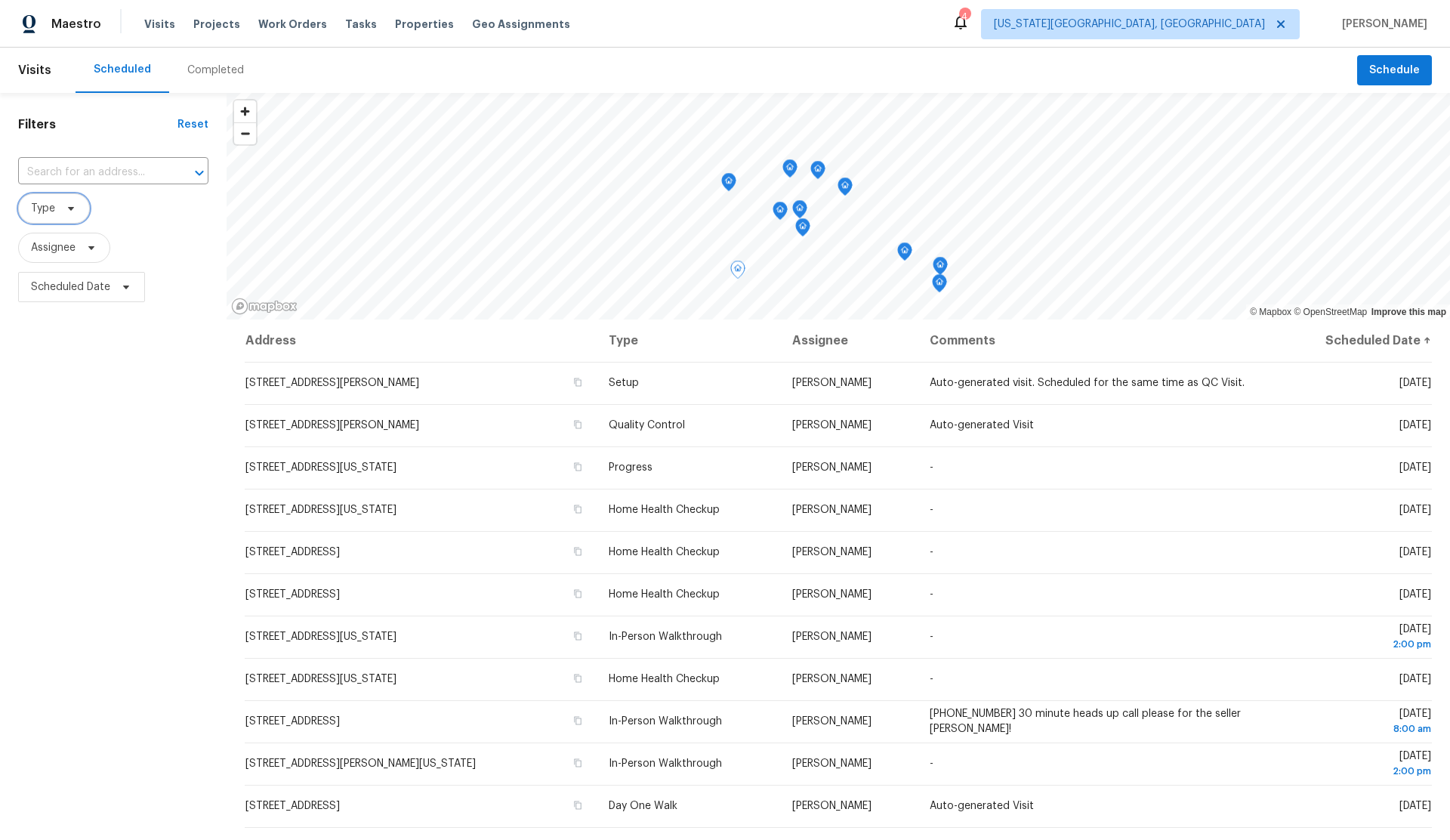
click at [66, 209] on icon at bounding box center [70, 208] width 12 height 12
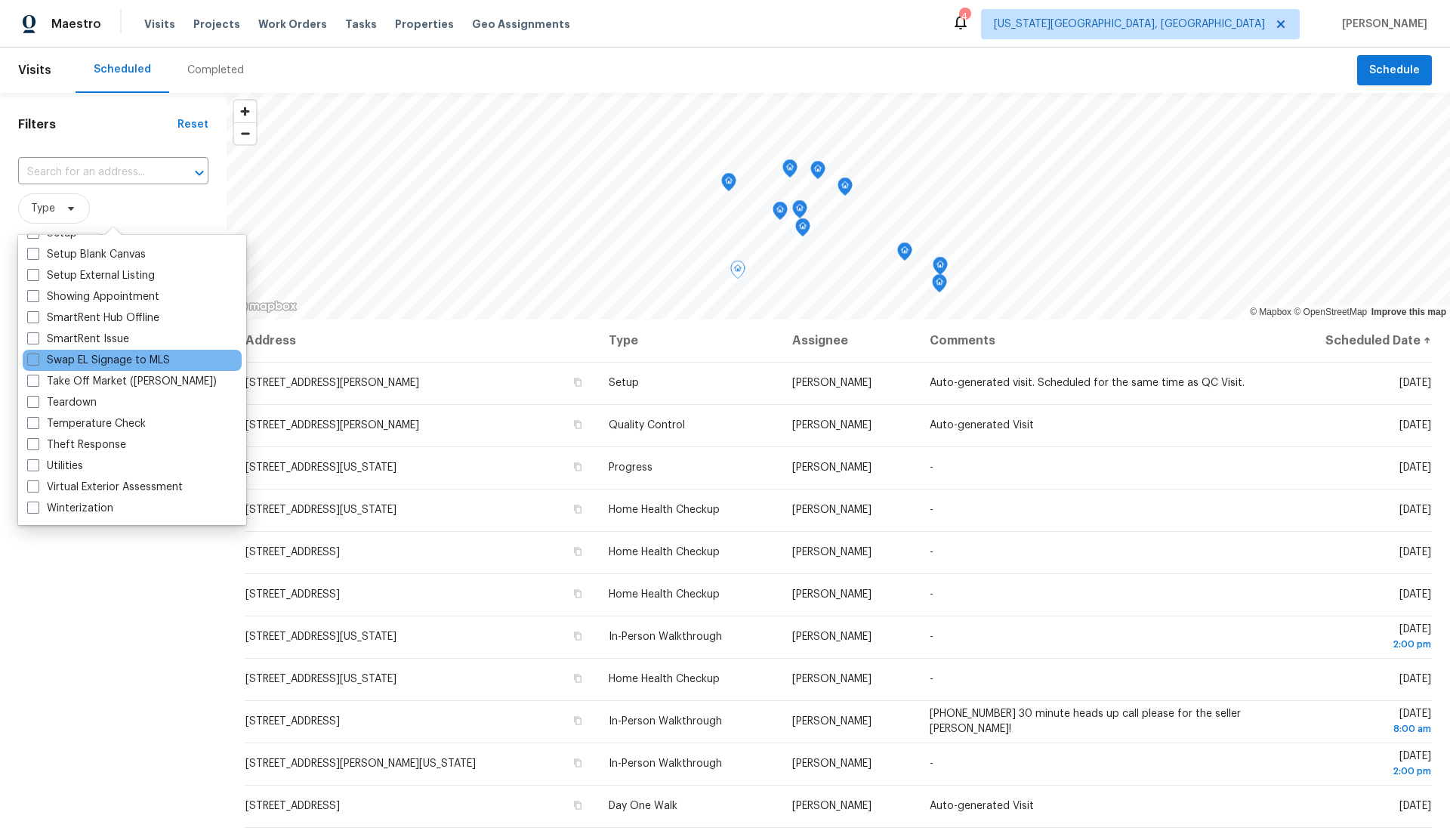
scroll to position [1283, 0]
click at [34, 402] on span at bounding box center [33, 402] width 12 height 12
click at [34, 402] on input "Teardown" at bounding box center [32, 400] width 10 height 10
checkbox input "true"
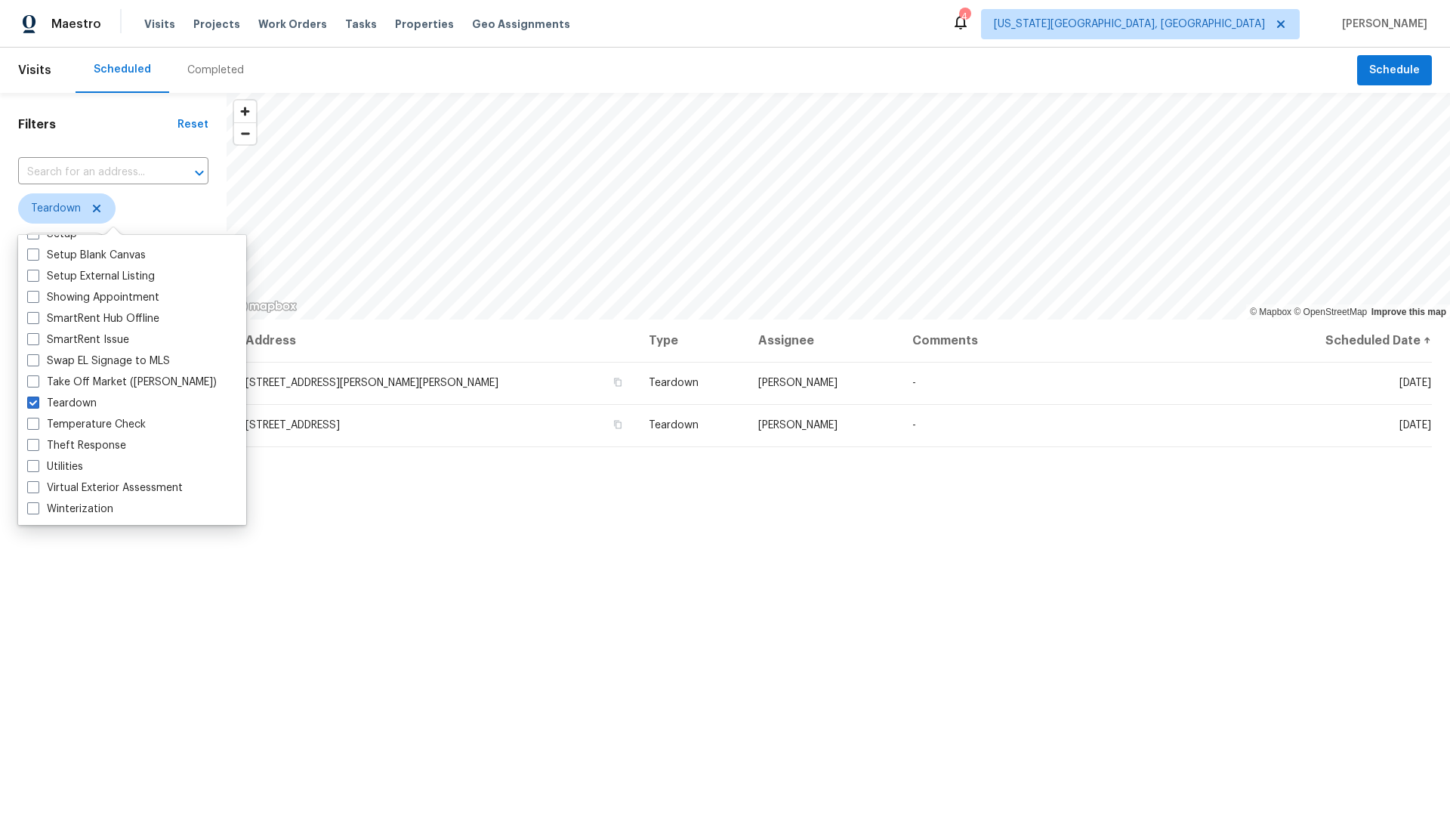
click at [88, 677] on div "Filters Reset ​ Teardown Assignee Scheduled Date" at bounding box center [113, 542] width 226 height 899
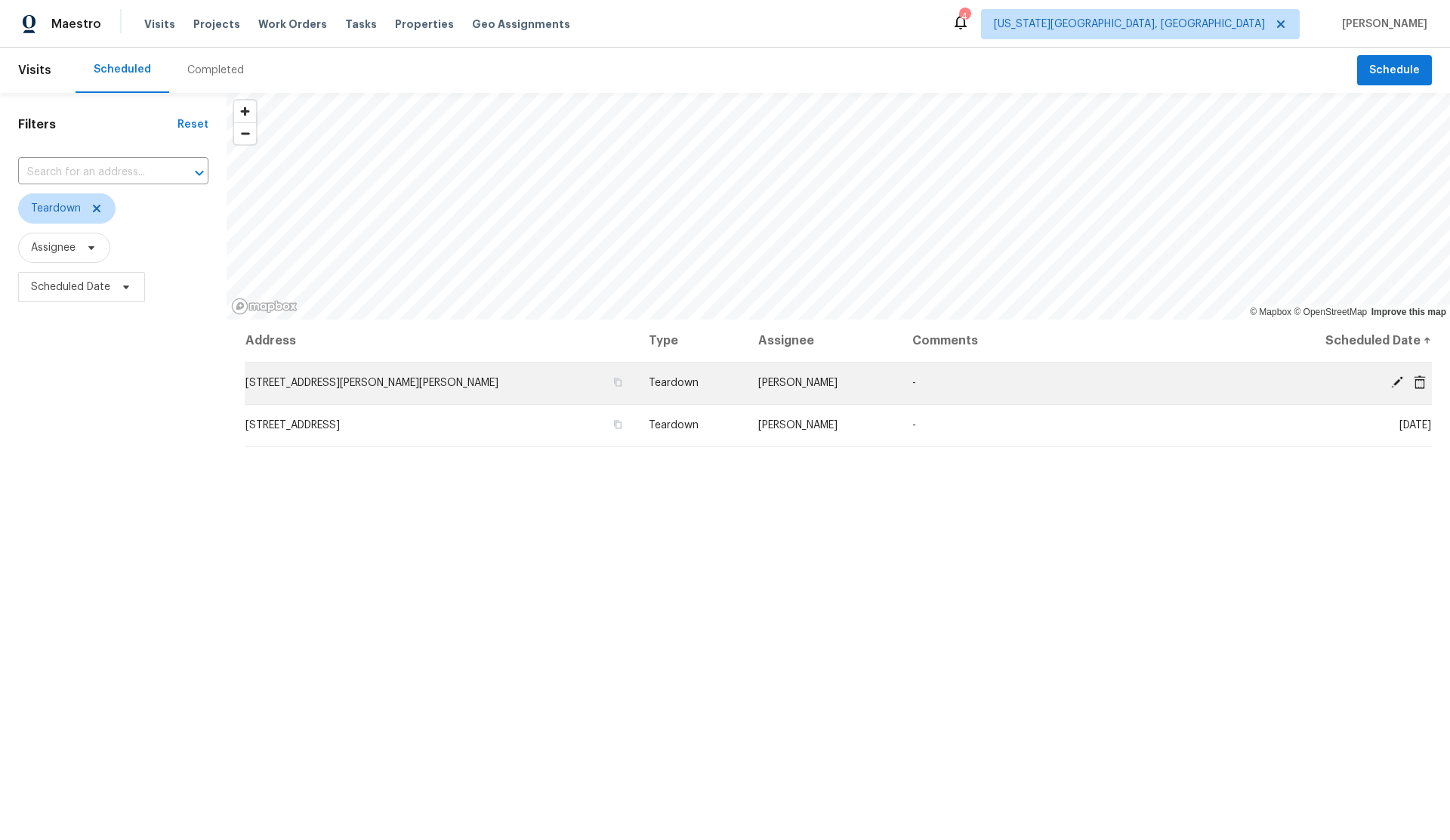
click at [1397, 378] on icon at bounding box center [1397, 382] width 13 height 13
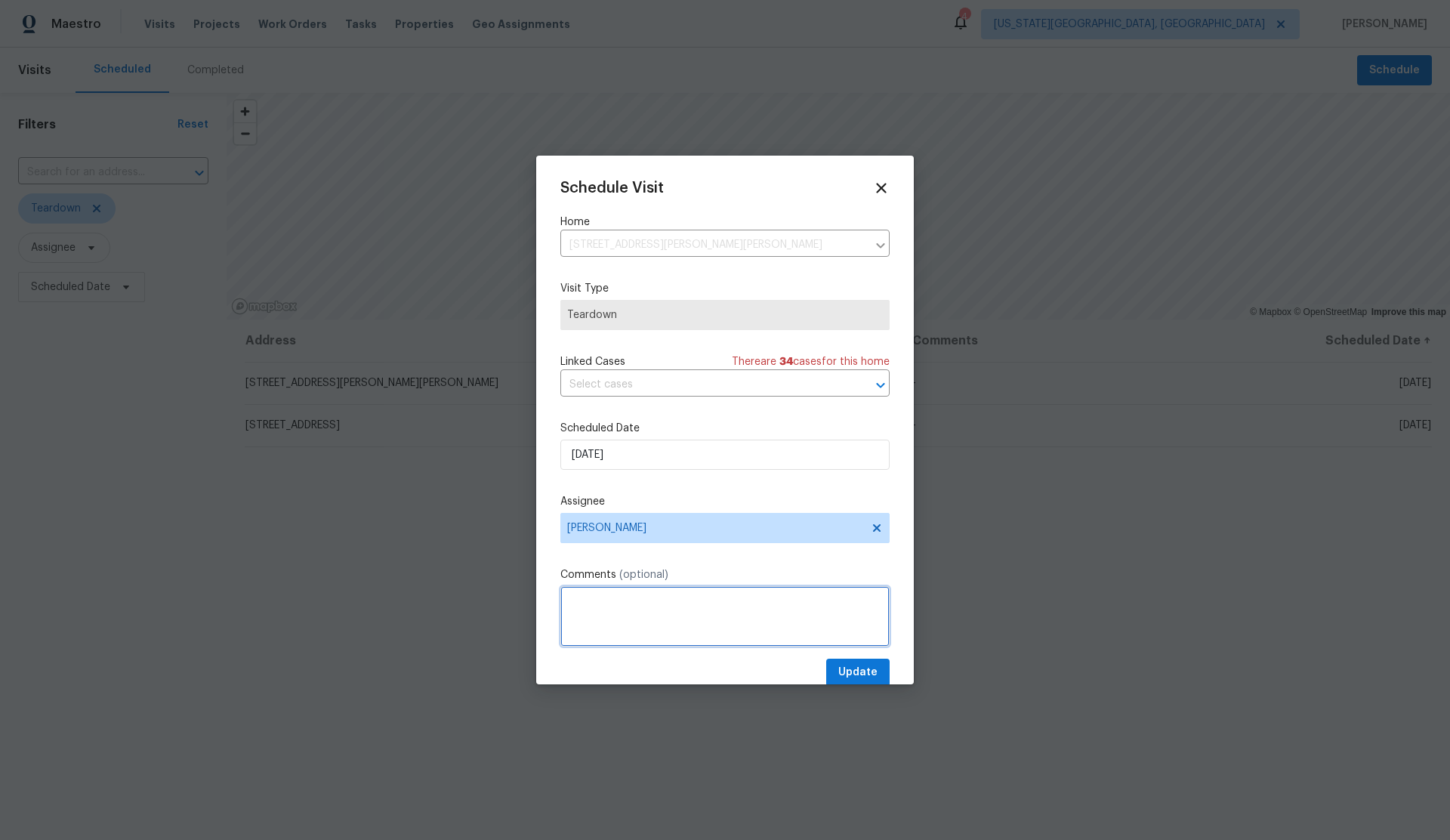
click at [679, 612] on textarea at bounding box center [725, 616] width 330 height 60
type textarea "COE Sept 5"
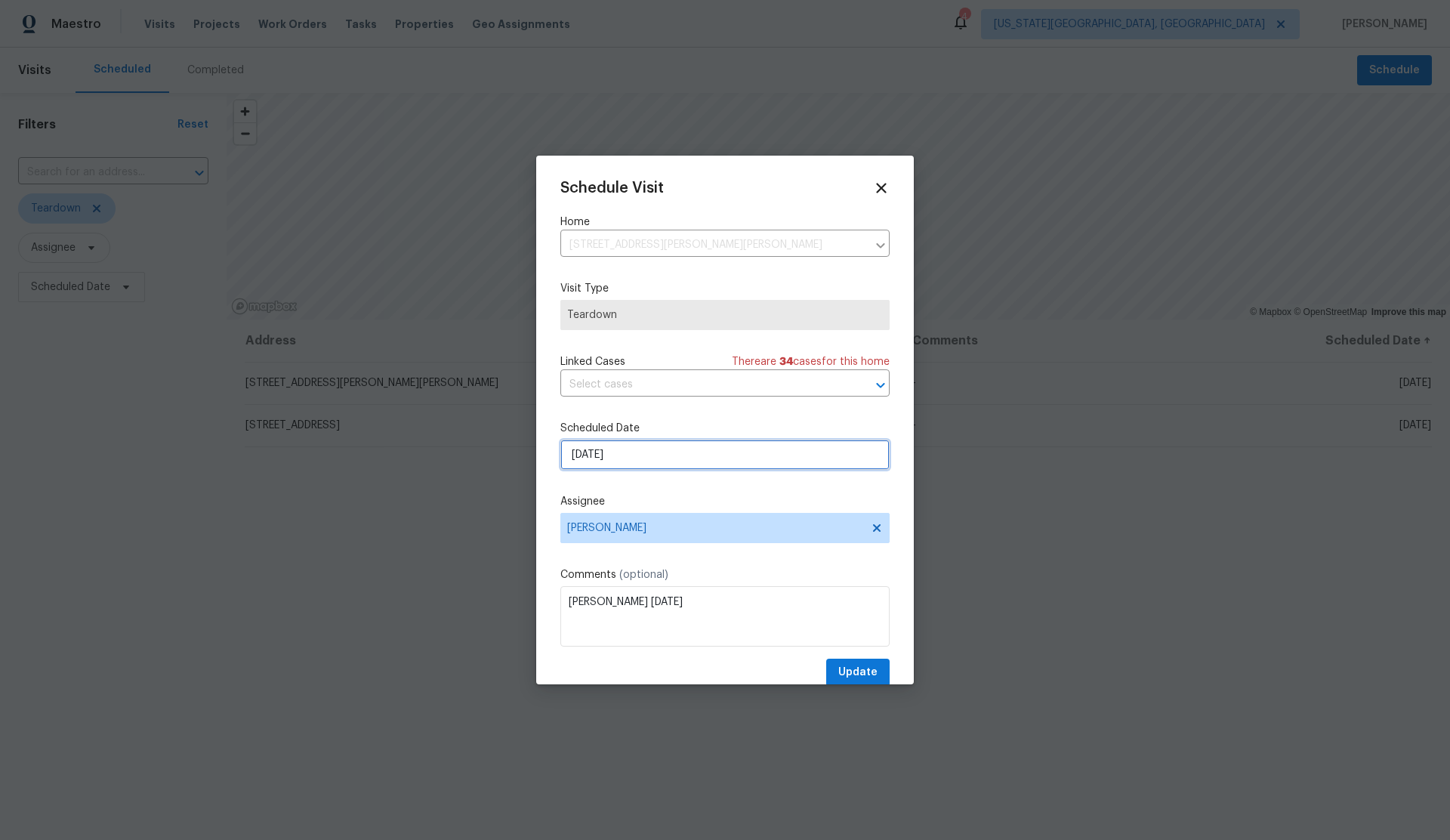
click at [643, 456] on input "9/1/2025" at bounding box center [725, 454] width 330 height 30
select select "8"
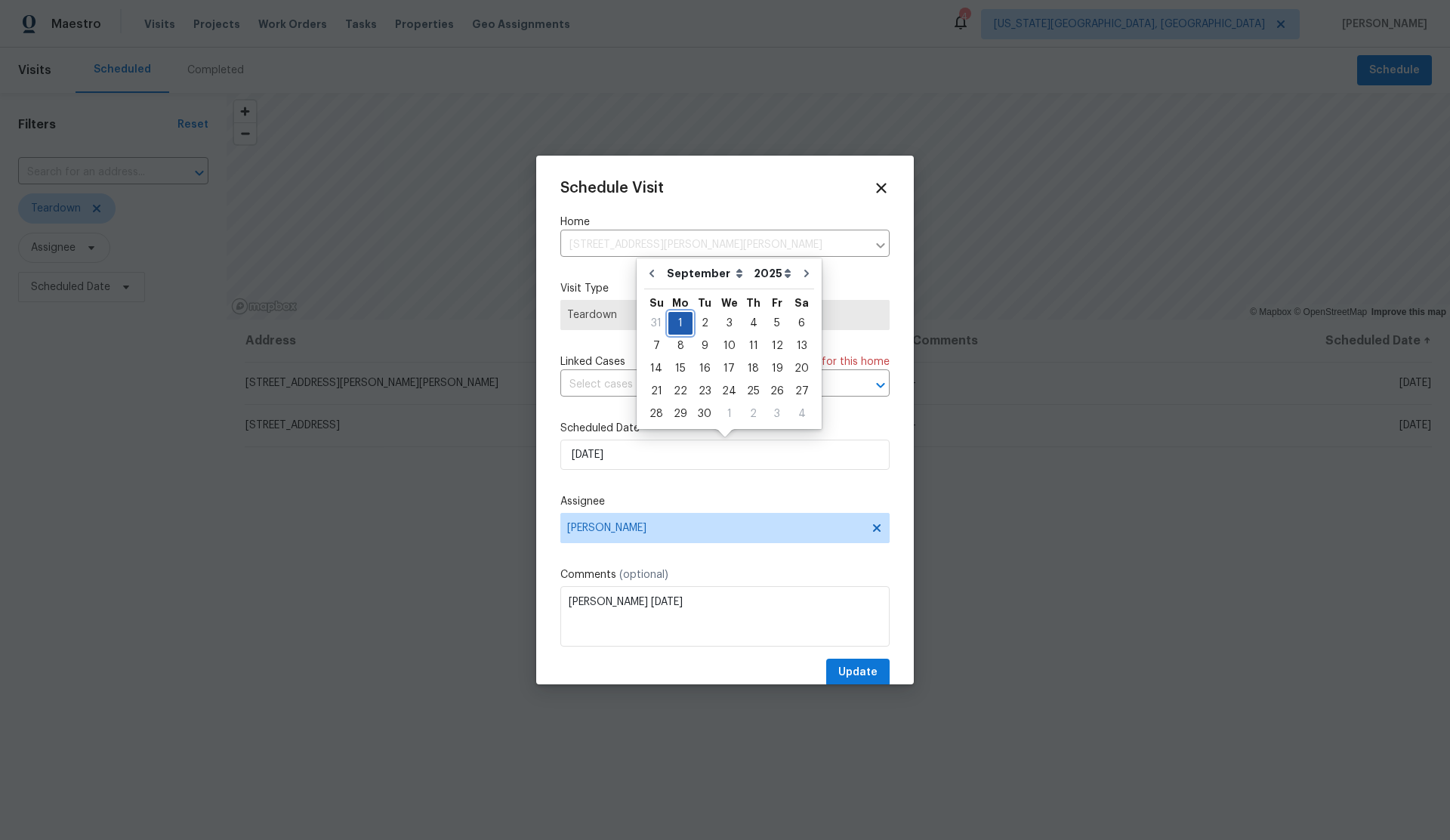
click at [684, 325] on div "1" at bounding box center [680, 323] width 24 height 21
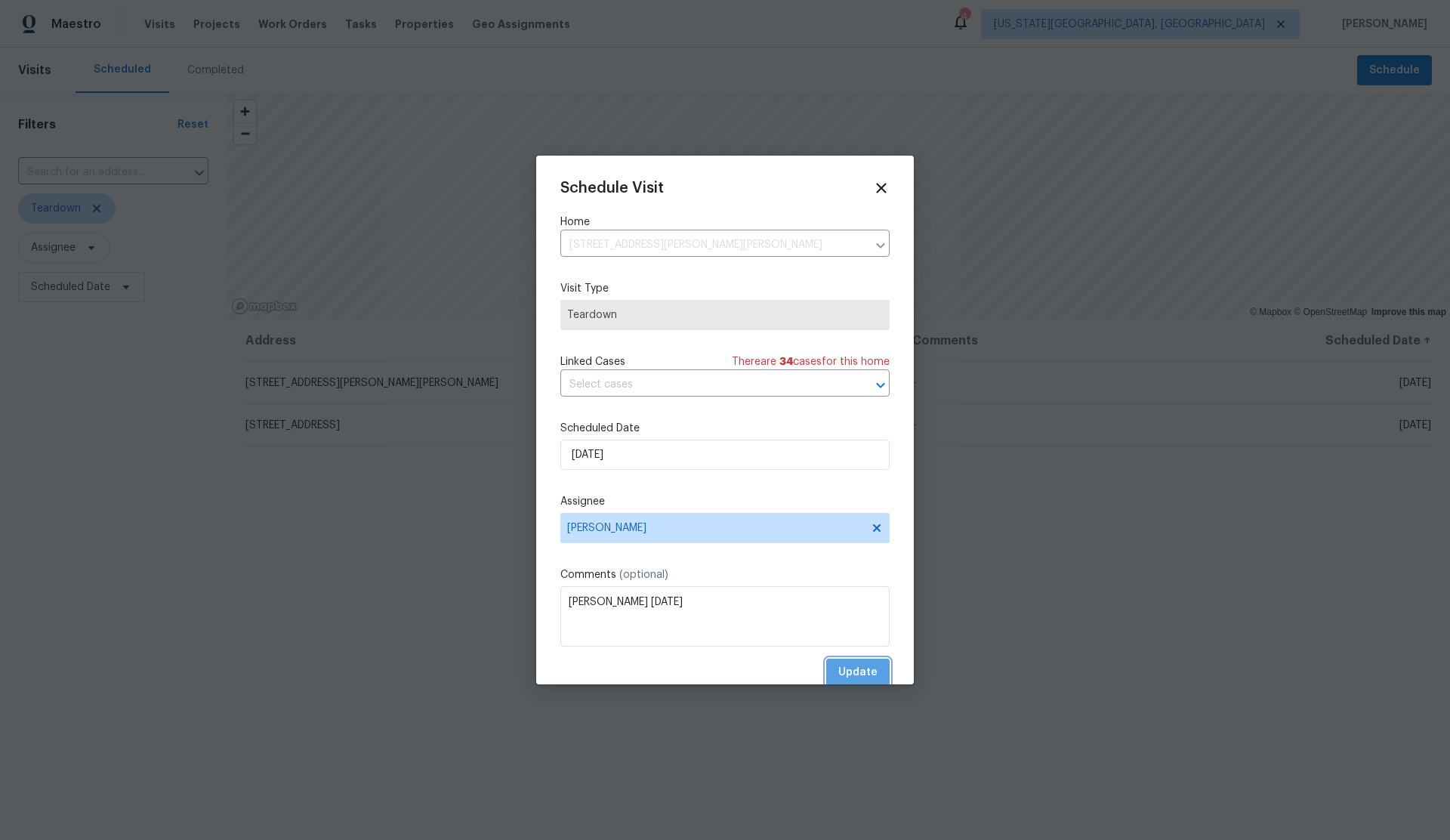
drag, startPoint x: 848, startPoint y: 672, endPoint x: 658, endPoint y: 521, distance: 242.7
click at [847, 672] on span "Update" at bounding box center [858, 672] width 39 height 19
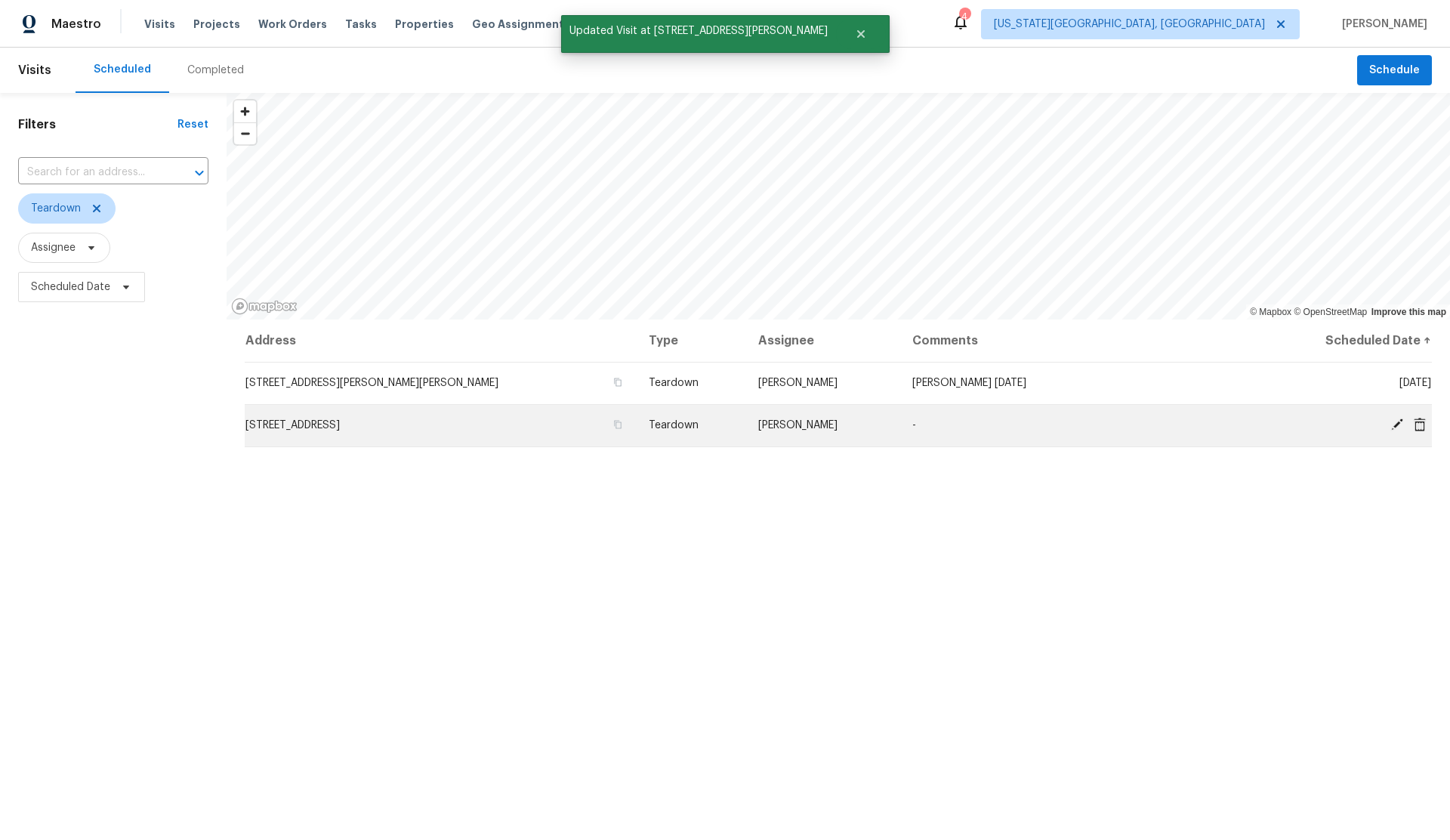
click at [1395, 427] on icon at bounding box center [1397, 424] width 13 height 13
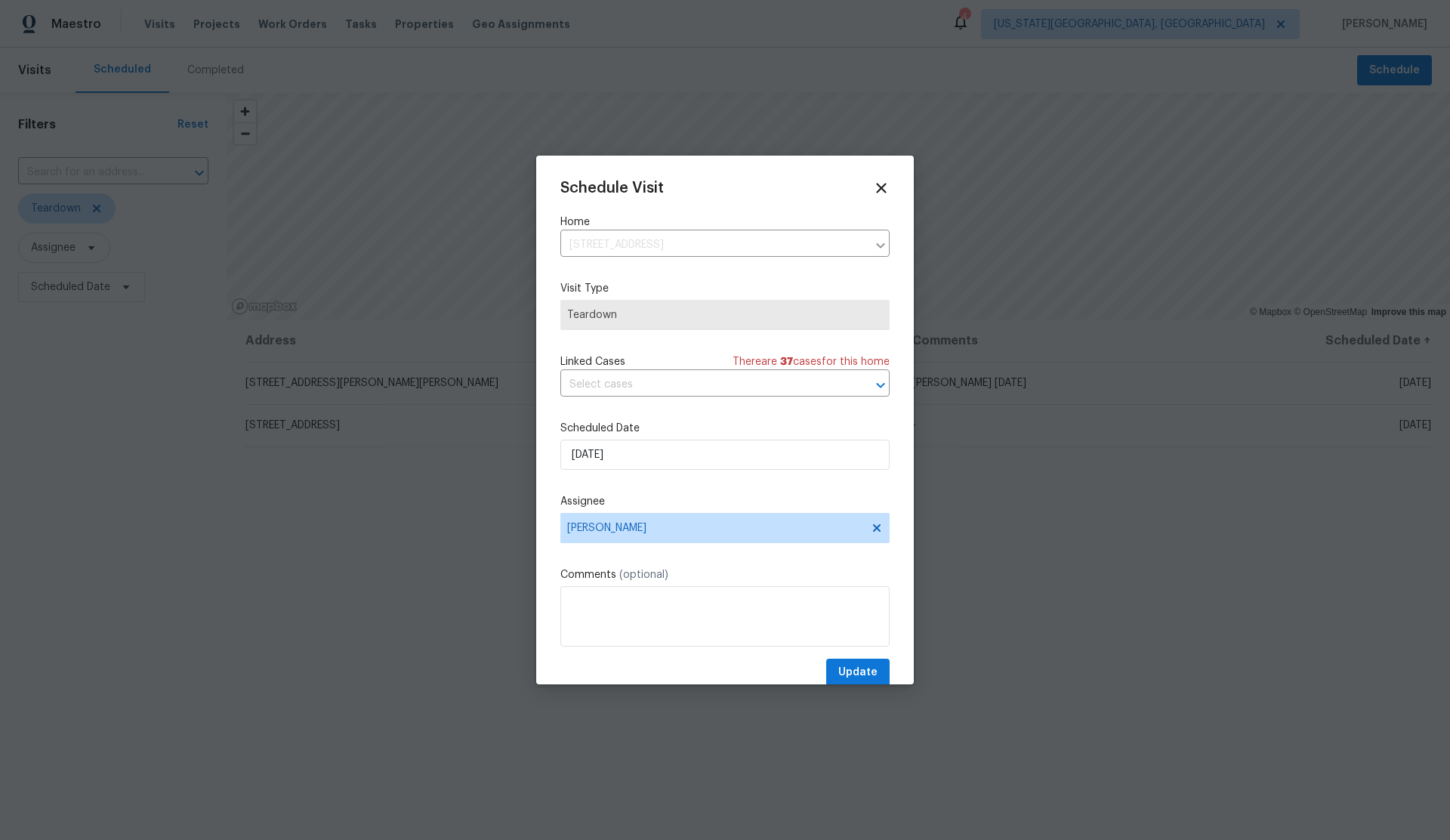
click at [648, 586] on div "Comments (optional)" at bounding box center [725, 607] width 330 height 80
click at [655, 600] on textarea at bounding box center [725, 616] width 330 height 60
type textarea "COE Sept 12"
click at [643, 458] on input "9/7/2025" at bounding box center [725, 454] width 330 height 30
select select "8"
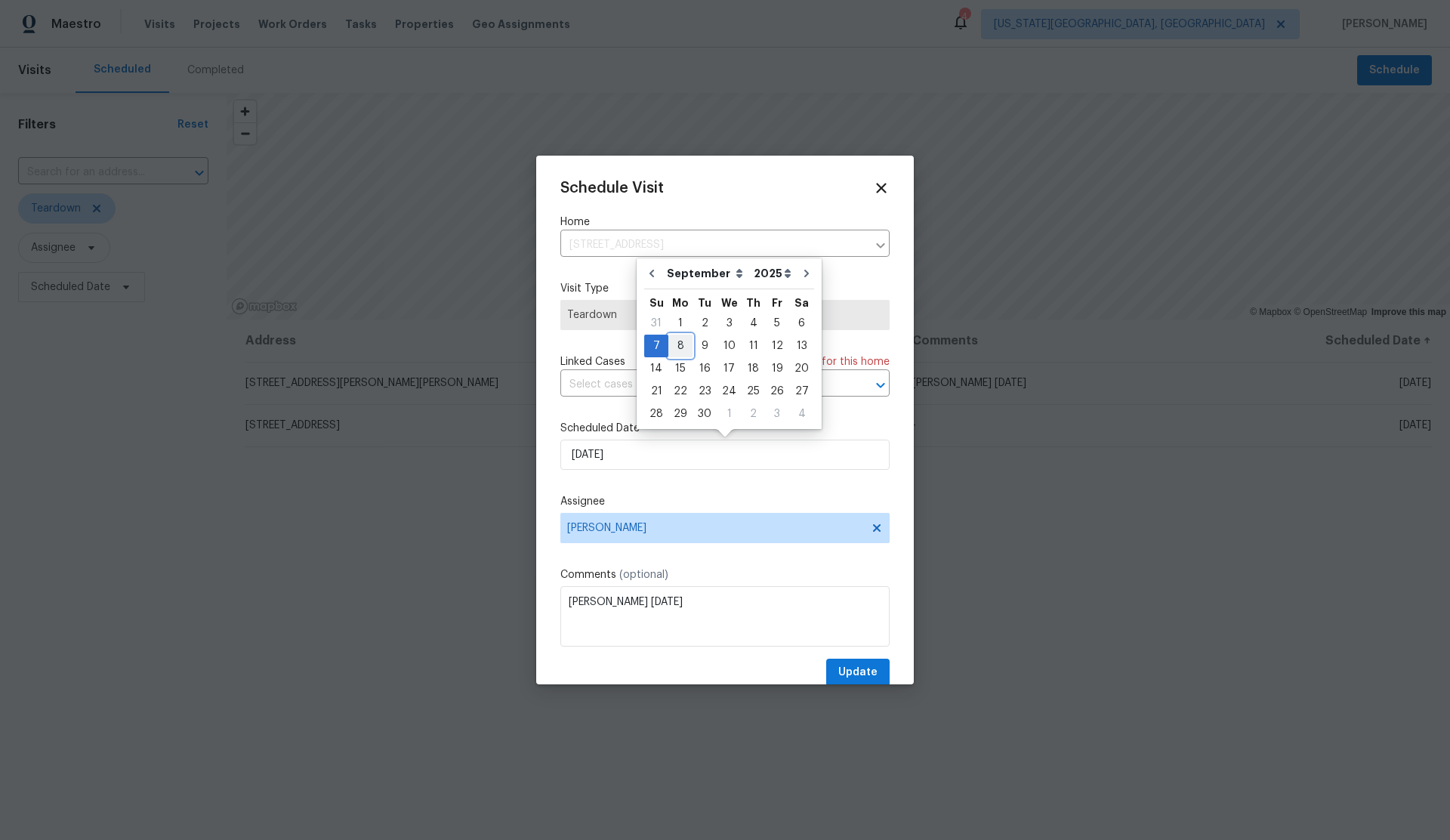
click at [677, 346] on div "8" at bounding box center [680, 346] width 24 height 21
type input "9/8/2025"
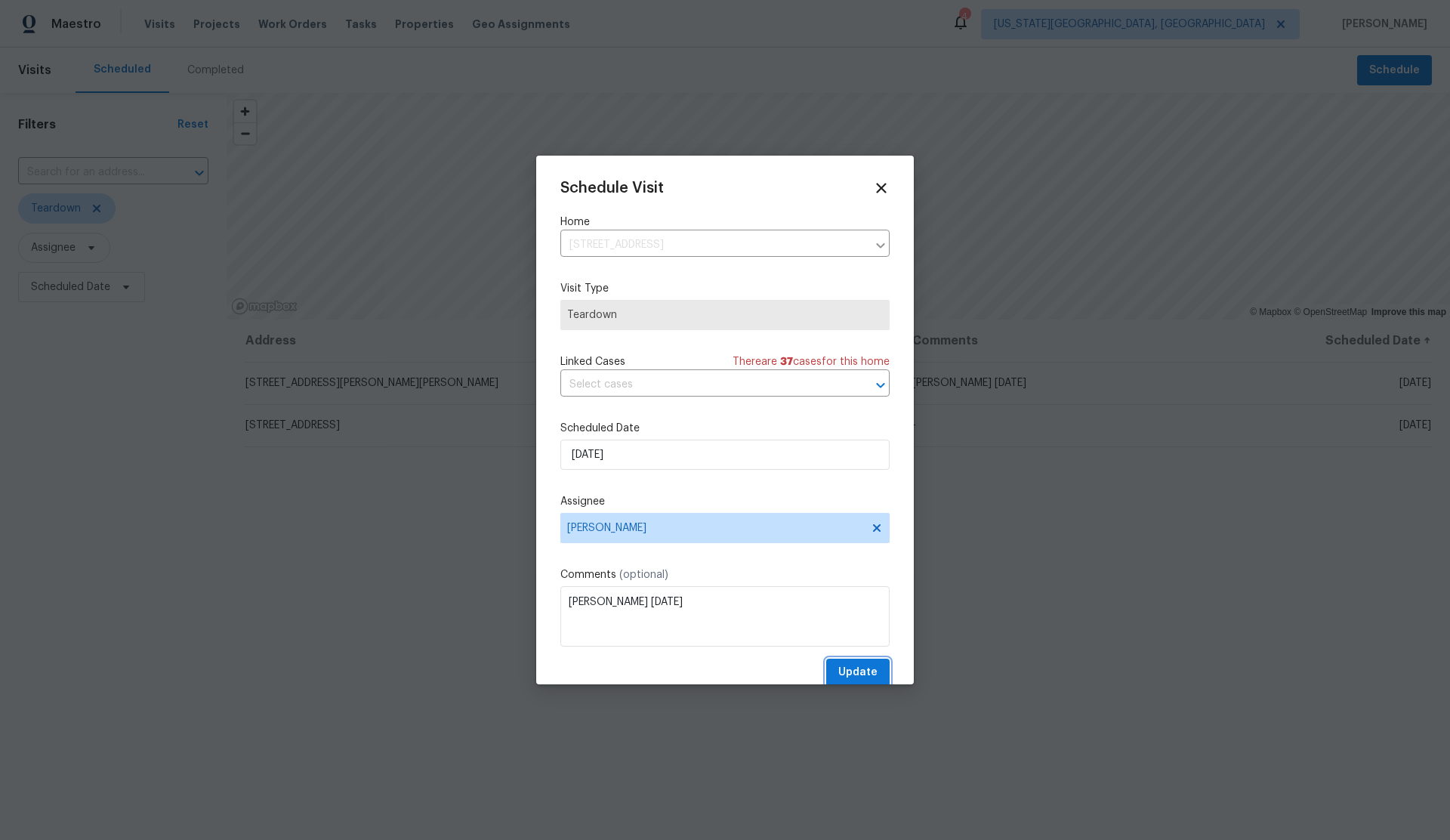
drag, startPoint x: 860, startPoint y: 671, endPoint x: 851, endPoint y: 668, distance: 9.5
click at [860, 671] on span "Update" at bounding box center [858, 672] width 39 height 19
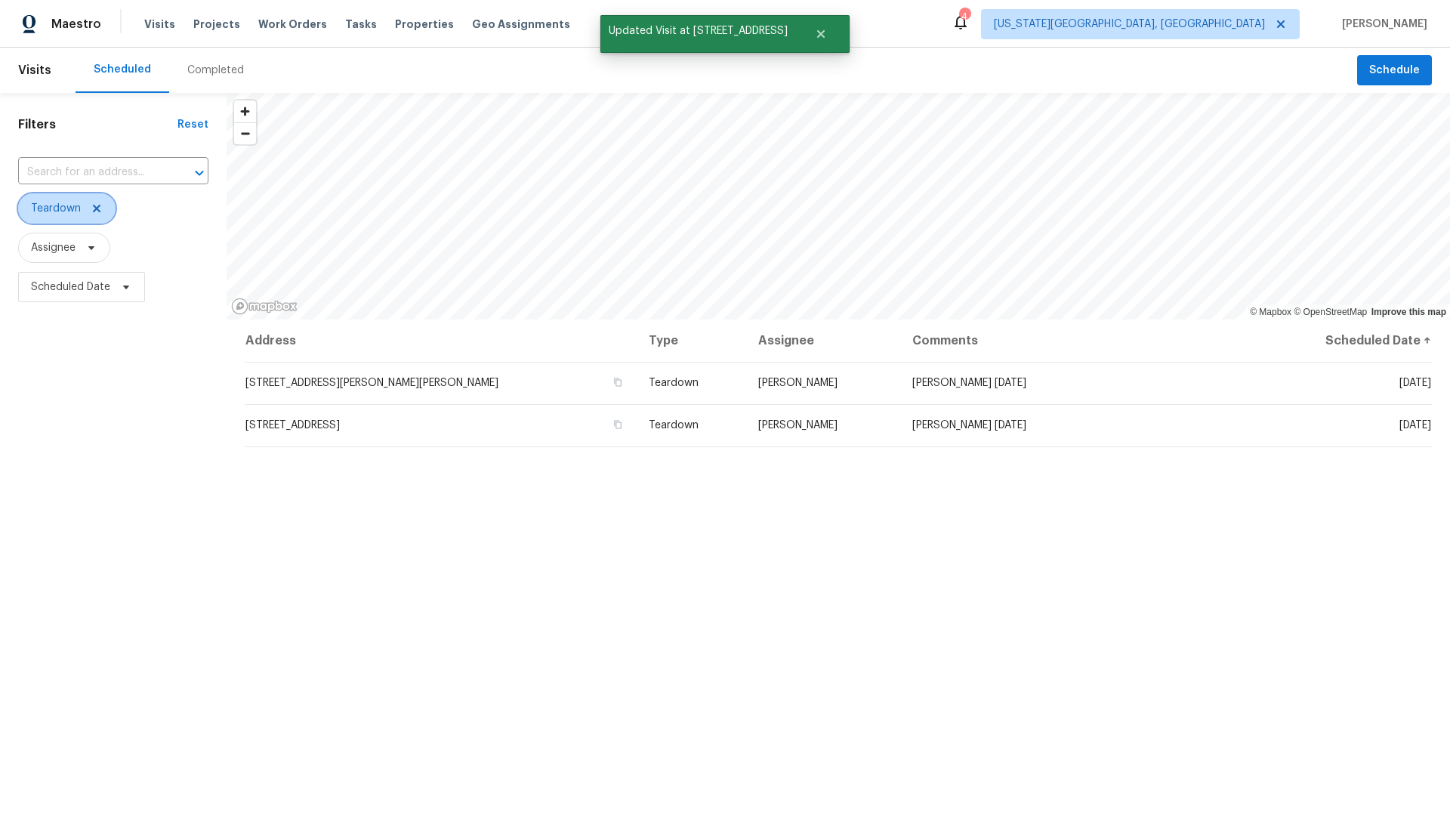
click at [96, 208] on icon at bounding box center [97, 208] width 8 height 8
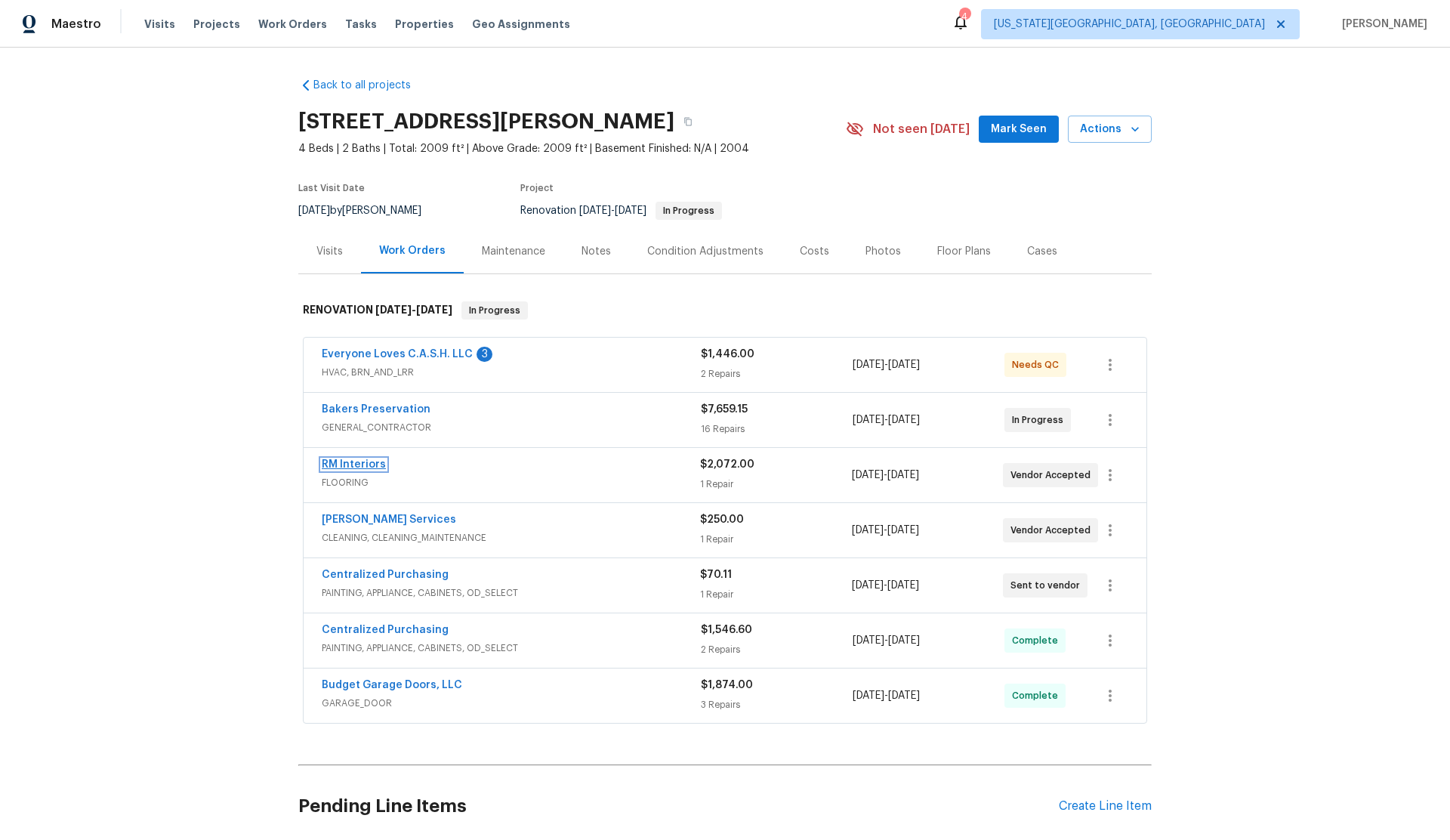
click at [347, 461] on link "RM Interiors" at bounding box center [354, 464] width 64 height 11
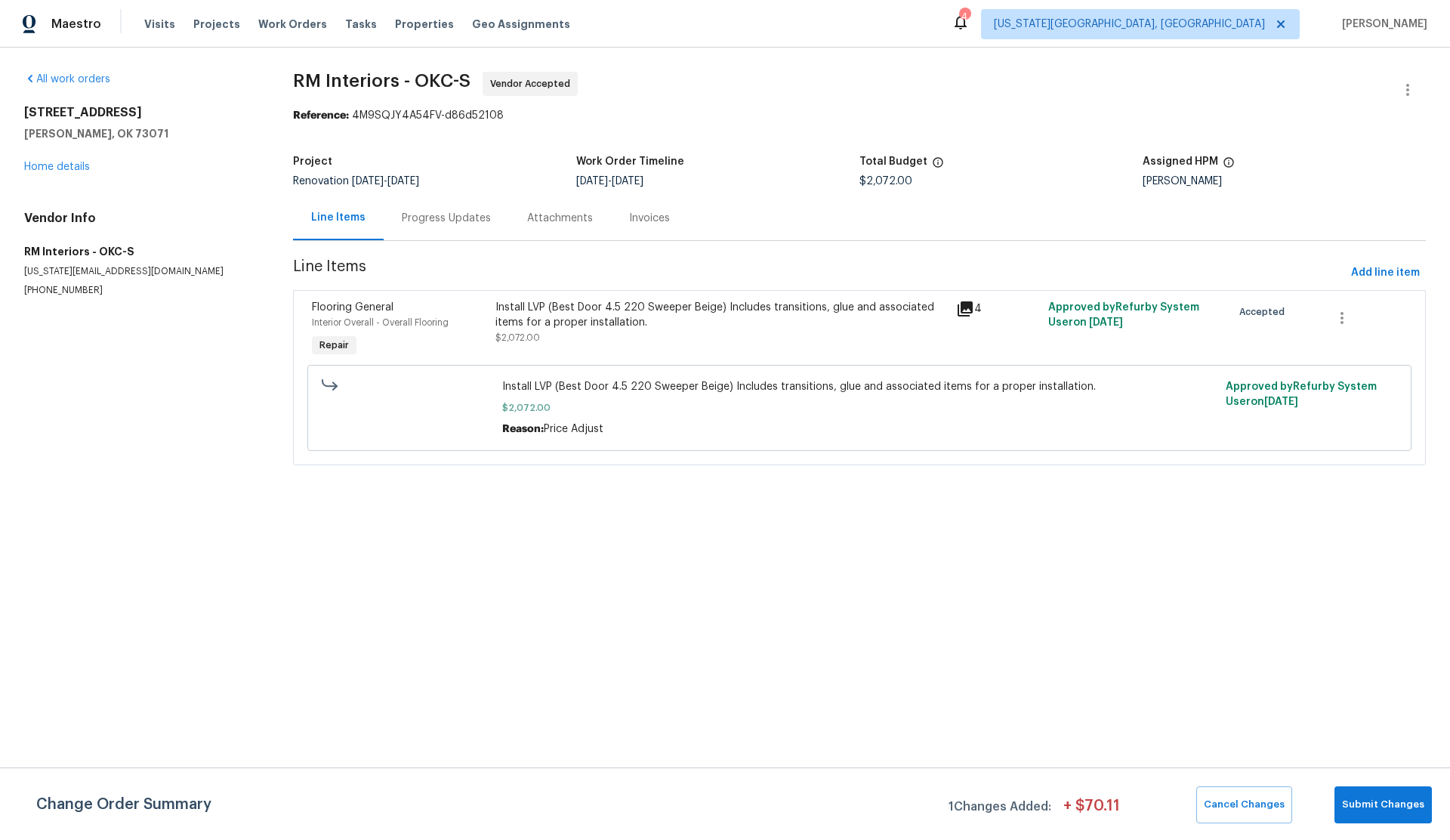
click at [352, 309] on span "Flooring General" at bounding box center [353, 308] width 81 height 11
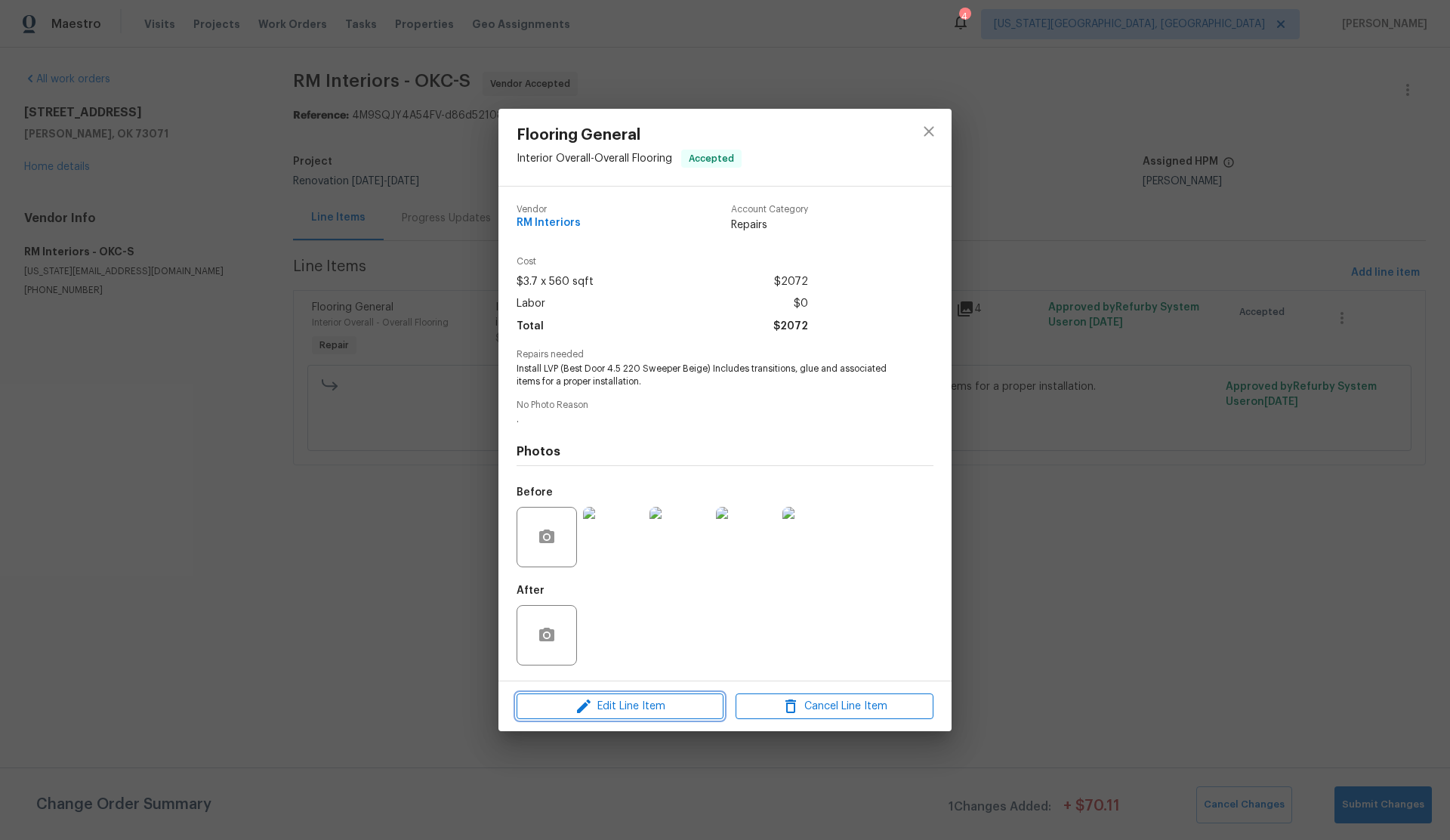
click at [655, 706] on span "Edit Line Item" at bounding box center [620, 707] width 198 height 19
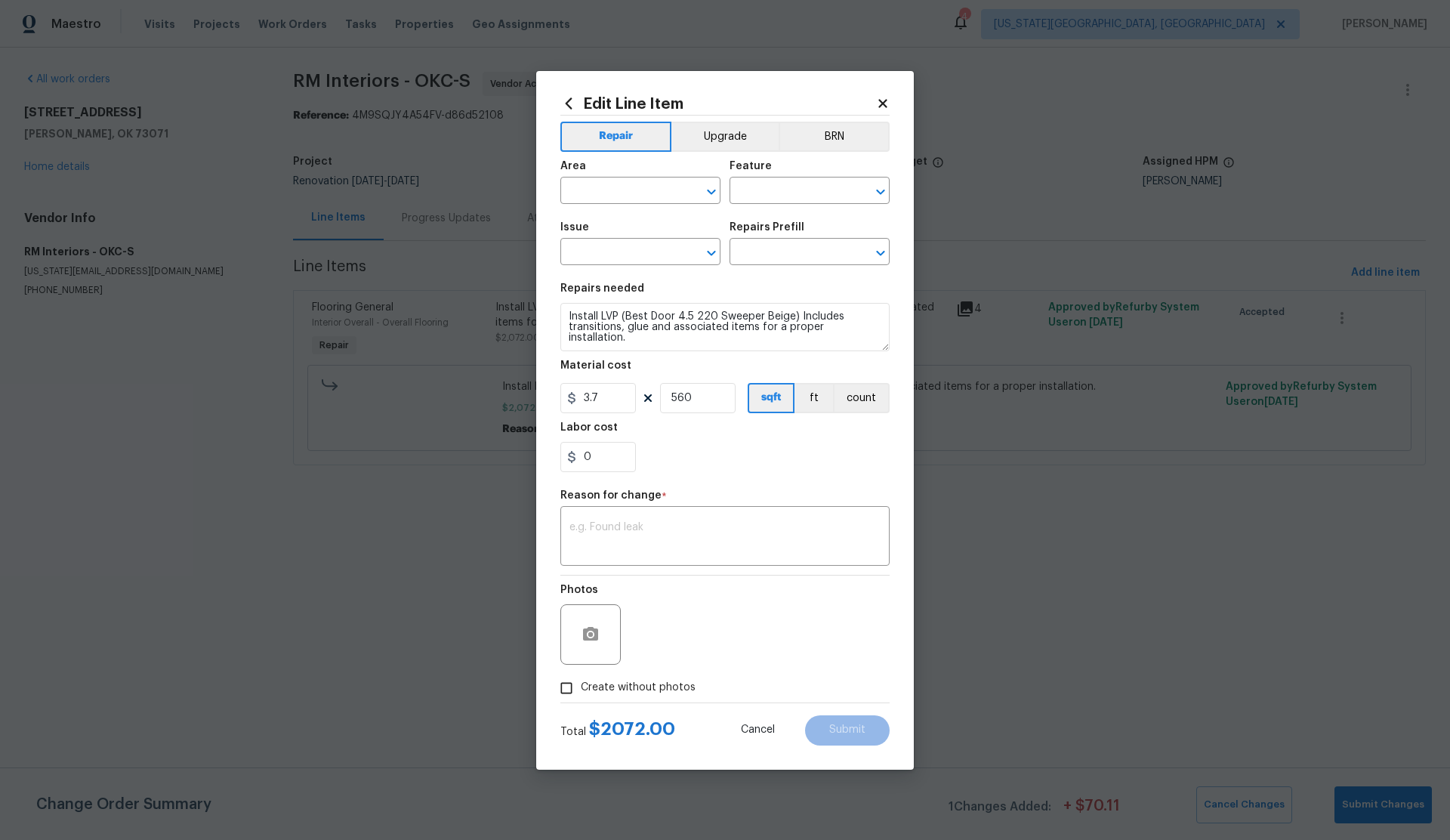
type input "Interior Overall"
type input "Overall Flooring"
type input "Flooring General"
type input "Vinyl Plank LVL 2 - Best Door 4.5 (Beige) $3.70"
drag, startPoint x: 705, startPoint y: 396, endPoint x: 664, endPoint y: 400, distance: 41.2
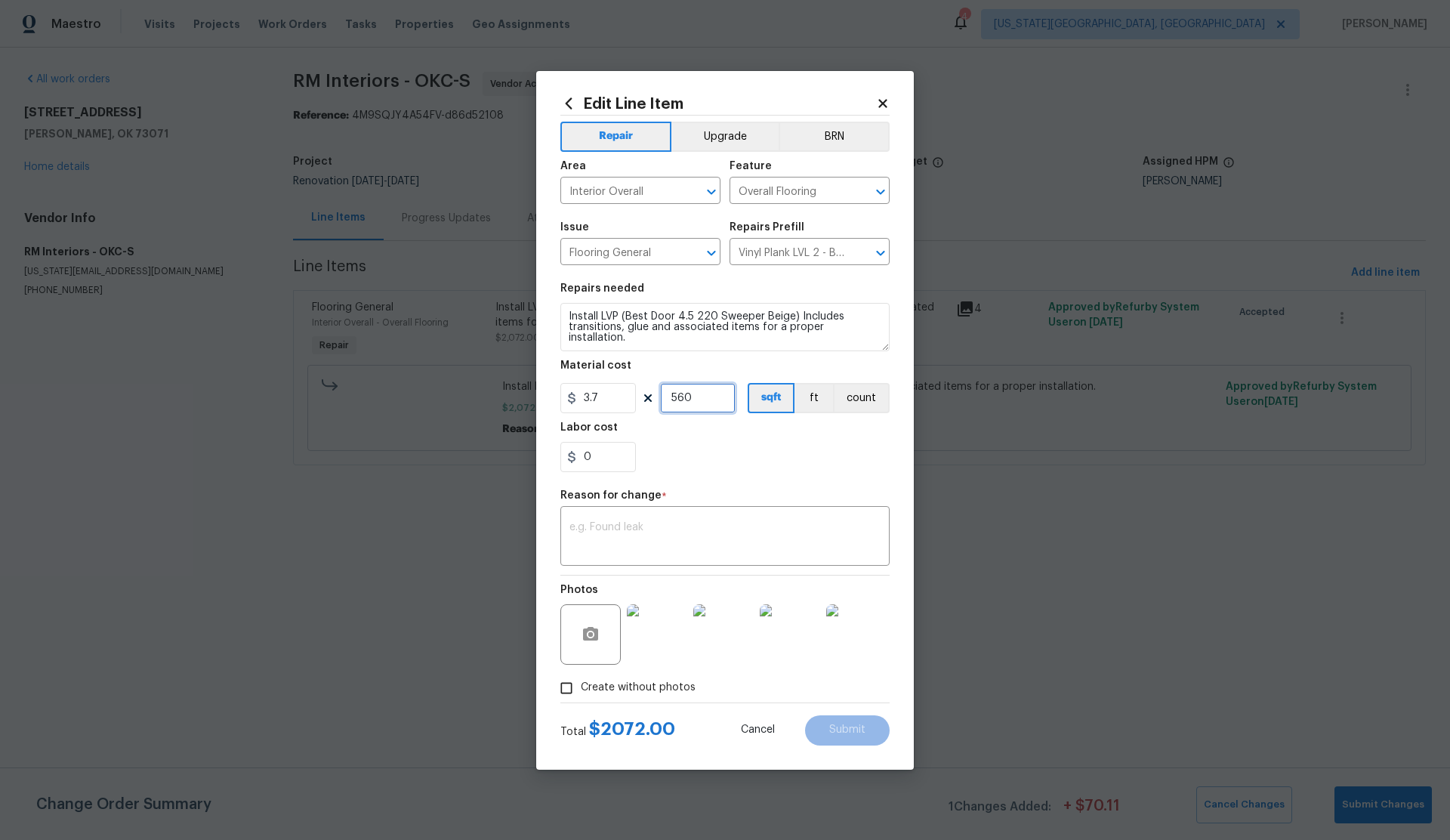
click at [664, 400] on input "560" at bounding box center [698, 397] width 76 height 30
type input "1059"
click at [617, 531] on textarea at bounding box center [725, 537] width 312 height 32
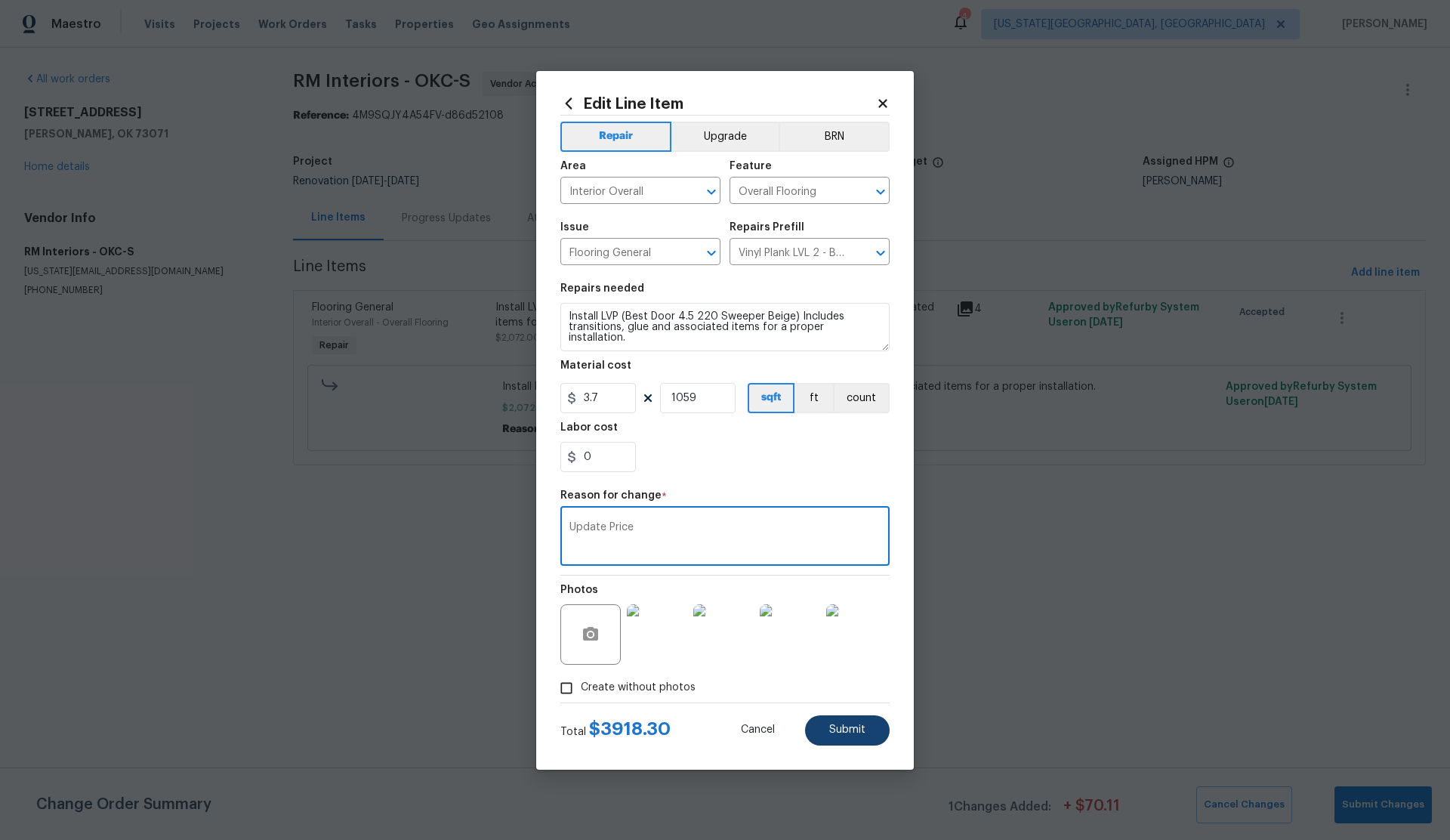
type textarea "Update Price"
click at [844, 735] on button "Submit" at bounding box center [847, 730] width 84 height 30
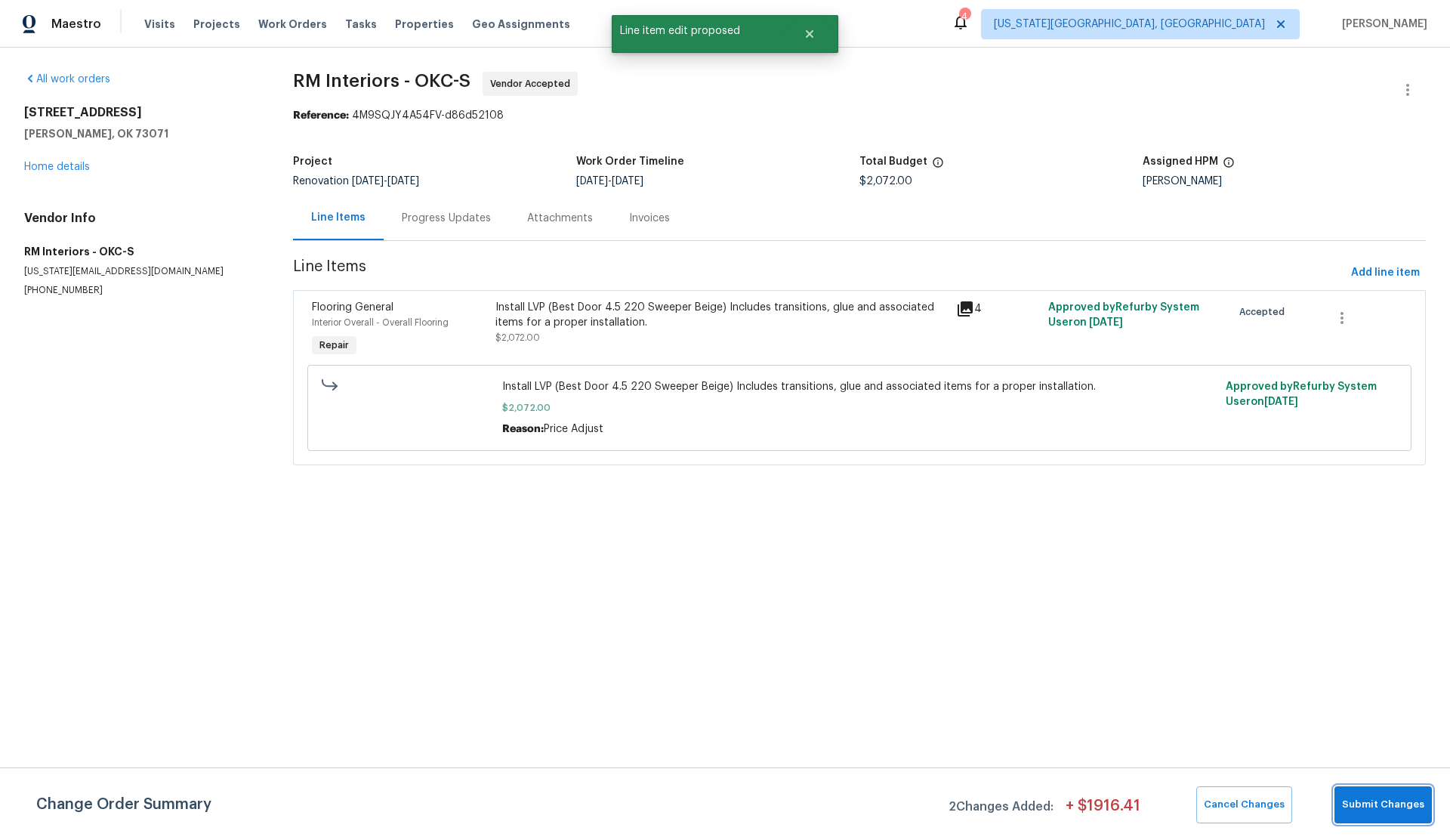
click at [1360, 796] on span "Submit Changes" at bounding box center [1383, 805] width 82 height 17
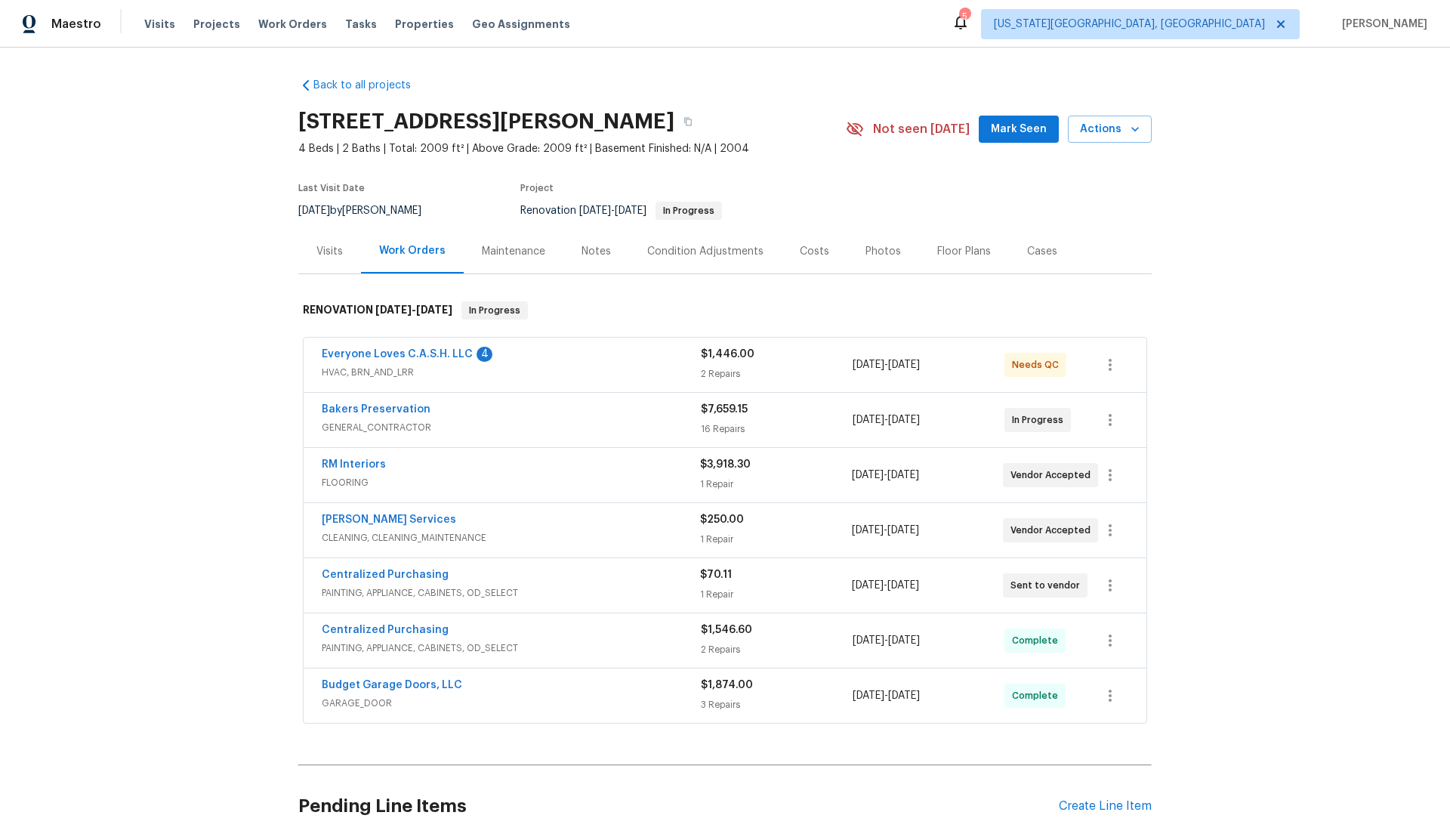
scroll to position [1, 0]
click at [383, 408] on link "Bakers Preservation" at bounding box center [376, 409] width 109 height 11
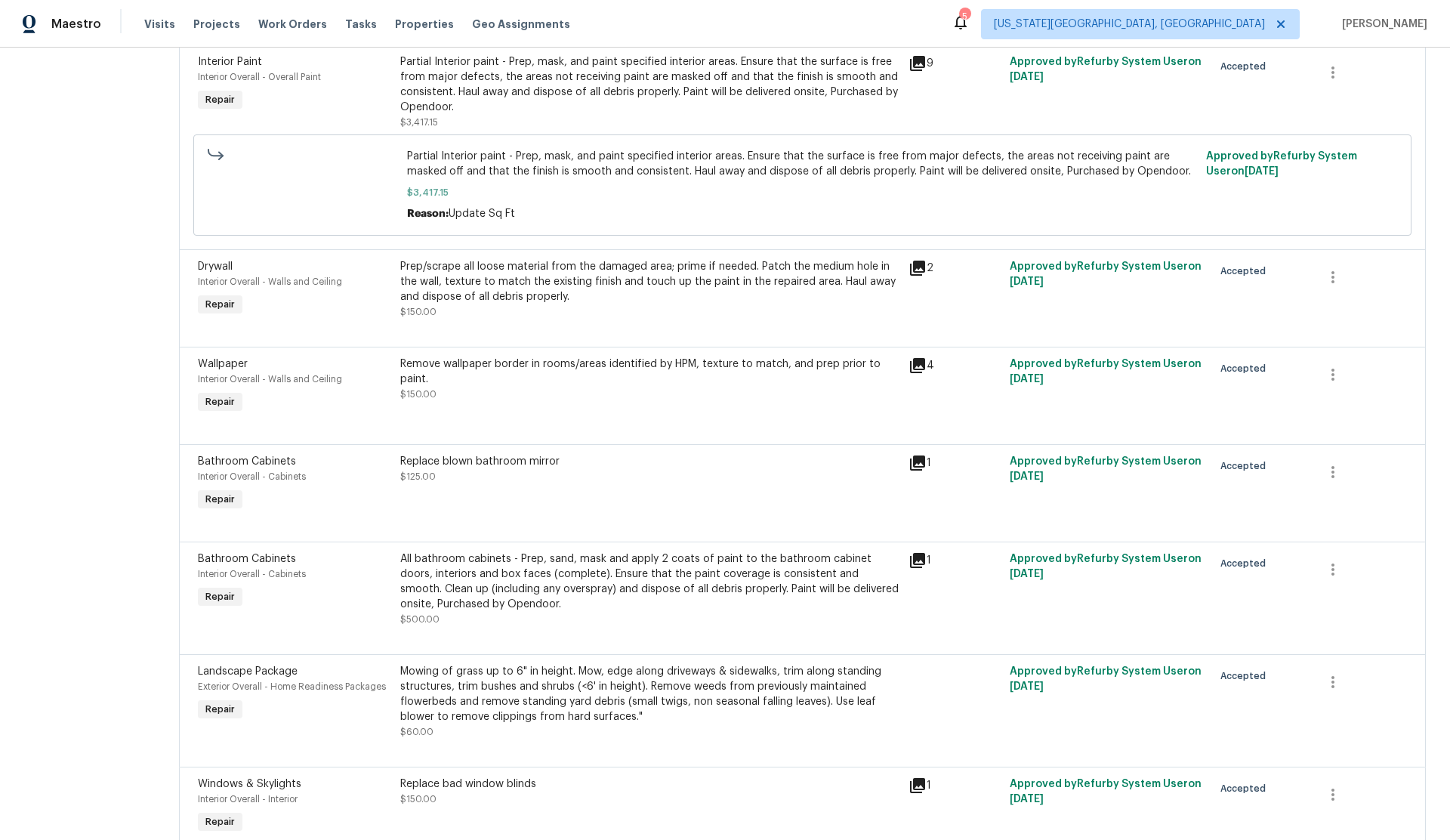
scroll to position [1237, 0]
